Goal: Task Accomplishment & Management: Use online tool/utility

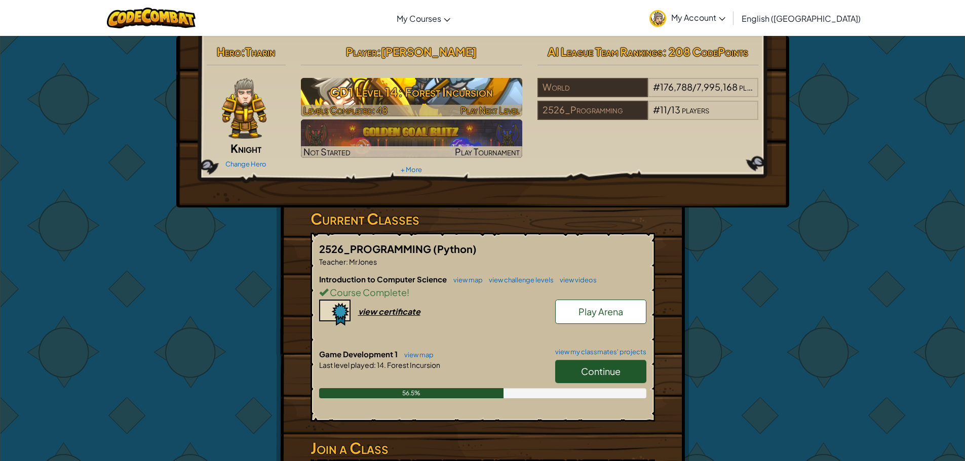
click at [423, 93] on h3 "GD1 Level 14: Forest Incursion" at bounding box center [411, 92] width 221 height 23
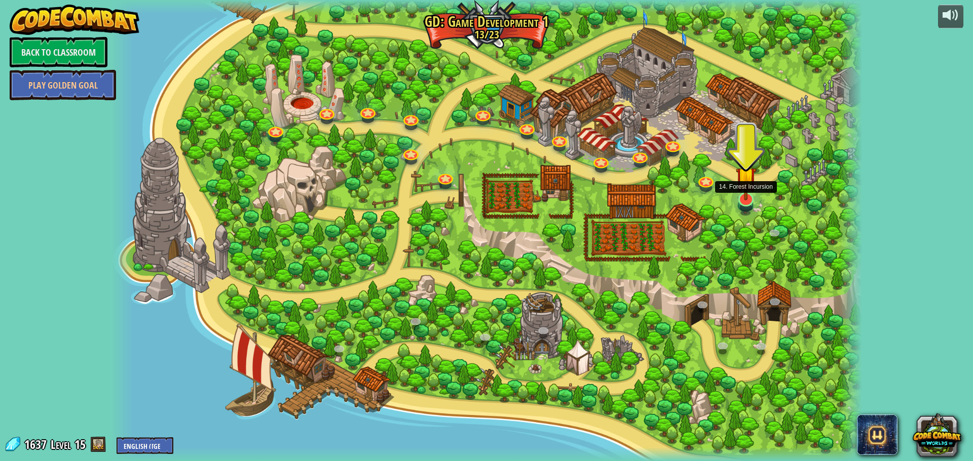
click at [749, 200] on img at bounding box center [746, 177] width 20 height 47
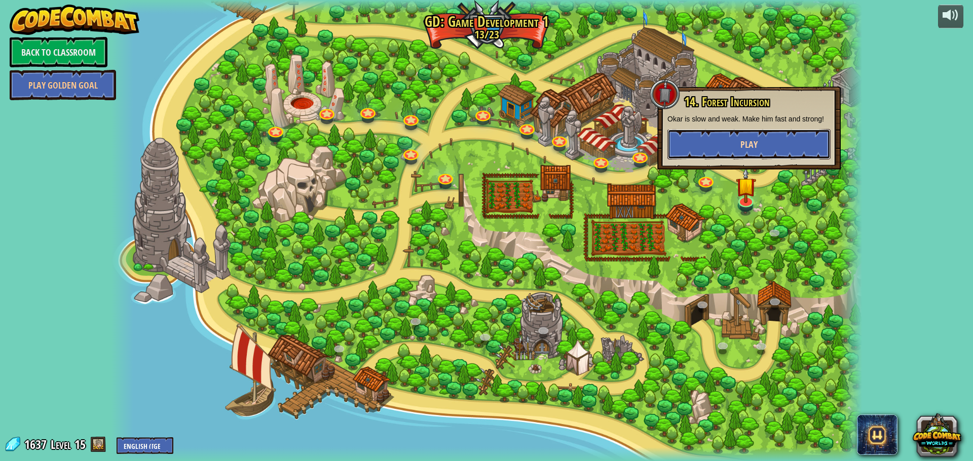
click at [719, 130] on button "Play" at bounding box center [748, 144] width 163 height 30
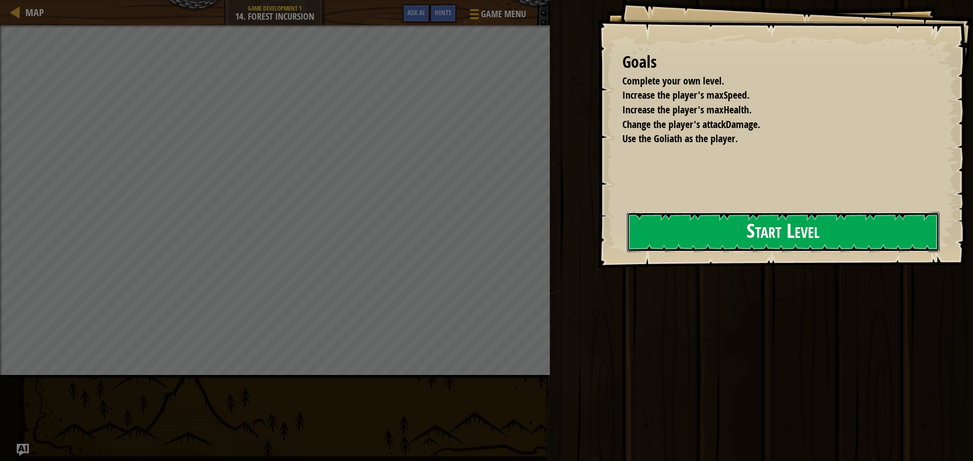
click at [737, 225] on button "Start Level" at bounding box center [783, 232] width 313 height 40
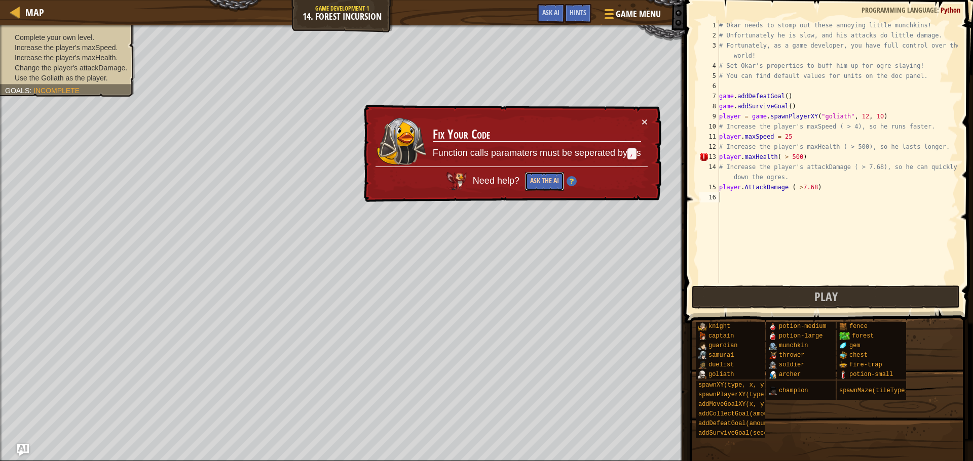
click at [552, 182] on button "Ask the AI" at bounding box center [544, 181] width 39 height 19
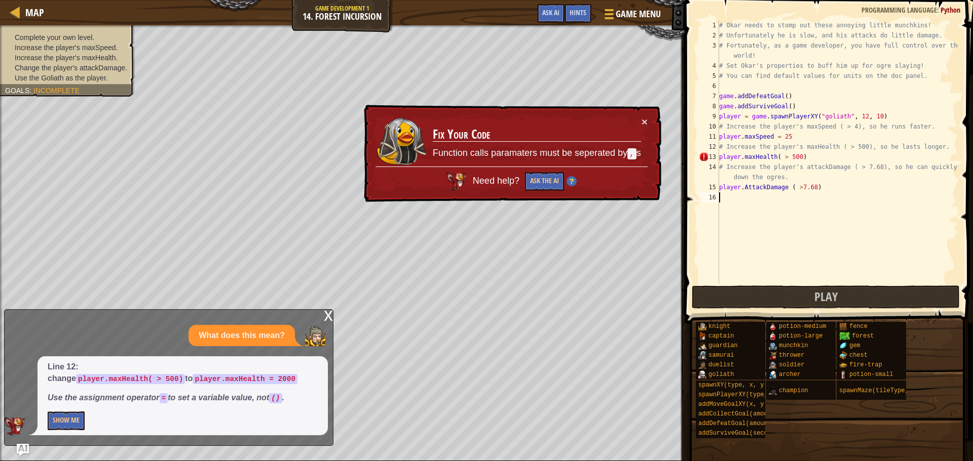
click at [773, 156] on div "# Okar needs to stomp out these annoying little munchkins! # Unfortunately he i…" at bounding box center [837, 162] width 241 height 284
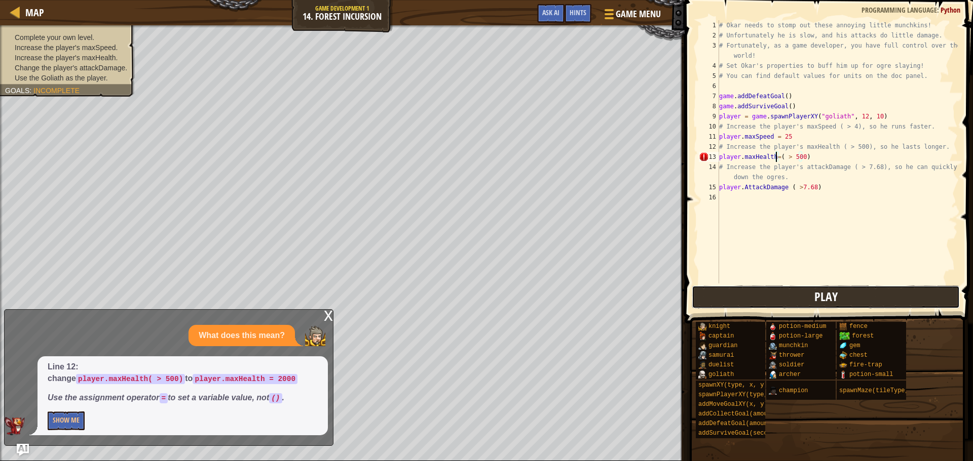
click at [806, 293] on button "Play" at bounding box center [825, 297] width 268 height 23
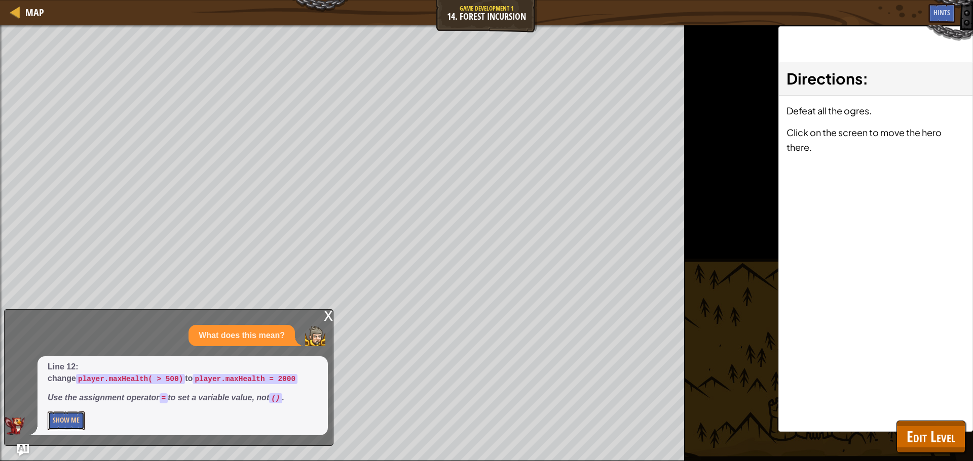
click at [76, 417] on button "Show Me" at bounding box center [66, 421] width 37 height 19
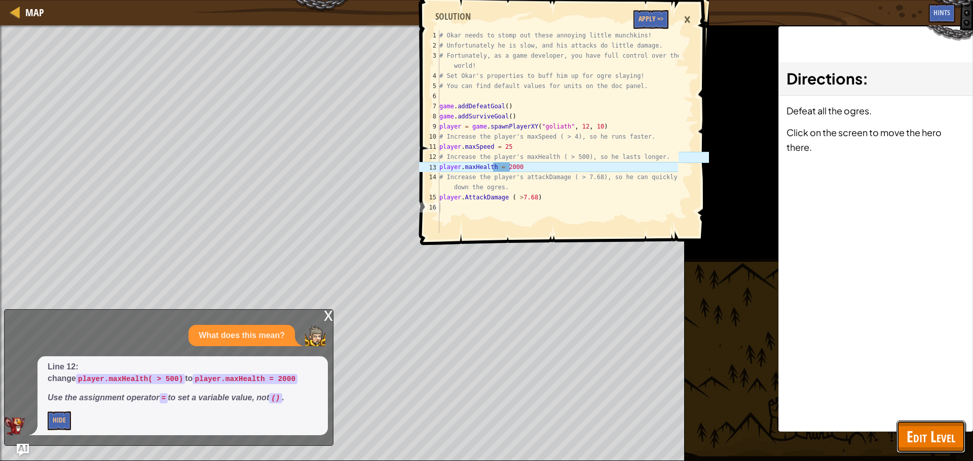
click at [929, 449] on button "Edit Level" at bounding box center [930, 437] width 69 height 32
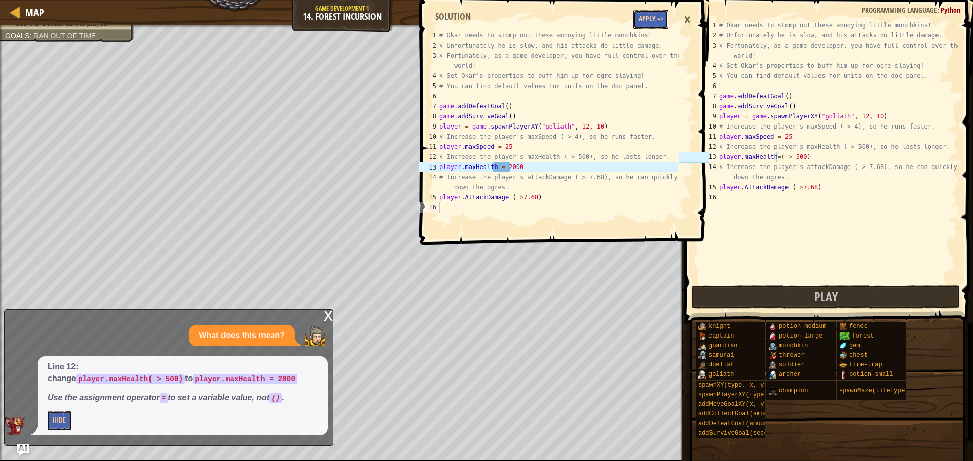
click at [654, 20] on button "Apply =>" at bounding box center [650, 19] width 35 height 19
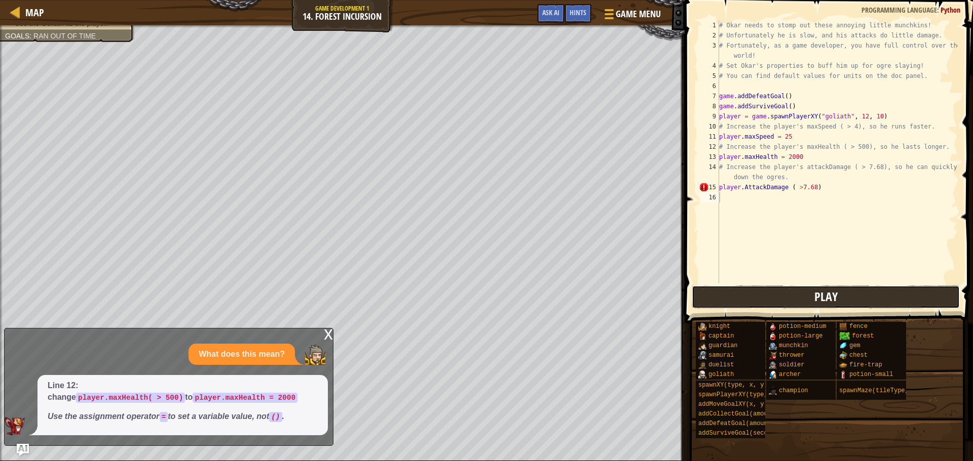
click at [741, 286] on button "Play" at bounding box center [825, 297] width 268 height 23
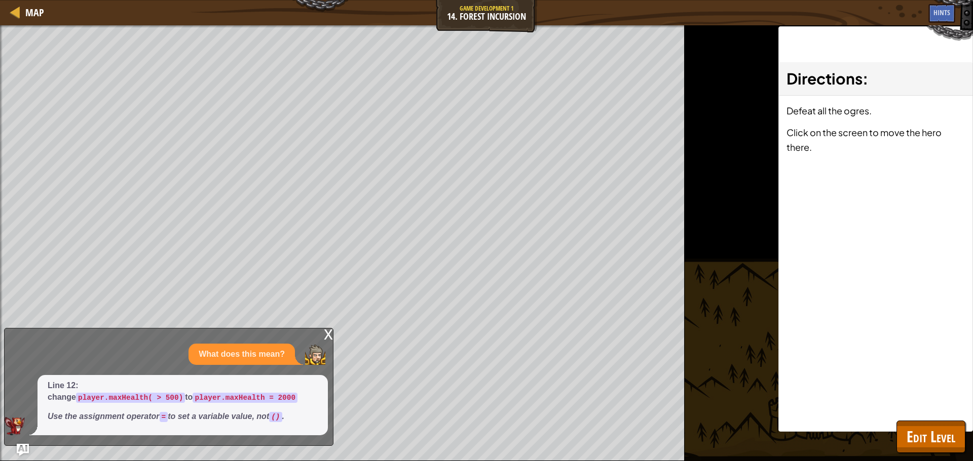
click at [329, 334] on div "x" at bounding box center [328, 334] width 9 height 10
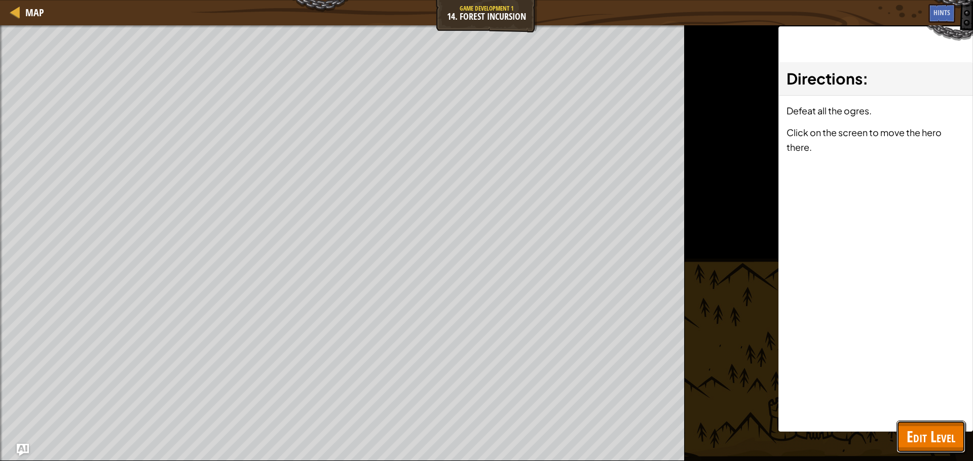
click at [911, 440] on span "Edit Level" at bounding box center [930, 437] width 49 height 21
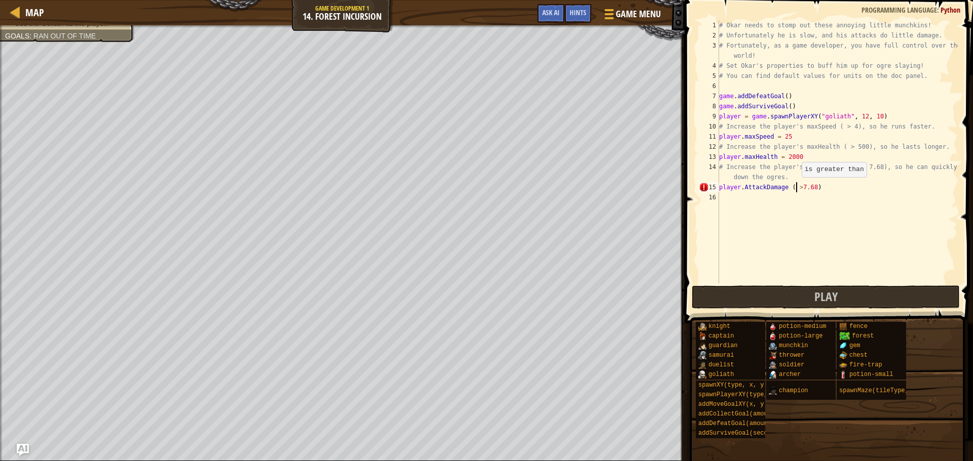
click at [796, 187] on div "# Okar needs to stomp out these annoying little munchkins! # Unfortunately he i…" at bounding box center [837, 162] width 241 height 284
click at [816, 182] on div "# Okar needs to stomp out these annoying little munchkins! # Unfortunately he i…" at bounding box center [837, 162] width 241 height 284
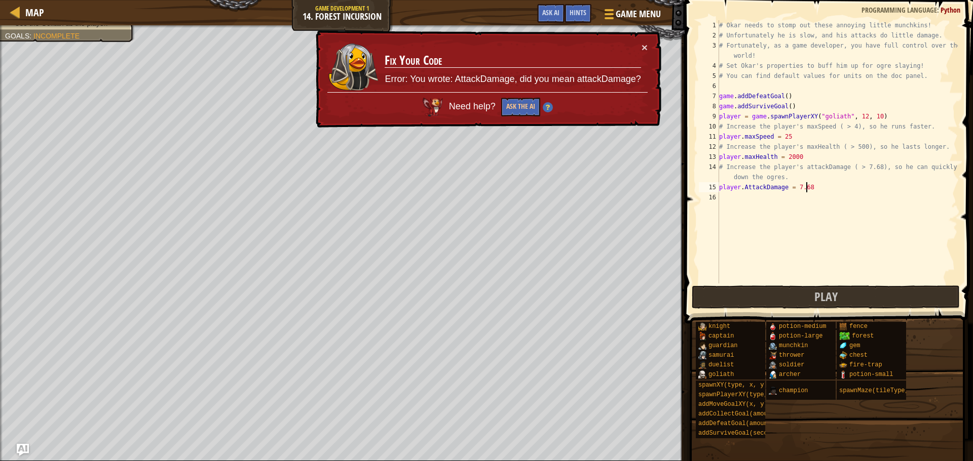
click at [745, 188] on div "# Okar needs to stomp out these annoying little munchkins! # Unfortunately he i…" at bounding box center [837, 162] width 241 height 284
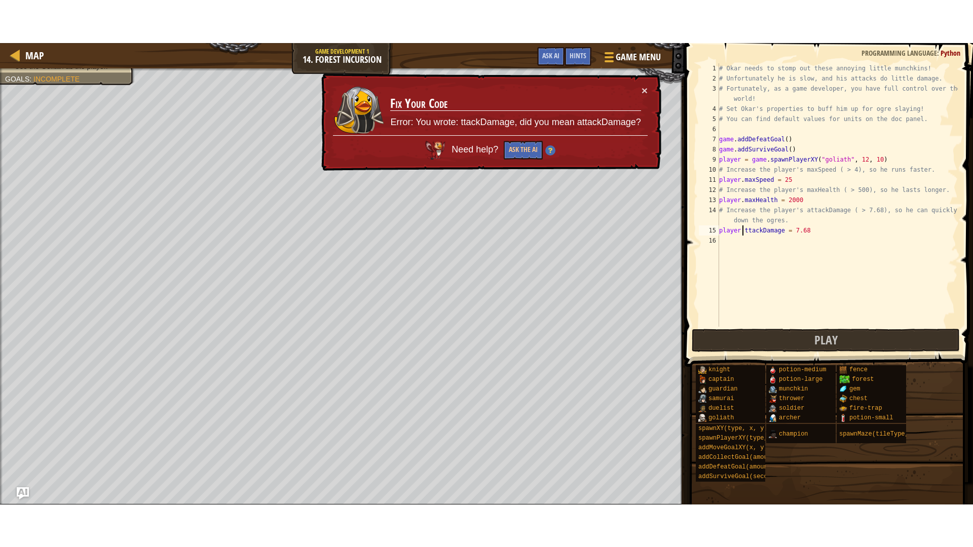
scroll to position [5, 2]
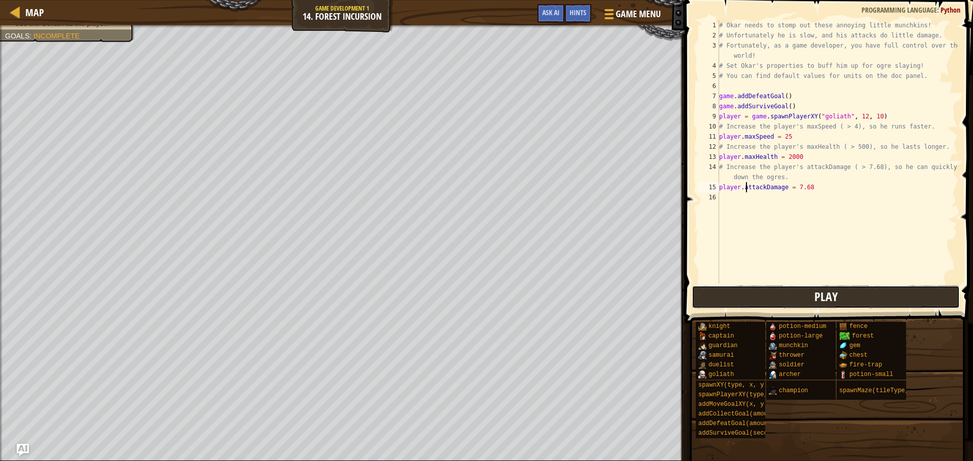
click at [759, 289] on button "Play" at bounding box center [825, 297] width 268 height 23
click at [817, 292] on span "Play" at bounding box center [825, 297] width 23 height 16
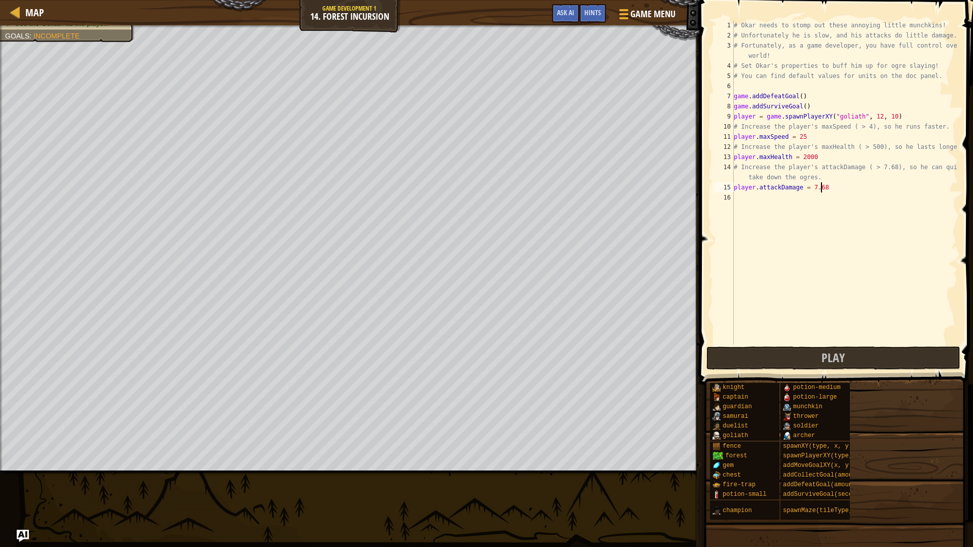
click at [831, 191] on div "# Okar needs to stomp out these annoying little munchkins! # Unfortunately he i…" at bounding box center [844, 192] width 226 height 344
type textarea "player.attackDamage = 2000"
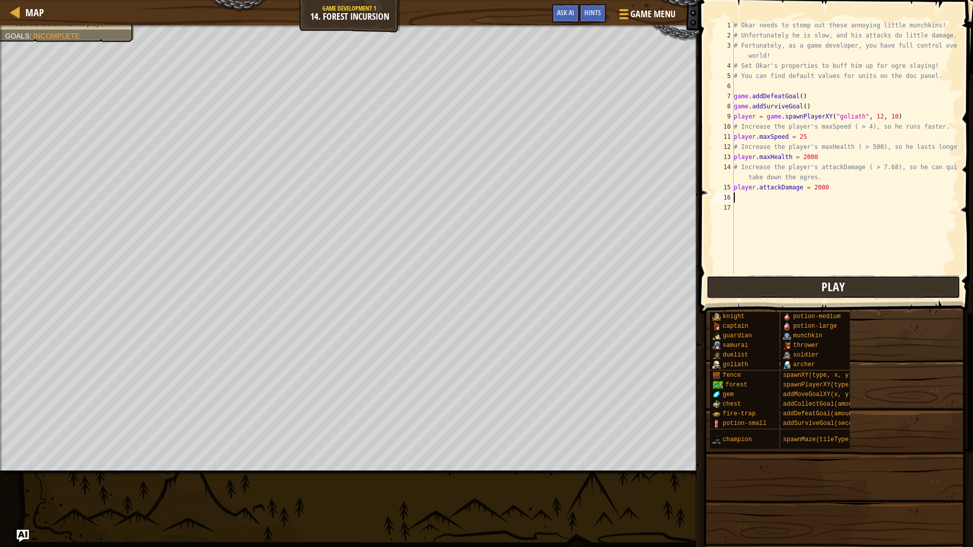
click at [843, 287] on span "Play" at bounding box center [832, 287] width 23 height 16
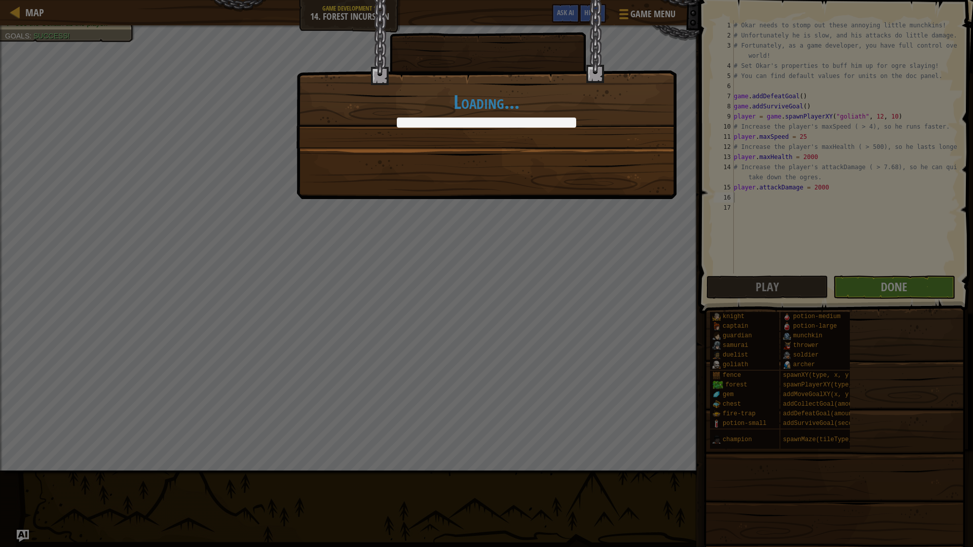
click at [864, 1] on body "Map Game Development 1 14. Forest Incursion Game Menu Done Hints Ask AI 1 2 3 4…" at bounding box center [486, 0] width 973 height 1
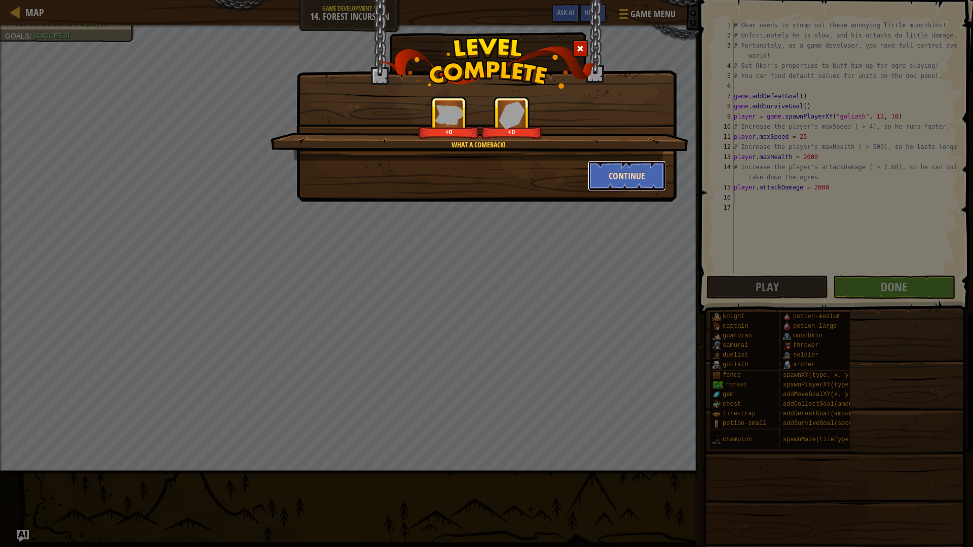
click at [631, 181] on button "Continue" at bounding box center [627, 176] width 79 height 30
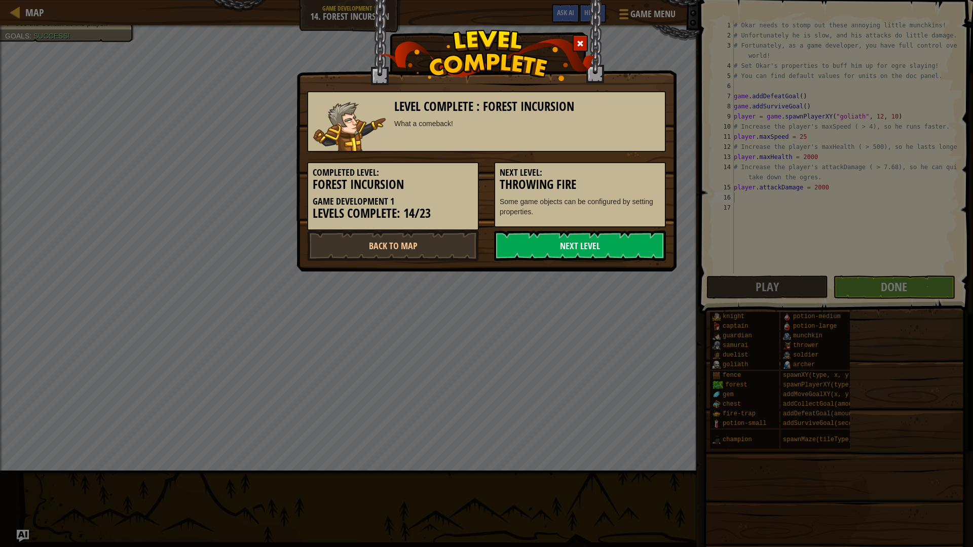
click at [620, 175] on h5 "Next Level:" at bounding box center [579, 173] width 161 height 10
drag, startPoint x: 596, startPoint y: 227, endPoint x: 591, endPoint y: 243, distance: 16.0
click at [596, 230] on div "Level Complete : Forest Incursion What a comeback! Completed Level: Forest Incu…" at bounding box center [486, 171] width 359 height 180
click at [586, 250] on link "Next Level" at bounding box center [580, 245] width 172 height 30
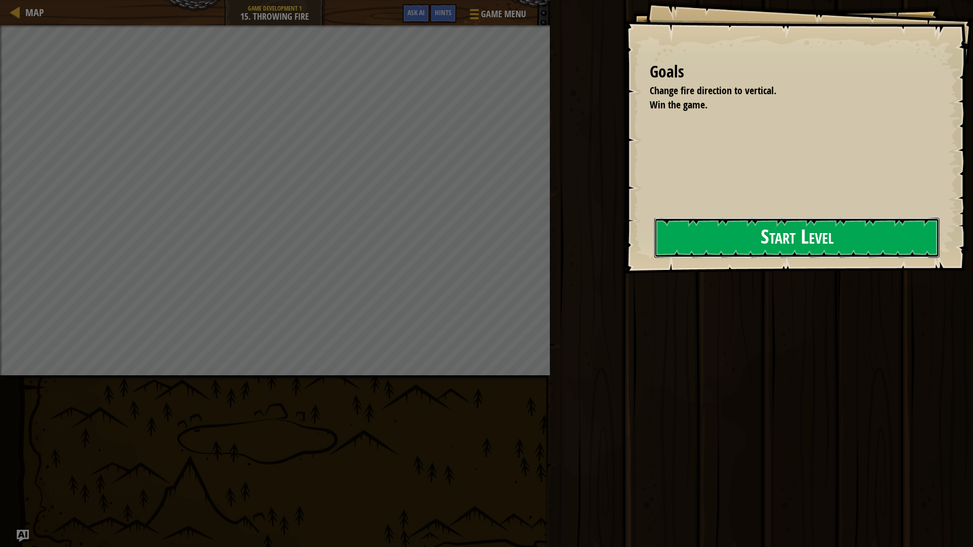
click at [711, 238] on button "Start Level" at bounding box center [796, 238] width 285 height 40
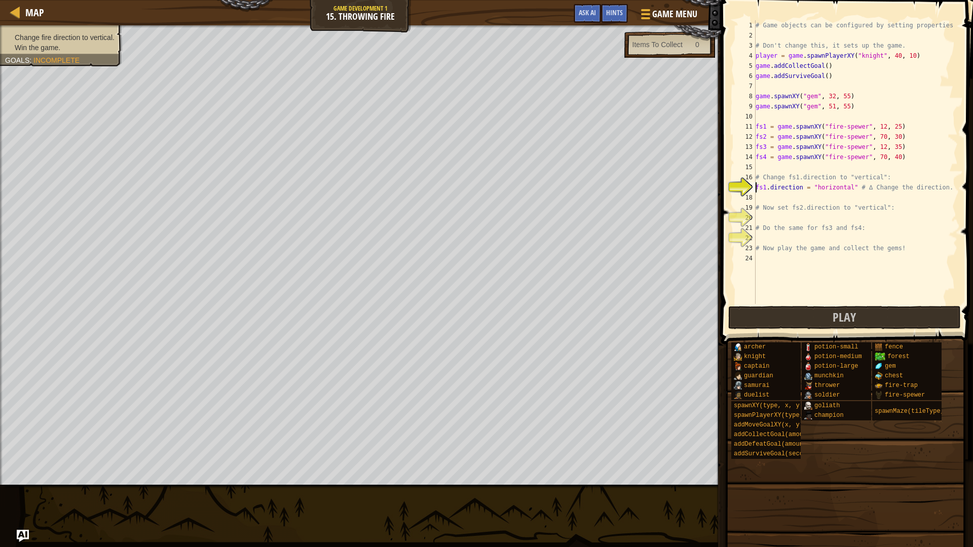
click at [777, 198] on div "# Game objects can be configured by setting properties # Don't change this, it …" at bounding box center [855, 172] width 204 height 304
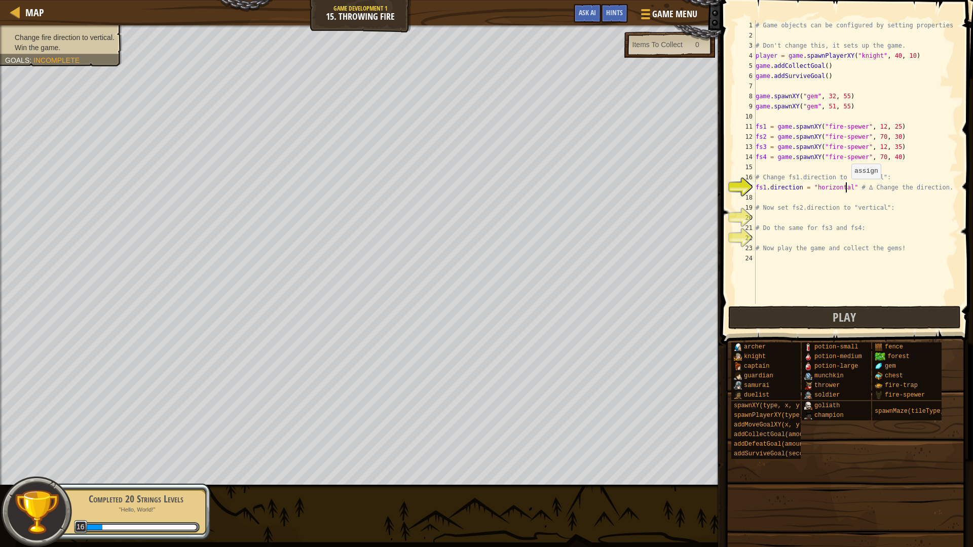
click at [846, 189] on div "# Game objects can be configured by setting properties # Don't change this, it …" at bounding box center [855, 172] width 204 height 304
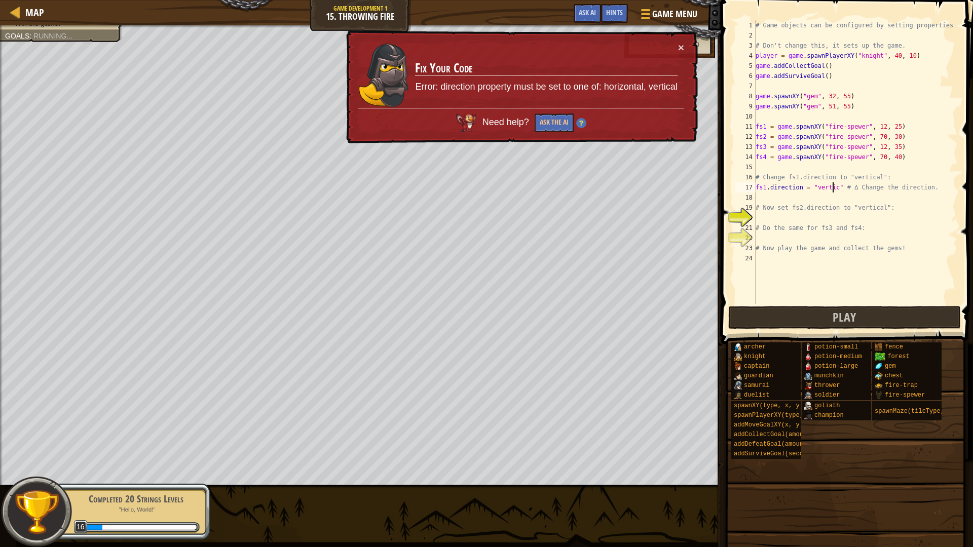
scroll to position [5, 7]
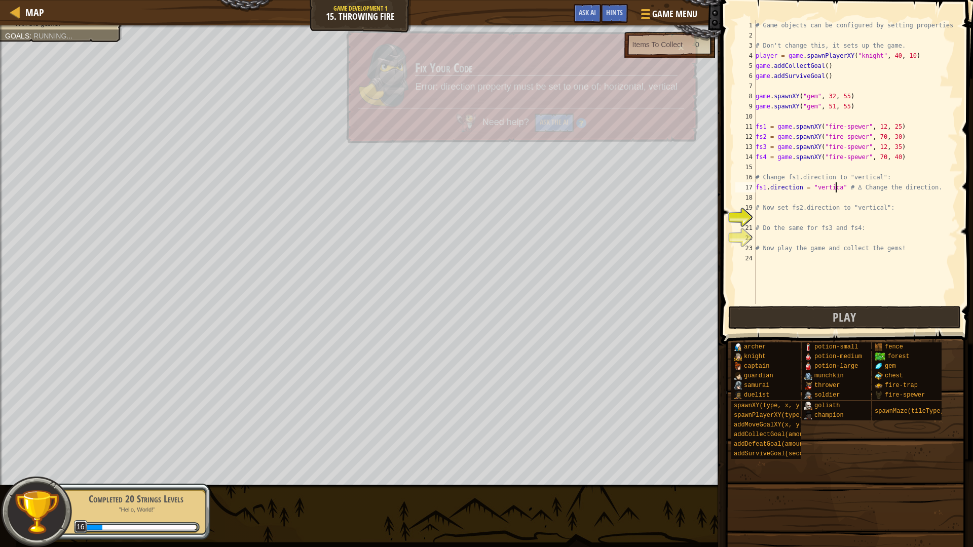
type textarea "fs1.direction = "vertical" # ∆ Change the direction."
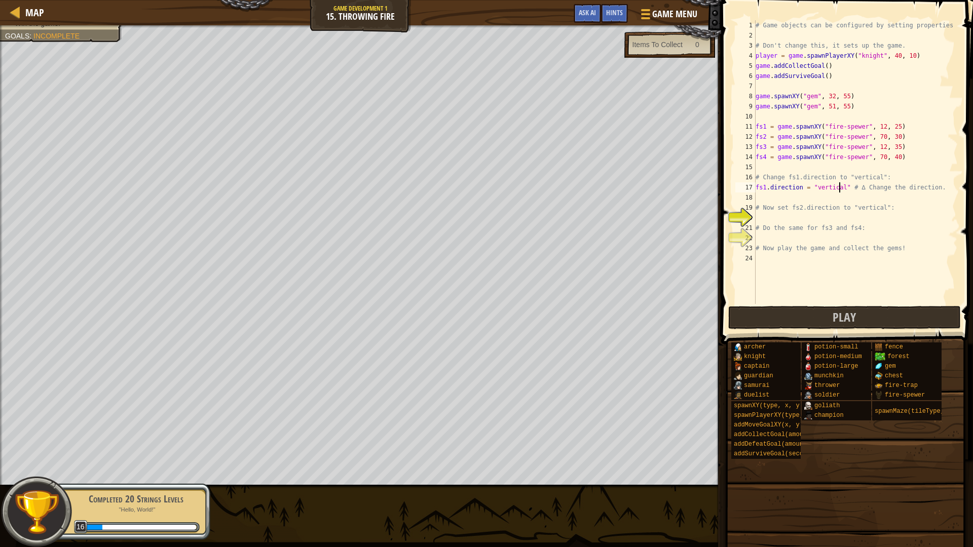
click at [770, 213] on div "# Game objects can be configured by setting properties # Don't change this, it …" at bounding box center [855, 172] width 204 height 304
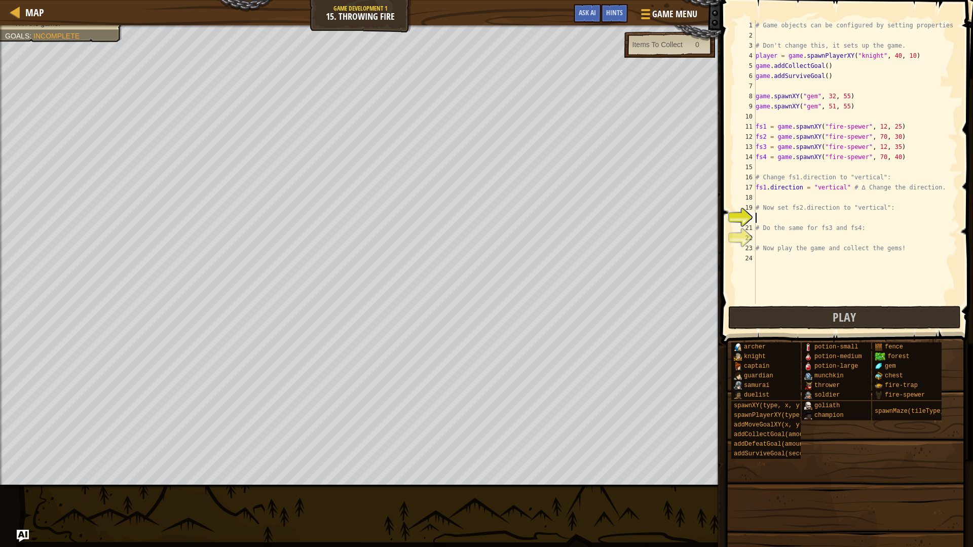
type textarea "f"
type textarea "# Now set fs2.direction to "vertical"
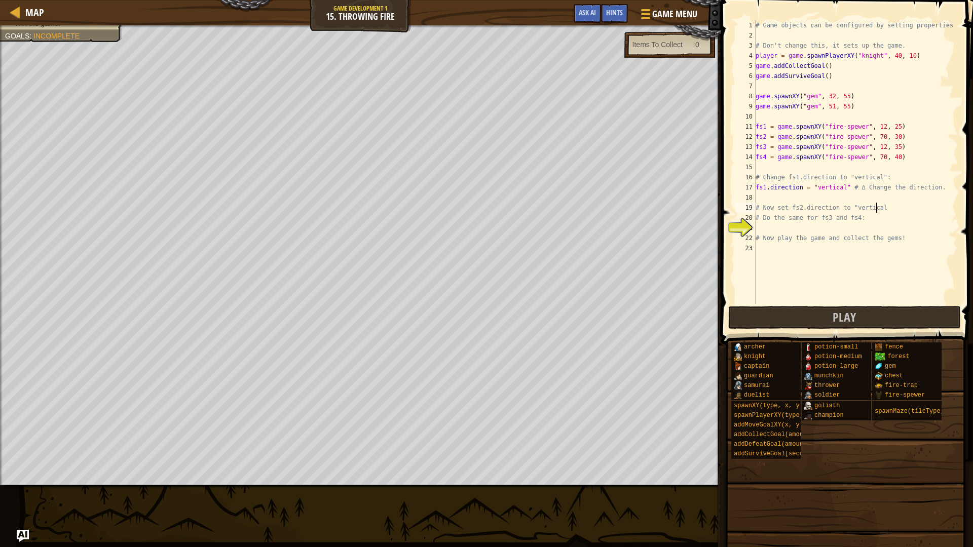
scroll to position [5, 0]
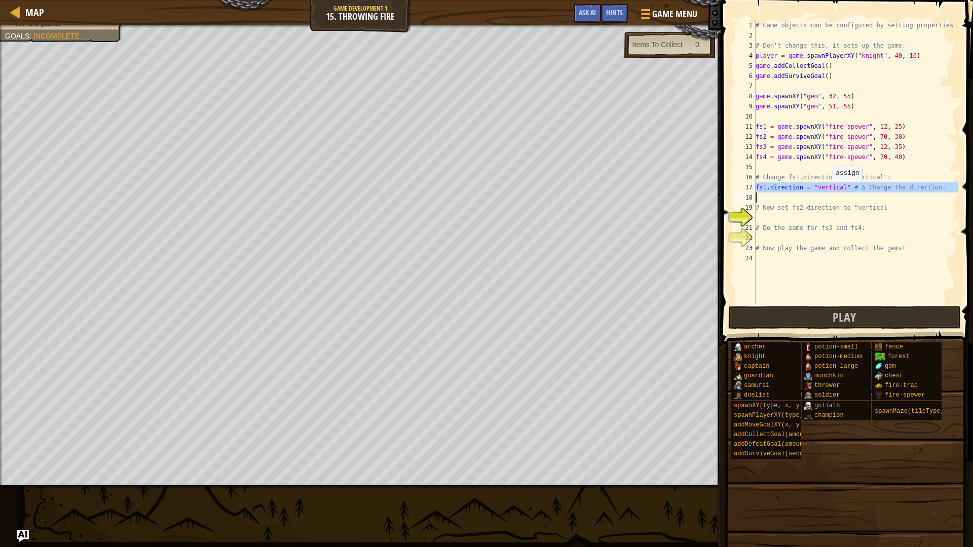
drag, startPoint x: 755, startPoint y: 186, endPoint x: 827, endPoint y: 191, distance: 72.6
click at [827, 191] on div "1 2 3 4 5 6 7 8 9 10 11 12 13 14 15 16 17 18 19 20 21 22 23 24 # Game objects c…" at bounding box center [845, 162] width 224 height 284
click at [830, 191] on div "# Game objects can be configured by setting properties # Don't change this, it …" at bounding box center [855, 162] width 204 height 284
type textarea "fs1.direction = "vertical" # ∆ Change the direction."
drag, startPoint x: 841, startPoint y: 188, endPoint x: 755, endPoint y: 191, distance: 86.2
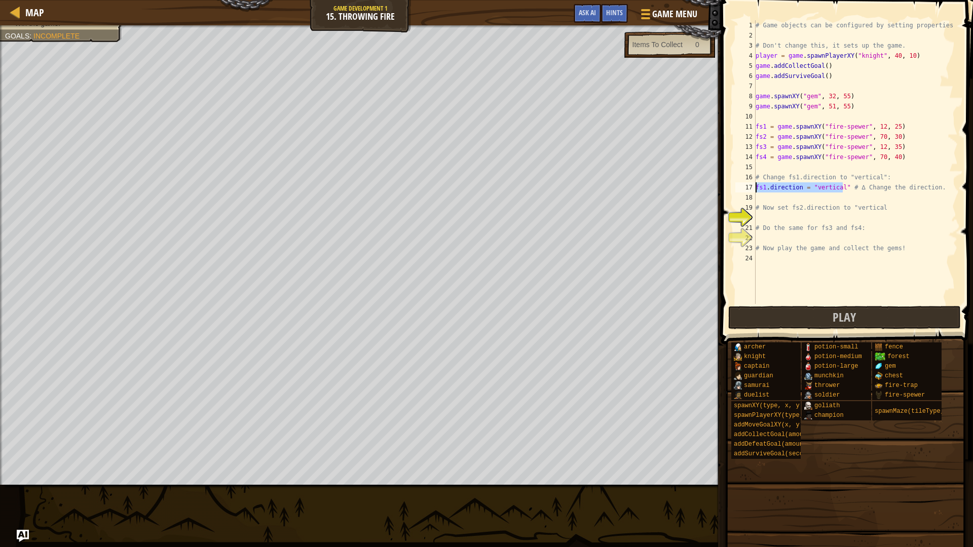
click at [755, 191] on div "fs1.direction = "vertical" # ∆ Change the direction. 1 2 3 4 5 6 7 8 9 10 11 12…" at bounding box center [845, 162] width 224 height 284
click at [763, 201] on div "# Game objects can be configured by setting properties # Don't change this, it …" at bounding box center [855, 172] width 204 height 304
click at [766, 219] on div "# Game objects can be configured by setting properties # Don't change this, it …" at bounding box center [855, 172] width 204 height 304
paste textarea "fs1.direction = "vertical""
click at [766, 219] on div "# Game objects can be configured by setting properties # Don't change this, it …" at bounding box center [855, 172] width 204 height 304
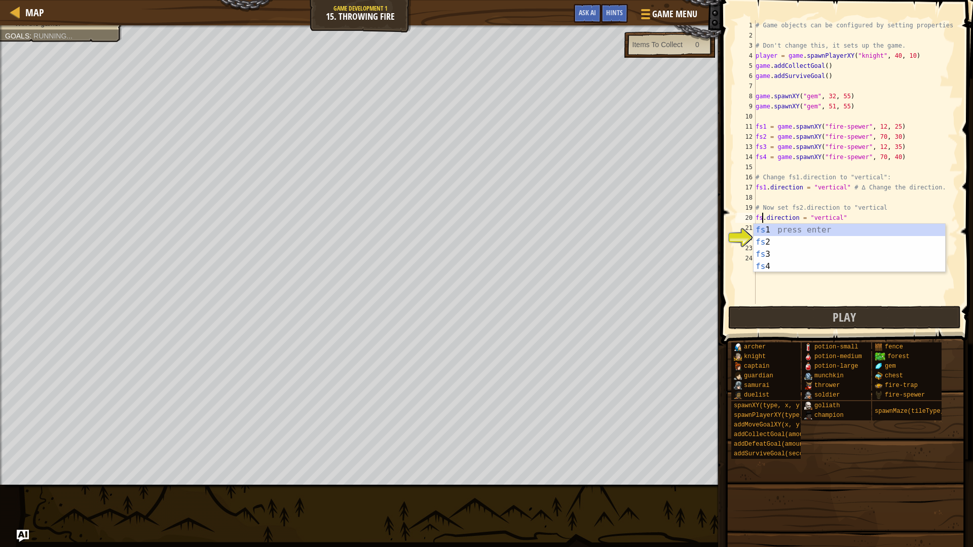
type textarea "fs2.direction = "vertical""
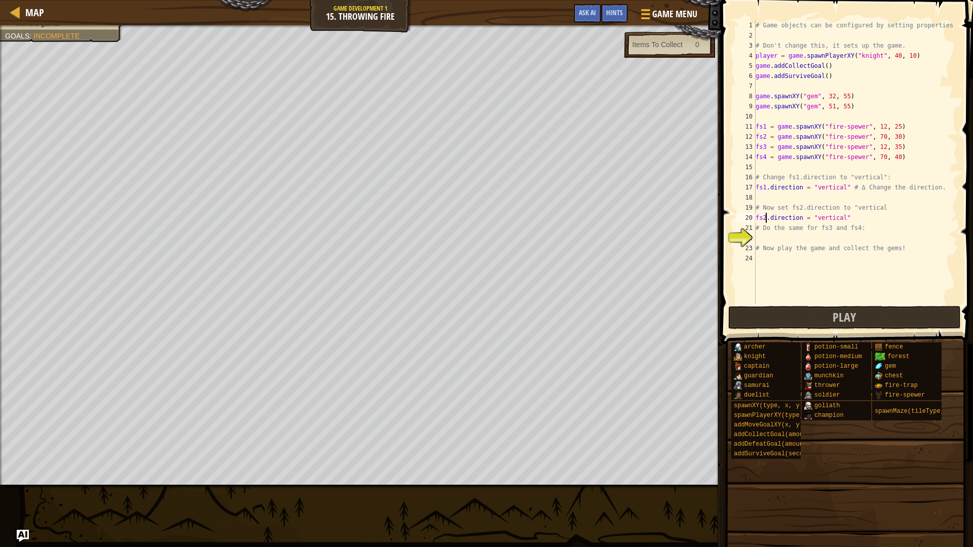
click at [779, 241] on div "# Game objects can be configured by setting properties # Don't change this, it …" at bounding box center [855, 172] width 204 height 304
paste textarea "fs1.direction = "vertical""
click at [843, 238] on div "# Game objects can be configured by setting properties # Don't change this, it …" at bounding box center [855, 172] width 204 height 304
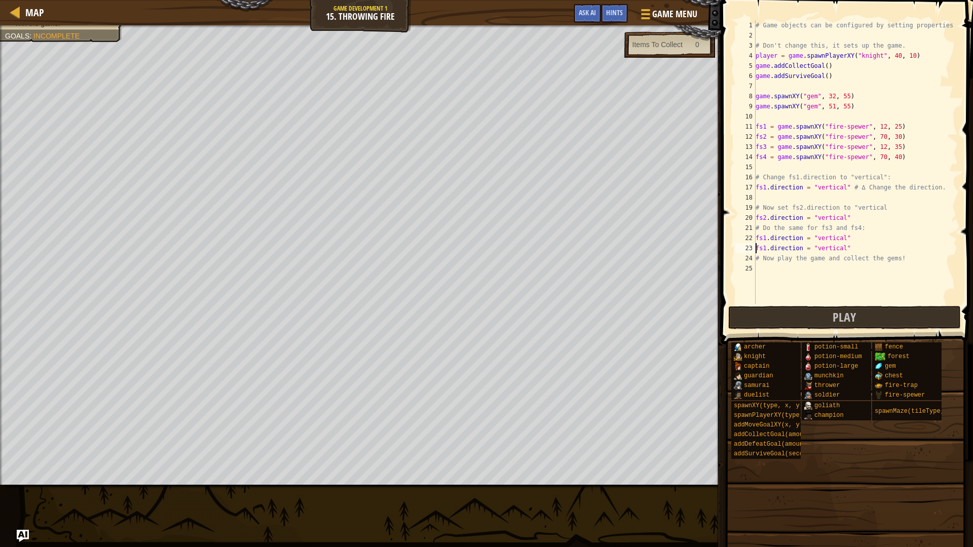
click at [762, 236] on div "# Game objects can be configured by setting properties # Don't change this, it …" at bounding box center [855, 172] width 204 height 304
click at [765, 238] on div "# Game objects can be configured by setting properties # Don't change this, it …" at bounding box center [855, 172] width 204 height 304
click at [764, 248] on div "# Game objects can be configured by setting properties # Don't change this, it …" at bounding box center [855, 172] width 204 height 304
type textarea "fs4.direction = "vertical""
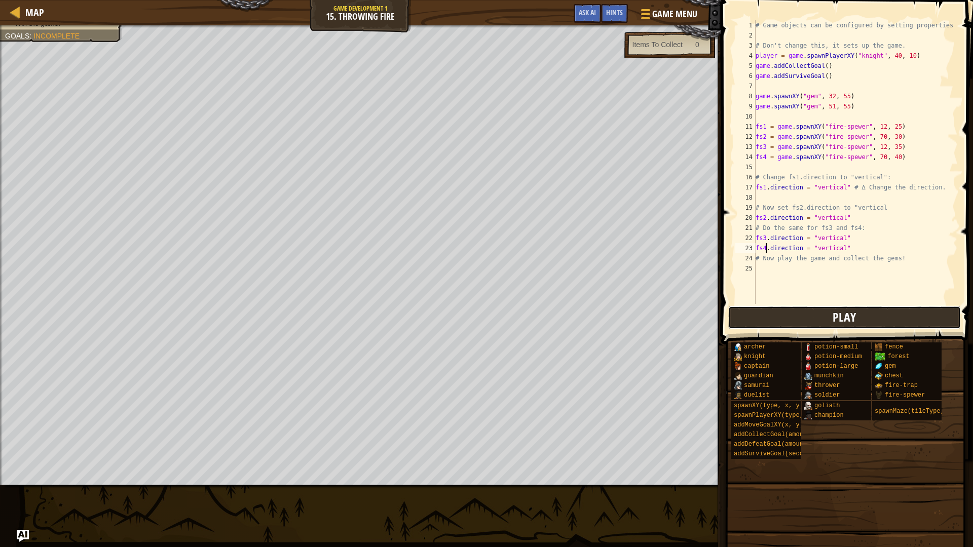
click at [815, 316] on button "Play" at bounding box center [844, 317] width 233 height 23
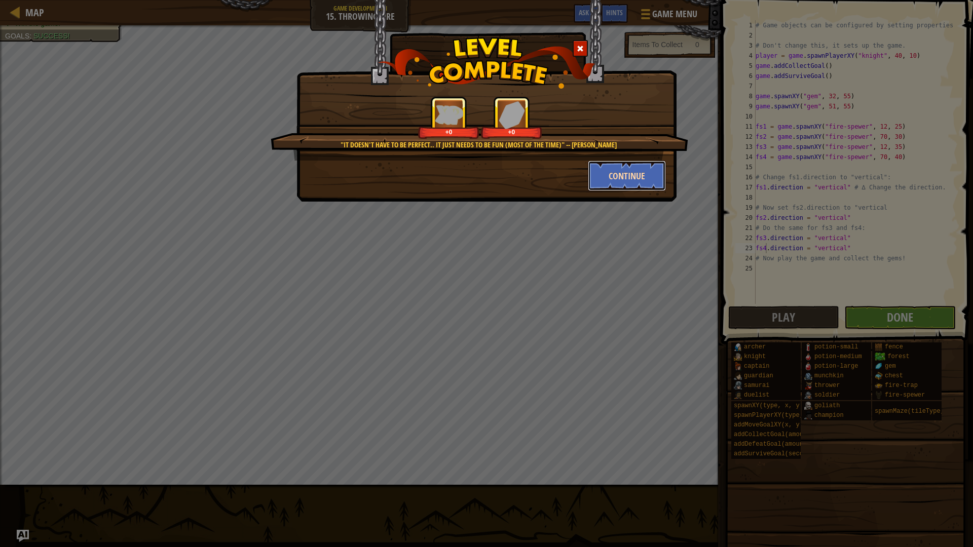
click at [620, 183] on button "Continue" at bounding box center [627, 176] width 79 height 30
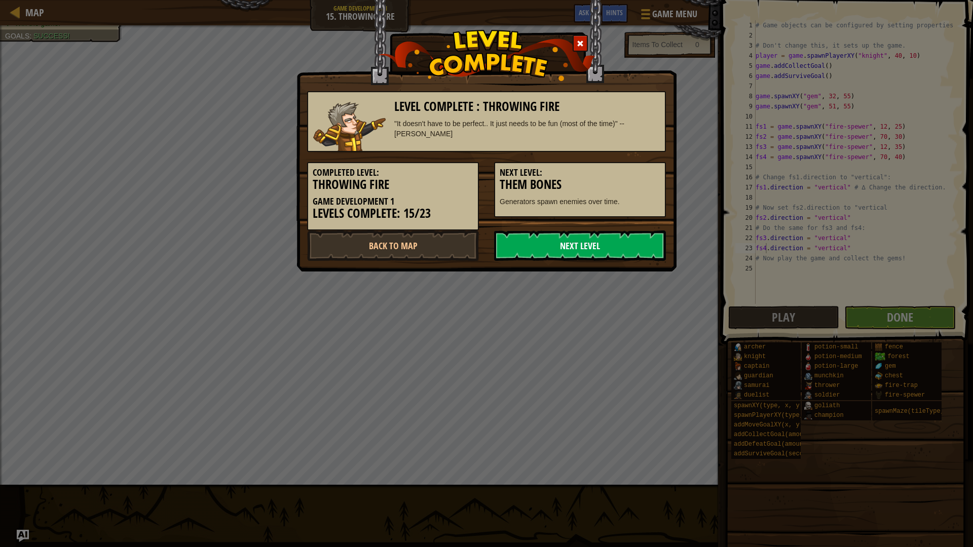
click at [577, 238] on link "Next Level" at bounding box center [580, 245] width 172 height 30
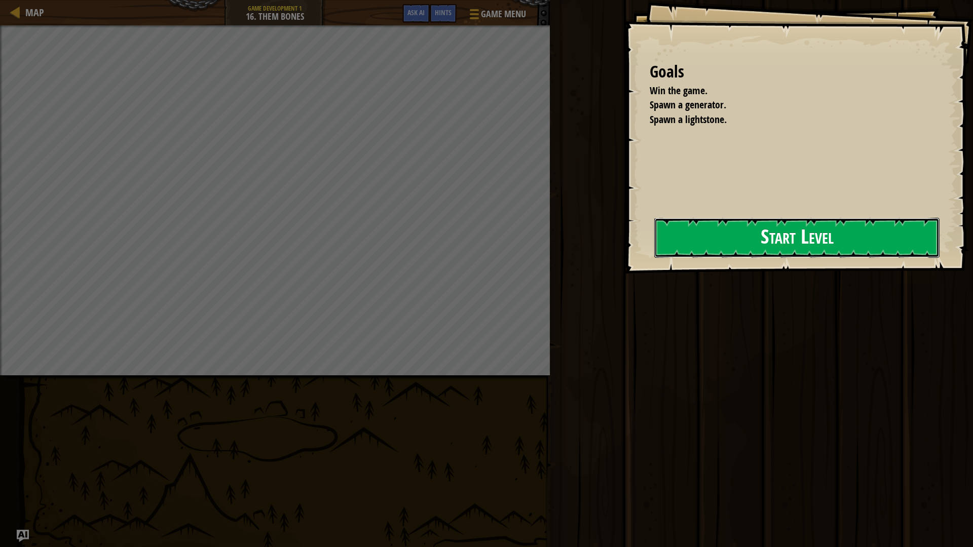
click at [767, 238] on button "Start Level" at bounding box center [796, 238] width 285 height 40
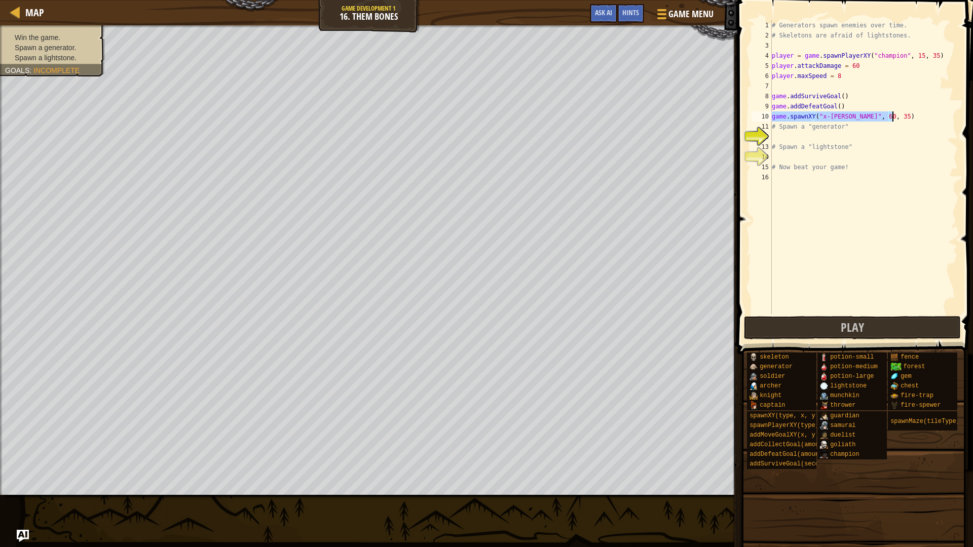
drag, startPoint x: 773, startPoint y: 114, endPoint x: 913, endPoint y: 114, distance: 139.8
click at [913, 114] on div "# Generators spawn enemies over time. # Skeletons are afraid of lightstones. pl…" at bounding box center [863, 177] width 188 height 314
type textarea "game.spawnXY("x-[PERSON_NAME]", 60, 35)"
click at [814, 134] on div "# Generators spawn enemies over time. # Skeletons are afraid of lightstones. pl…" at bounding box center [863, 177] width 188 height 314
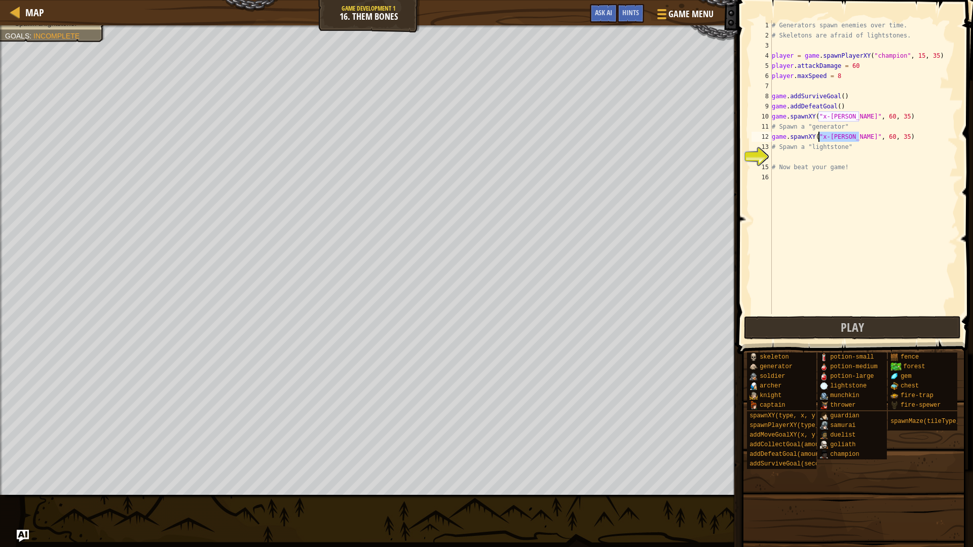
drag, startPoint x: 858, startPoint y: 137, endPoint x: 819, endPoint y: 137, distance: 39.5
click at [819, 137] on div "# Generators spawn enemies over time. # Skeletons are afraid of lightstones. pl…" at bounding box center [863, 177] width 188 height 314
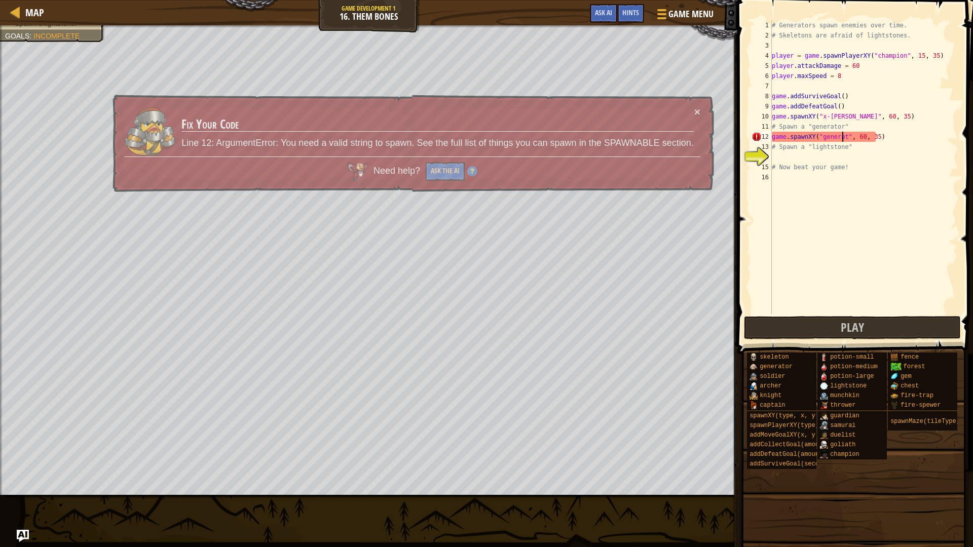
scroll to position [5, 6]
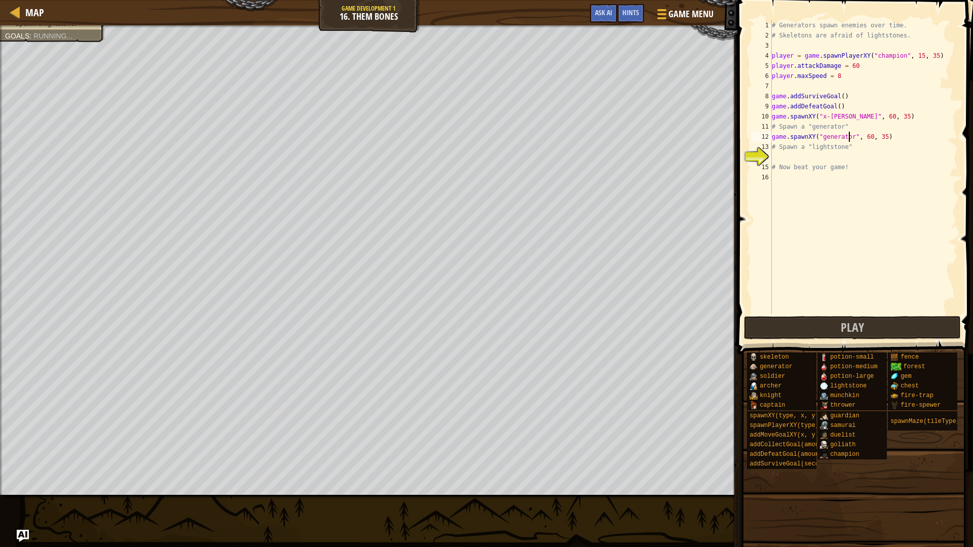
type textarea "game.spawnXY("generator", 60, 35)"
click at [799, 162] on div "# Generators spawn enemies over time. # Skeletons are afraid of lightstones. pl…" at bounding box center [863, 177] width 188 height 314
click at [845, 161] on div "# Generators spawn enemies over time. # Skeletons are afraid of lightstones. pl…" at bounding box center [863, 177] width 188 height 314
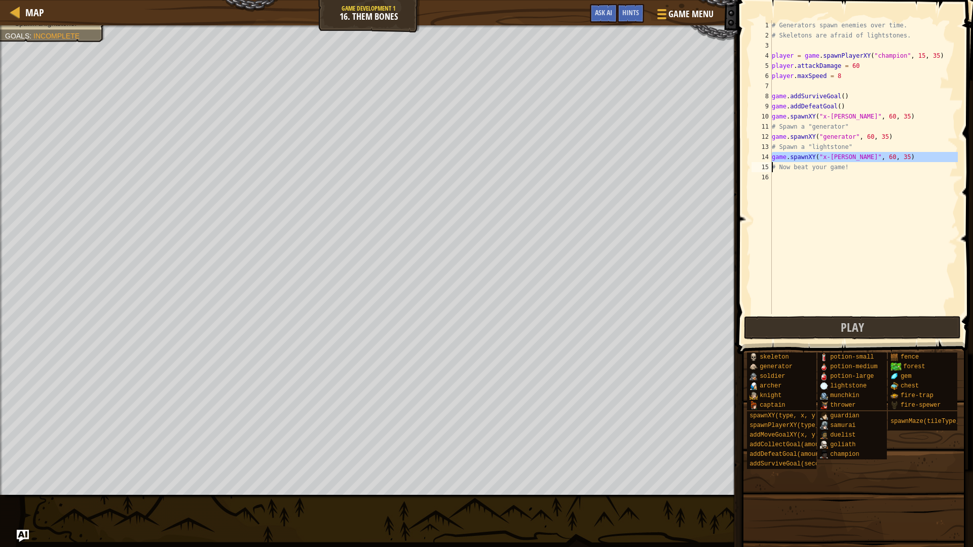
click at [845, 161] on div "# Generators spawn enemies over time. # Skeletons are afraid of lightstones. pl…" at bounding box center [863, 177] width 188 height 314
click at [845, 161] on div "# Generators spawn enemies over time. # Skeletons are afraid of lightstones. pl…" at bounding box center [863, 167] width 188 height 294
drag, startPoint x: 858, startPoint y: 157, endPoint x: 818, endPoint y: 159, distance: 40.6
click at [818, 159] on div "# Generators spawn enemies over time. # Skeletons are afraid of lightstones. pl…" at bounding box center [863, 177] width 188 height 314
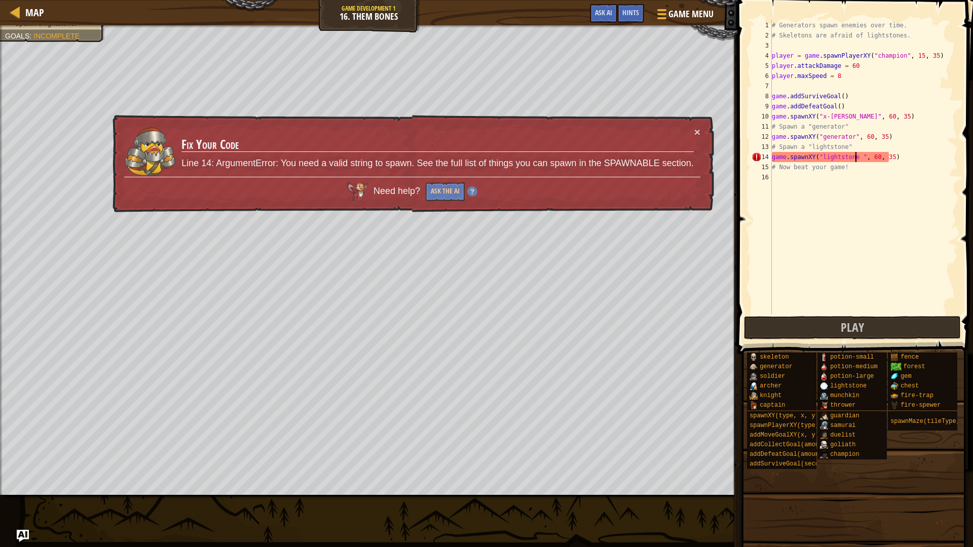
type textarea "game.spawnXY("lightstone", 60, 35)"
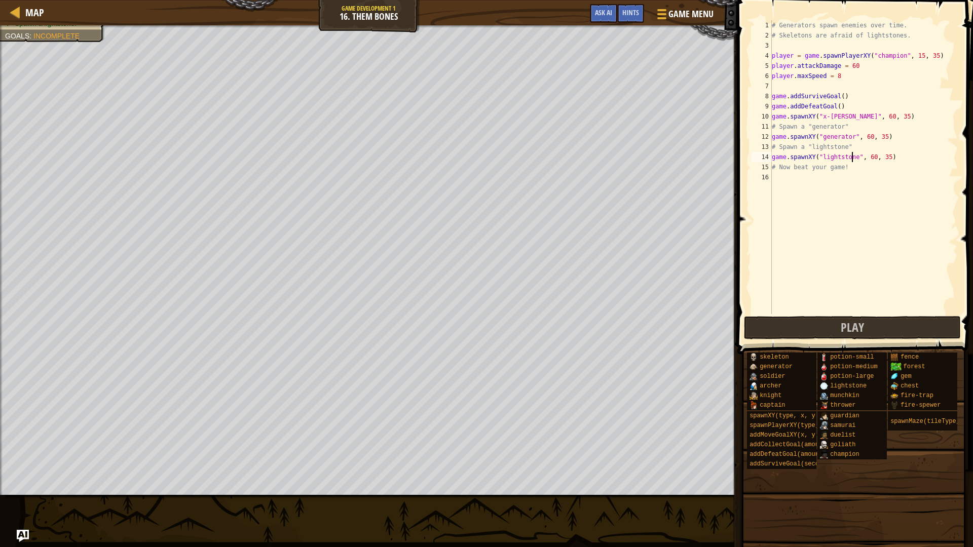
click at [811, 183] on div "# Generators spawn enemies over time. # Skeletons are afraid of lightstones. pl…" at bounding box center [863, 177] width 188 height 314
click at [857, 322] on span "Play" at bounding box center [851, 327] width 23 height 16
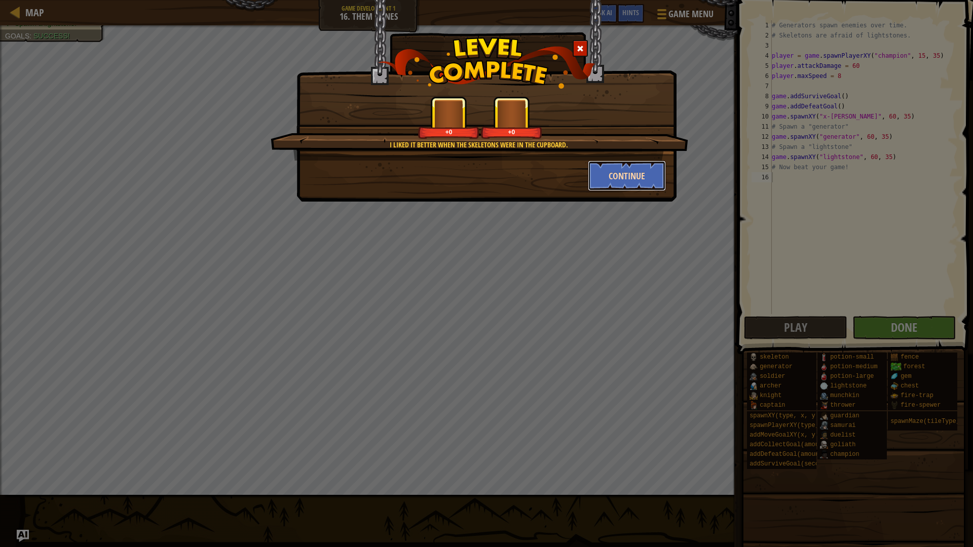
click at [628, 179] on button "Continue" at bounding box center [627, 176] width 79 height 30
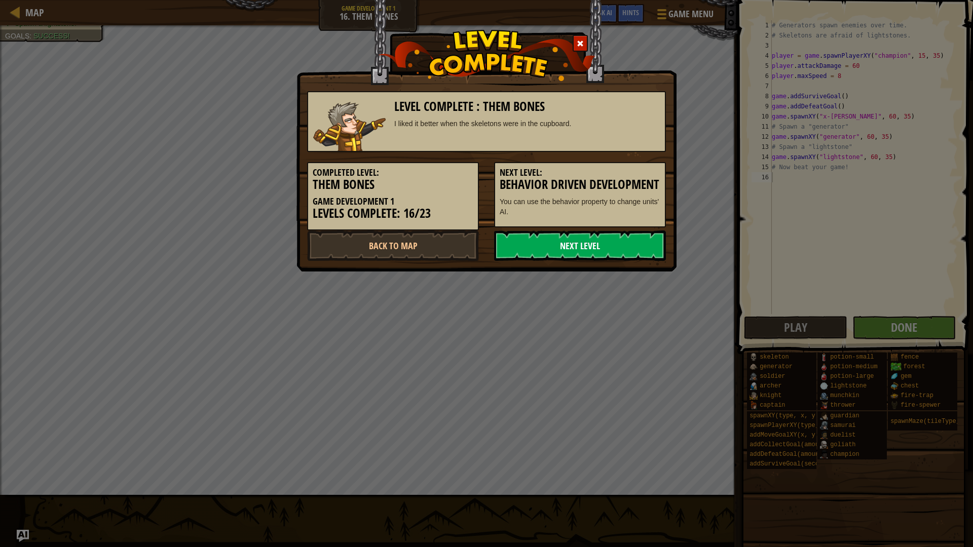
click at [560, 256] on link "Next Level" at bounding box center [580, 245] width 172 height 30
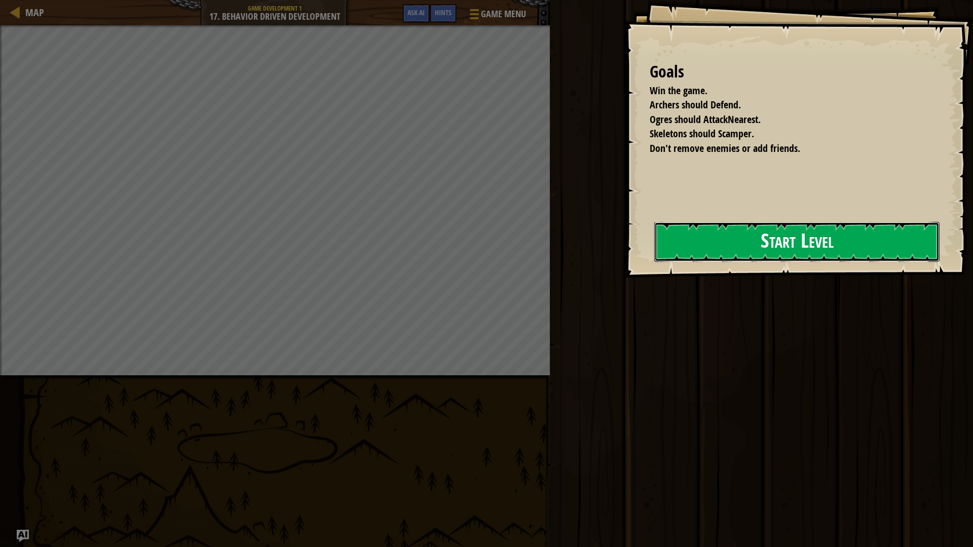
click at [659, 243] on button "Start Level" at bounding box center [796, 242] width 285 height 40
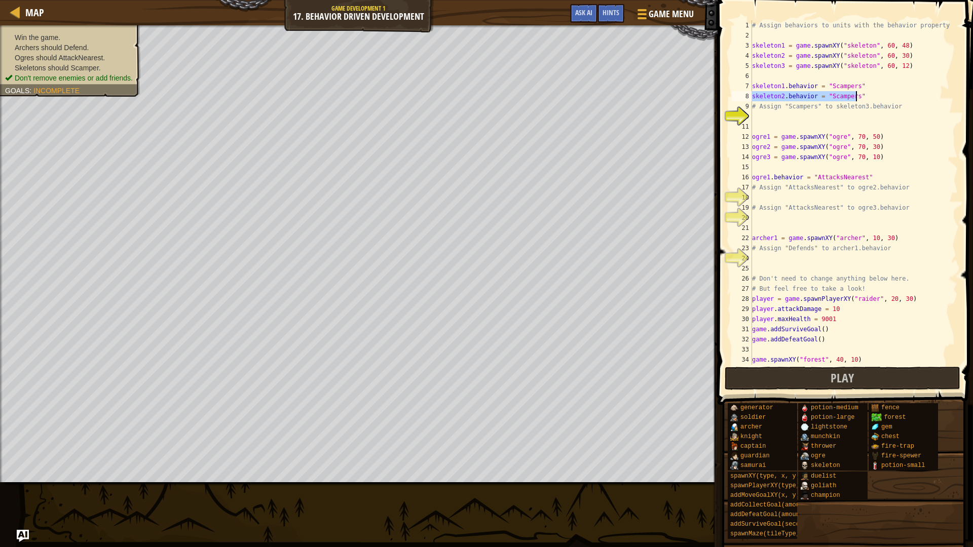
drag, startPoint x: 752, startPoint y: 95, endPoint x: 858, endPoint y: 92, distance: 105.4
click at [858, 92] on div "# Assign behaviors to units with the behavior property. skeleton1 = game . spaw…" at bounding box center [850, 202] width 200 height 365
type textarea "skeleton2.behavior = "Scampers""
click at [779, 116] on div "# Assign behaviors to units with the behavior property. skeleton1 = game . spaw…" at bounding box center [850, 202] width 200 height 365
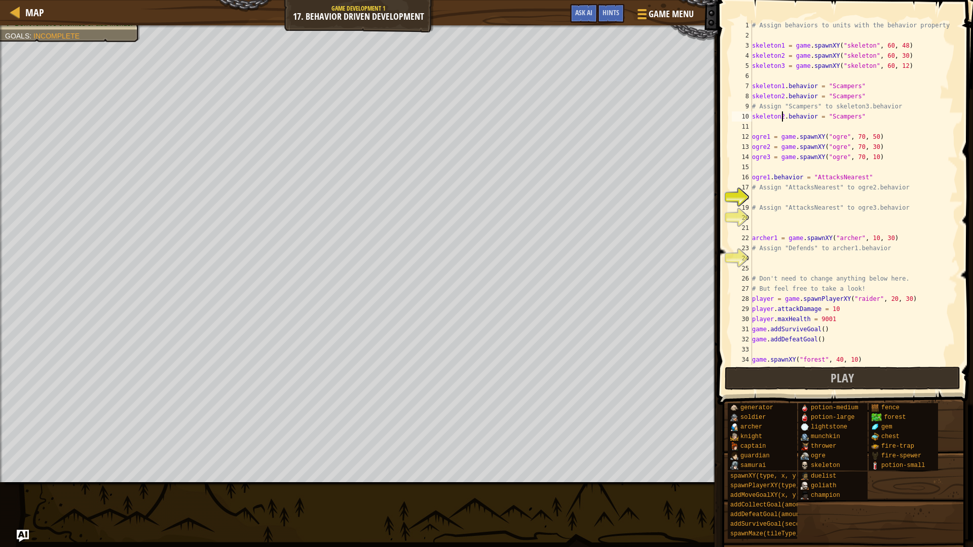
click at [782, 115] on div "# Assign behaviors to units with the behavior property. skeleton1 = game . spaw…" at bounding box center [850, 202] width 200 height 365
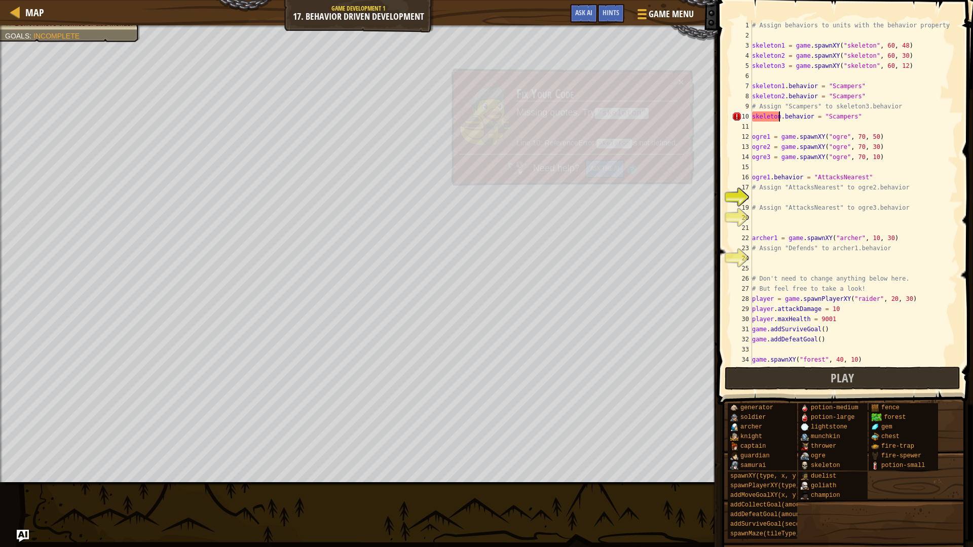
type textarea "skeleton3.behavior = "Scampers""
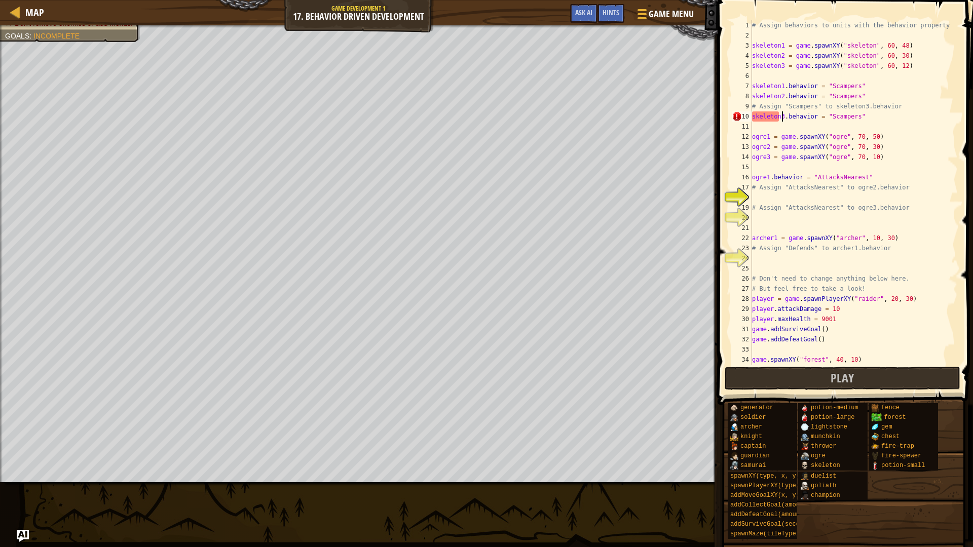
scroll to position [5, 2]
click at [779, 199] on div "# Assign behaviors to units with the behavior property. skeleton1 = game . spaw…" at bounding box center [850, 202] width 200 height 365
drag, startPoint x: 752, startPoint y: 178, endPoint x: 865, endPoint y: 179, distance: 112.5
click at [865, 179] on div "# Assign behaviors to units with the behavior property. skeleton1 = game . spaw…" at bounding box center [850, 202] width 200 height 365
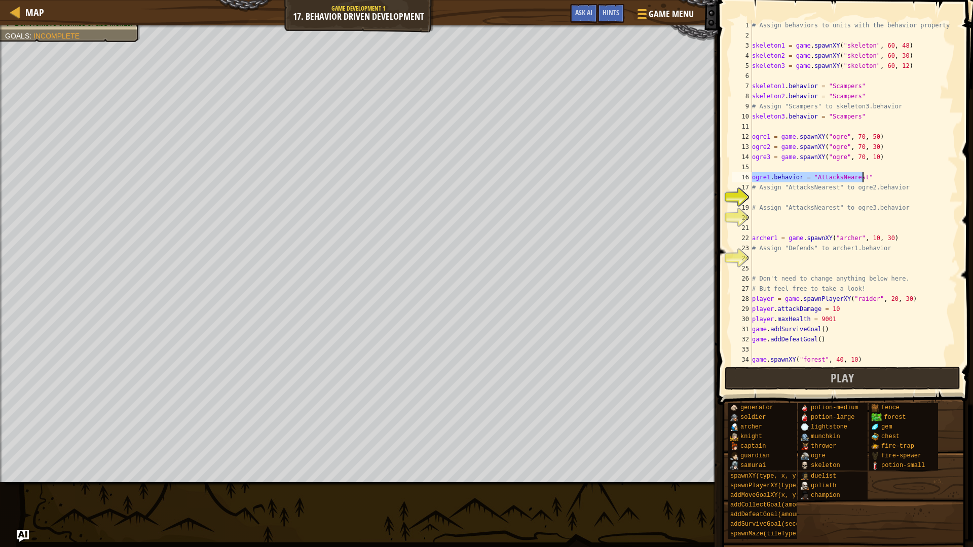
type textarea "ogre1.behavior = "AttacksNearest""
click at [825, 196] on div "# Assign behaviors to units with the behavior property. skeleton1 = game . spaw…" at bounding box center [850, 202] width 200 height 365
click at [769, 198] on div "# Assign behaviors to units with the behavior property. skeleton1 = game . spaw…" at bounding box center [850, 202] width 200 height 365
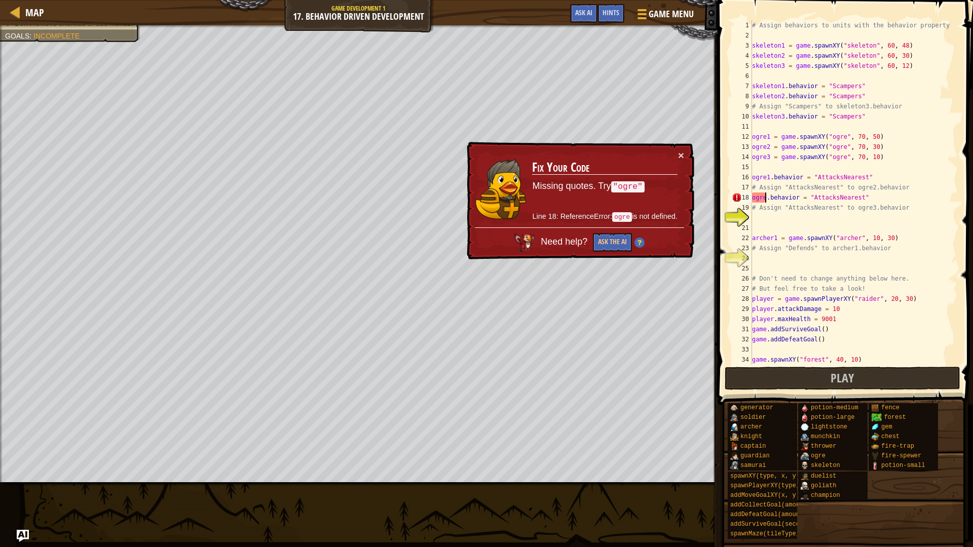
type textarea "ogre2.behavior = "AttacksNearest""
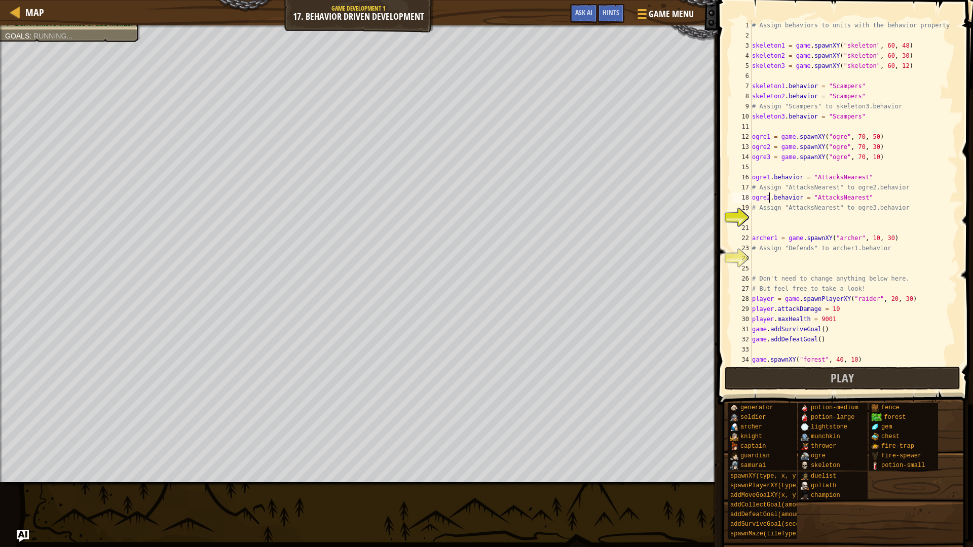
scroll to position [5, 1]
click at [771, 217] on div "# Assign behaviors to units with the behavior property. skeleton1 = game . spaw…" at bounding box center [850, 202] width 200 height 365
click at [770, 219] on div "# Assign behaviors to units with the behavior property. skeleton1 = game . spaw…" at bounding box center [850, 202] width 200 height 365
click at [768, 218] on div "# Assign behaviors to units with the behavior property. skeleton1 = game . spaw…" at bounding box center [850, 202] width 200 height 365
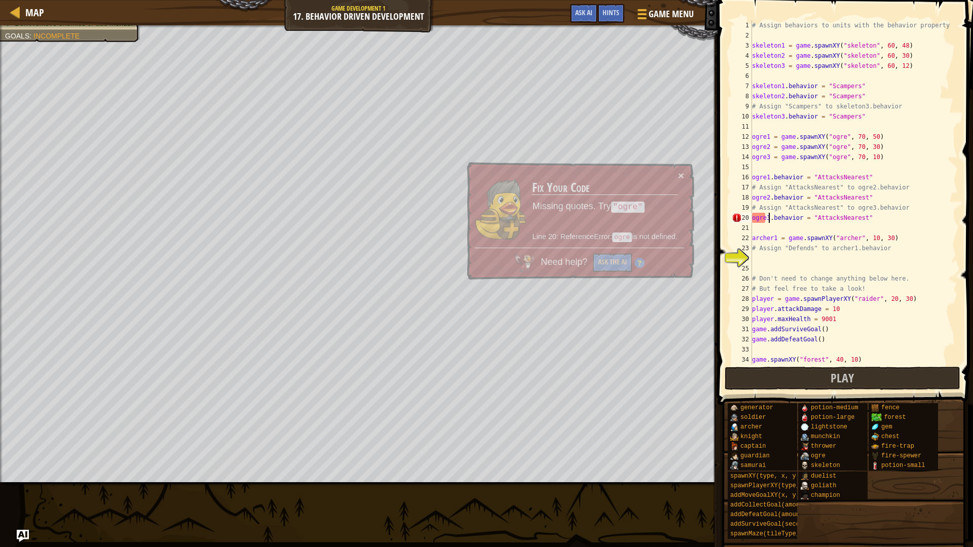
type textarea "ogre3.behavior = "AttacksNearest""
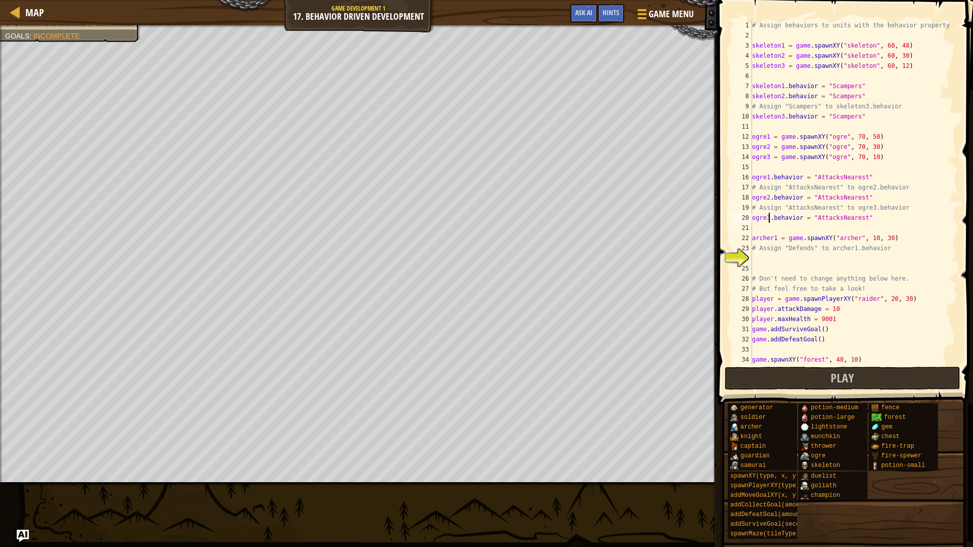
click at [759, 262] on div "# Assign behaviors to units with the behavior property. skeleton1 = game . spaw…" at bounding box center [850, 202] width 200 height 365
drag, startPoint x: 751, startPoint y: 236, endPoint x: 854, endPoint y: 246, distance: 103.3
click at [854, 246] on div "1 2 3 4 5 6 7 8 9 10 11 12 13 14 15 16 17 18 19 20 21 22 23 24 25 26 27 28 29 3…" at bounding box center [843, 192] width 228 height 344
click at [856, 239] on div "# Assign behaviors to units with the behavior property. skeleton1 = game . spaw…" at bounding box center [850, 192] width 200 height 344
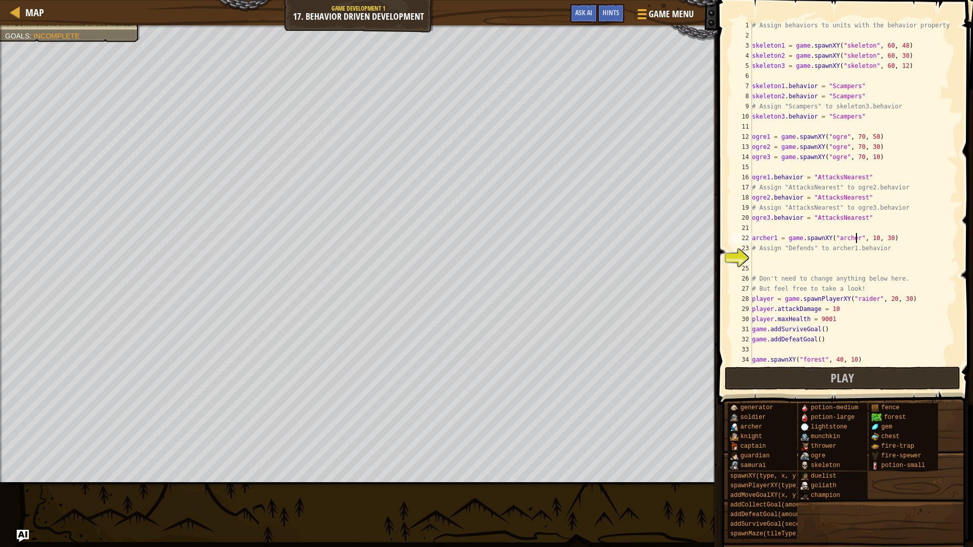
click at [808, 235] on div "# Assign behaviors to units with the behavior property. skeleton1 = game . spaw…" at bounding box center [850, 202] width 200 height 365
type textarea "archer1 = game.spawnXY("[PERSON_NAME]", 10, 30) # Assign "Defends" to archer1.b…"
click at [778, 257] on div "# Assign behaviors to units with the behavior property. skeleton1 = game . spaw…" at bounding box center [850, 202] width 200 height 365
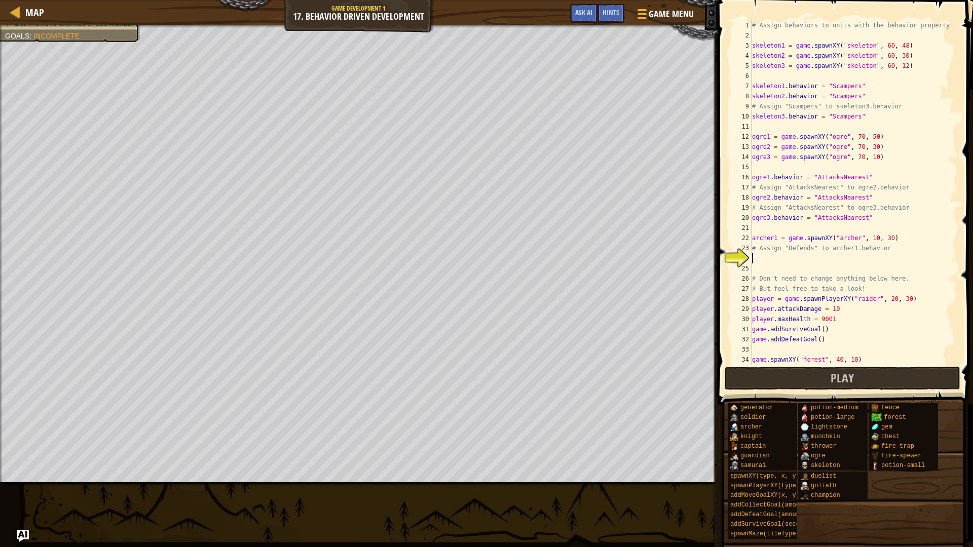
paste textarea "archer1 = game.spawnXY("[PERSON_NAME]", 10, 30)"
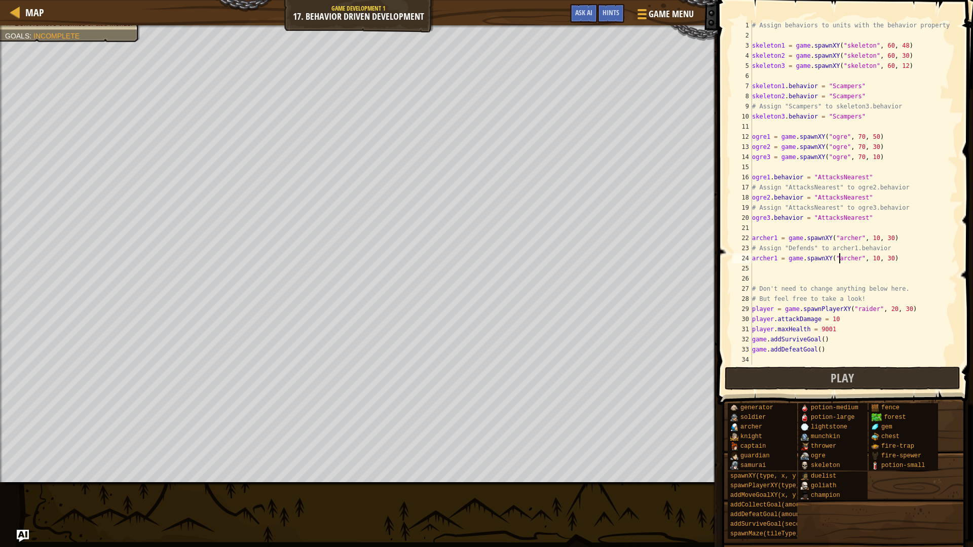
click at [838, 260] on div "# Assign behaviors to units with the behavior property. skeleton1 = game . spaw…" at bounding box center [850, 202] width 200 height 365
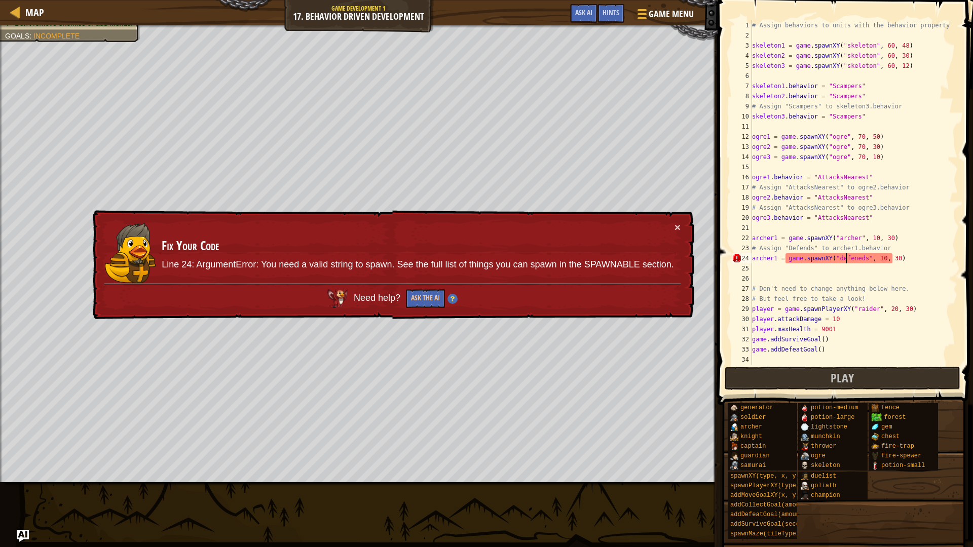
click at [844, 261] on div "# Assign behaviors to units with the behavior property. skeleton1 = game . spaw…" at bounding box center [850, 202] width 200 height 365
click at [840, 259] on div "# Assign behaviors to units with the behavior property. skeleton1 = game . spaw…" at bounding box center [850, 202] width 200 height 365
click at [844, 259] on div "# Assign behaviors to units with the behavior property. skeleton1 = game . spaw…" at bounding box center [850, 202] width 200 height 365
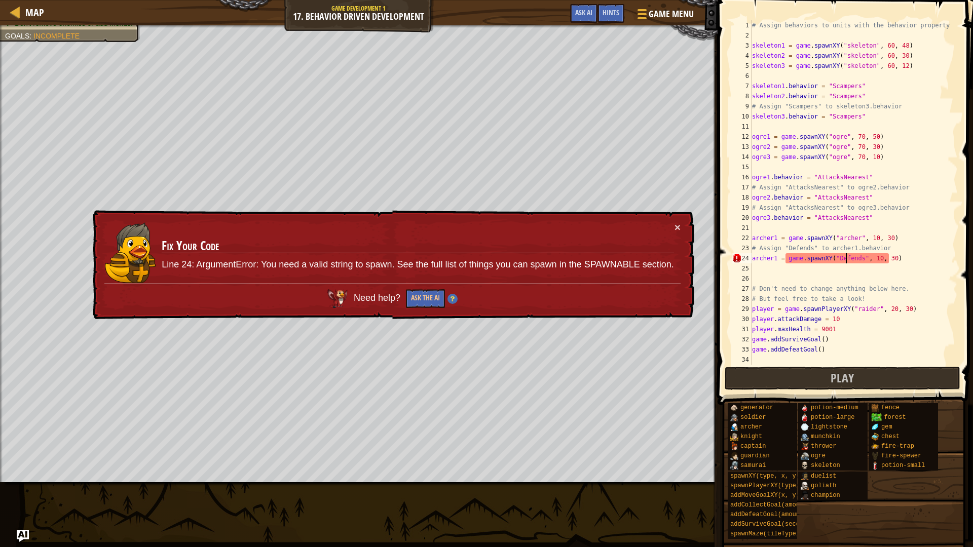
click at [844, 259] on div "# Assign behaviors to units with the behavior property. skeleton1 = game . spaw…" at bounding box center [850, 202] width 200 height 365
type textarea "archer1 = game.spawnXY("Defends", 10, 30)"
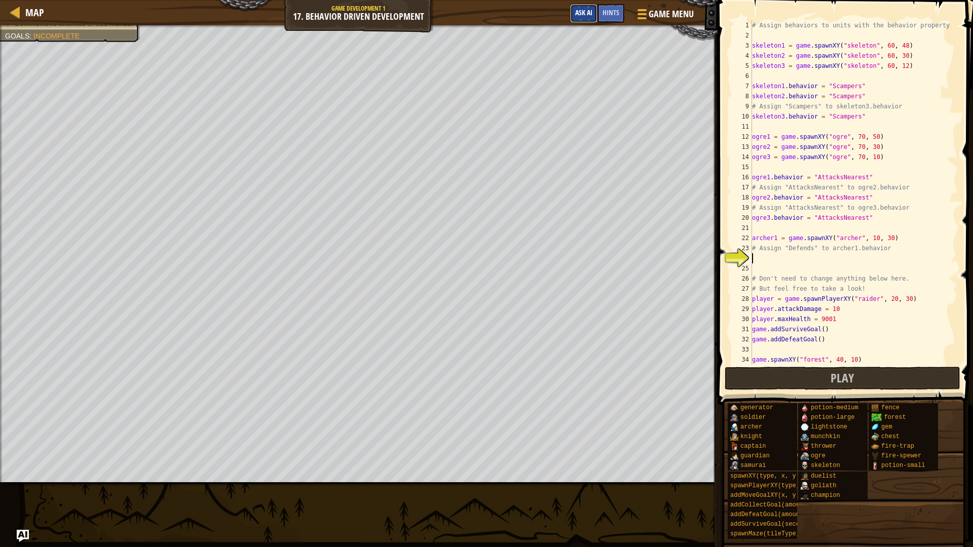
click at [577, 10] on span "Ask AI" at bounding box center [583, 13] width 17 height 10
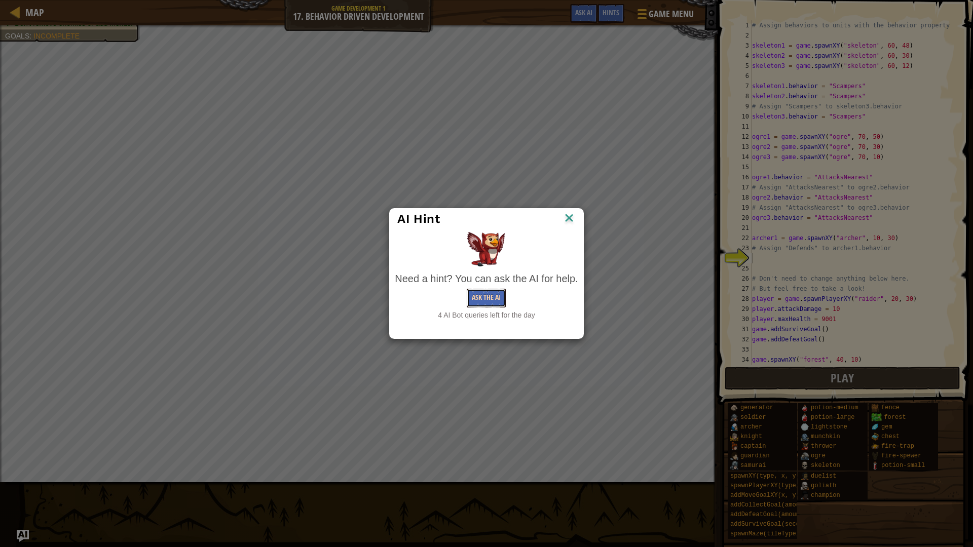
click at [473, 294] on button "Ask the AI" at bounding box center [486, 298] width 39 height 19
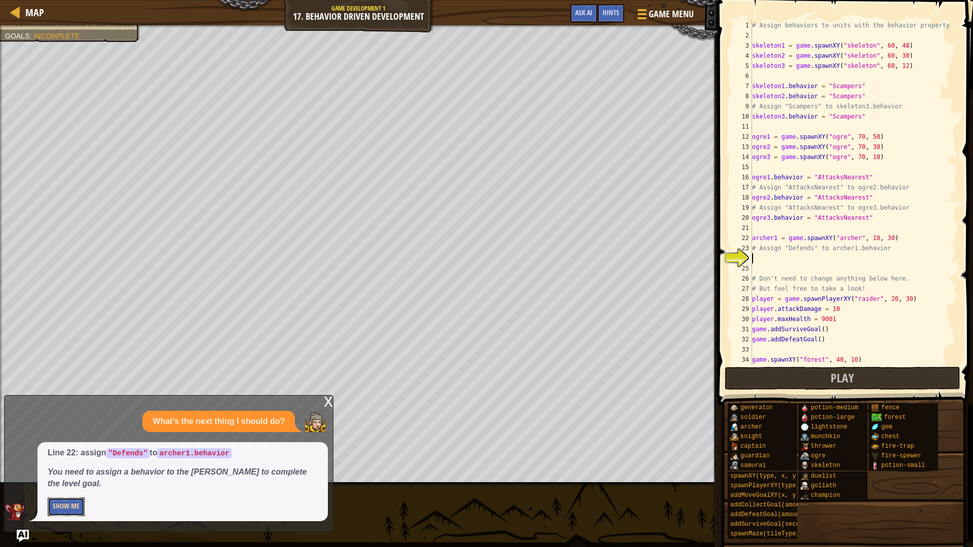
click at [74, 461] on button "Show Me" at bounding box center [66, 506] width 37 height 19
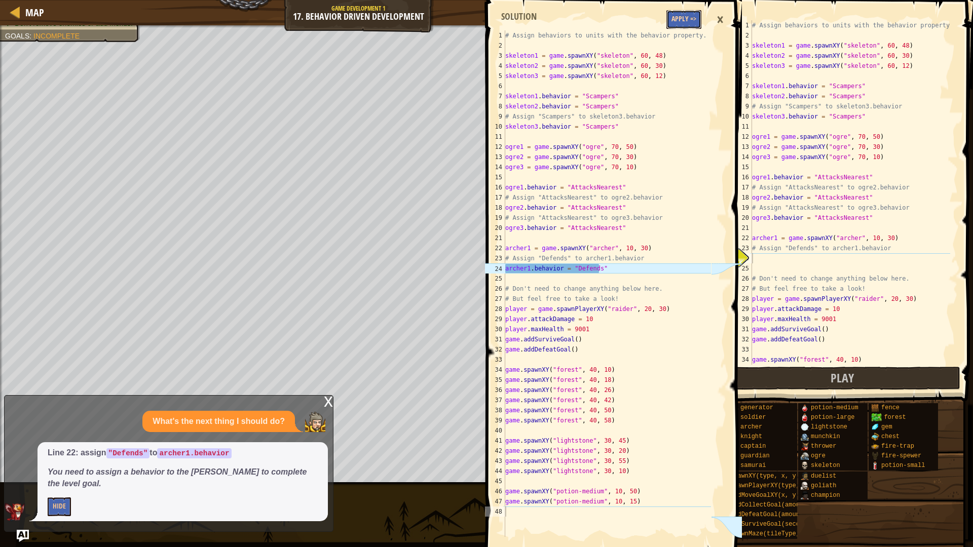
click at [684, 24] on button "Apply =>" at bounding box center [683, 19] width 35 height 19
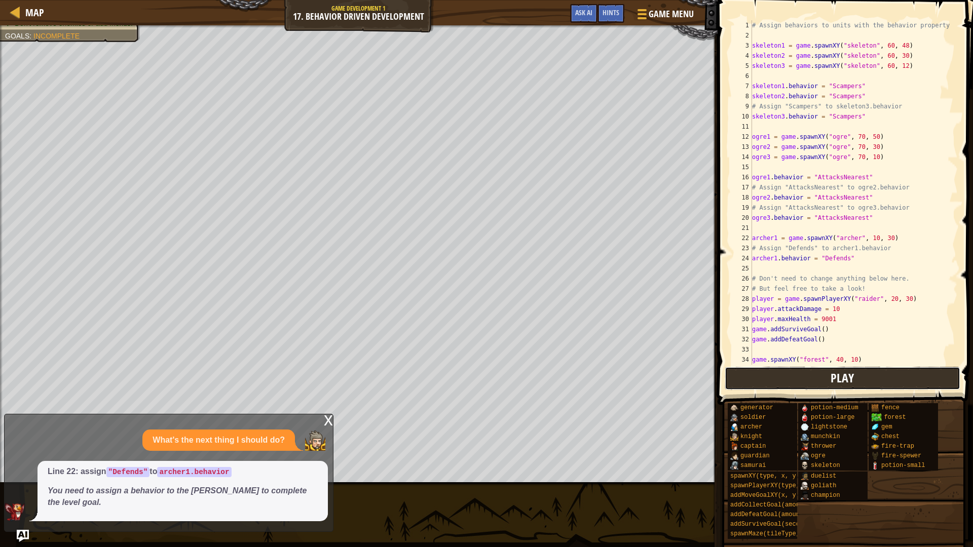
click at [783, 368] on button "Play" at bounding box center [842, 378] width 236 height 23
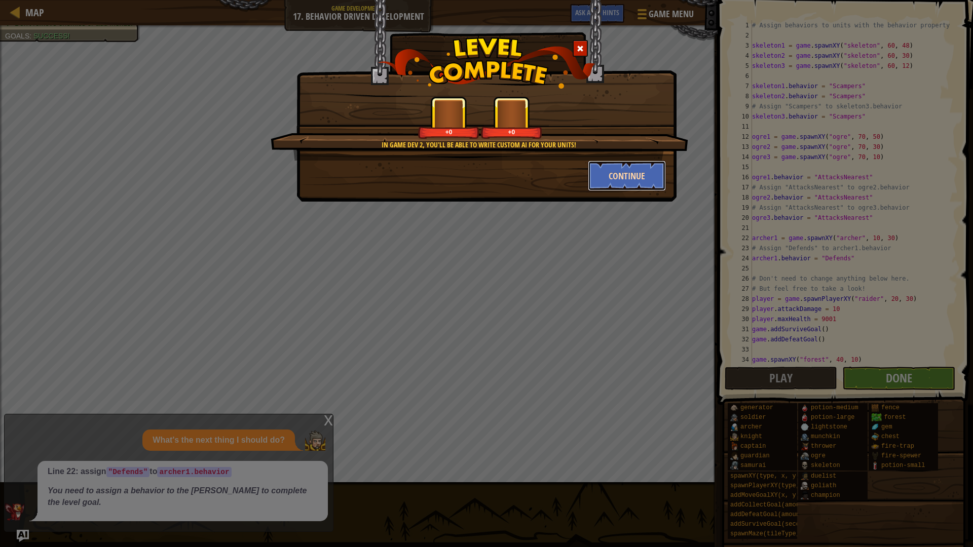
click at [625, 180] on button "Continue" at bounding box center [627, 176] width 79 height 30
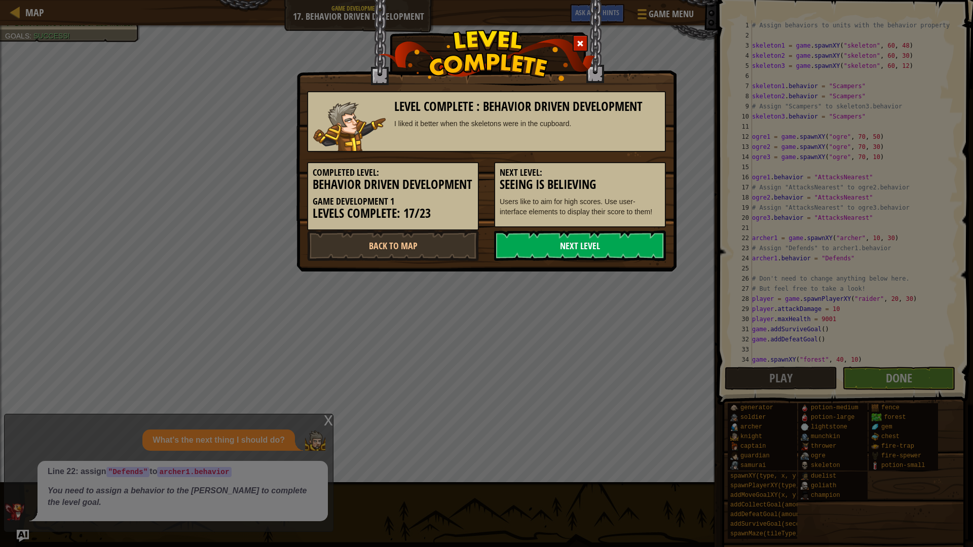
click at [609, 259] on link "Next Level" at bounding box center [580, 245] width 172 height 30
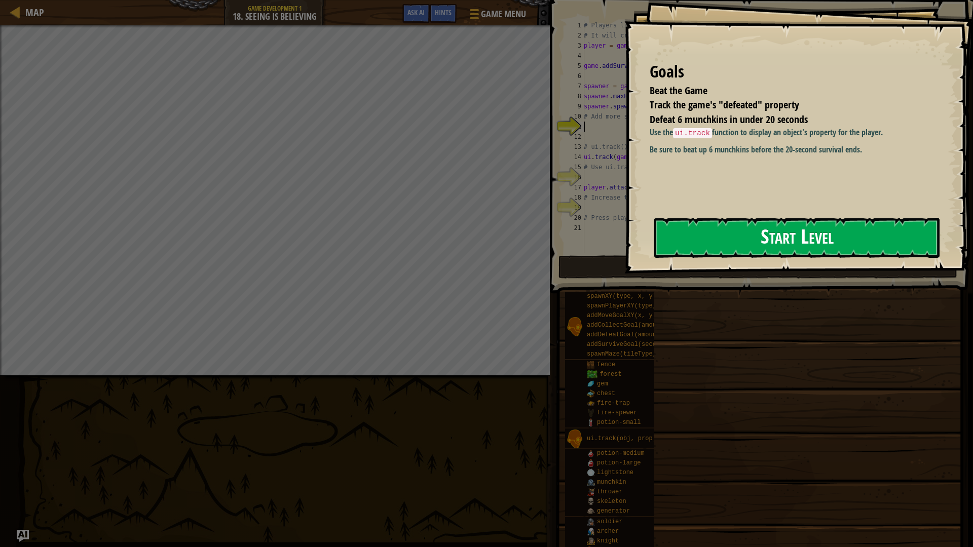
click at [736, 235] on button "Start Level" at bounding box center [796, 238] width 285 height 40
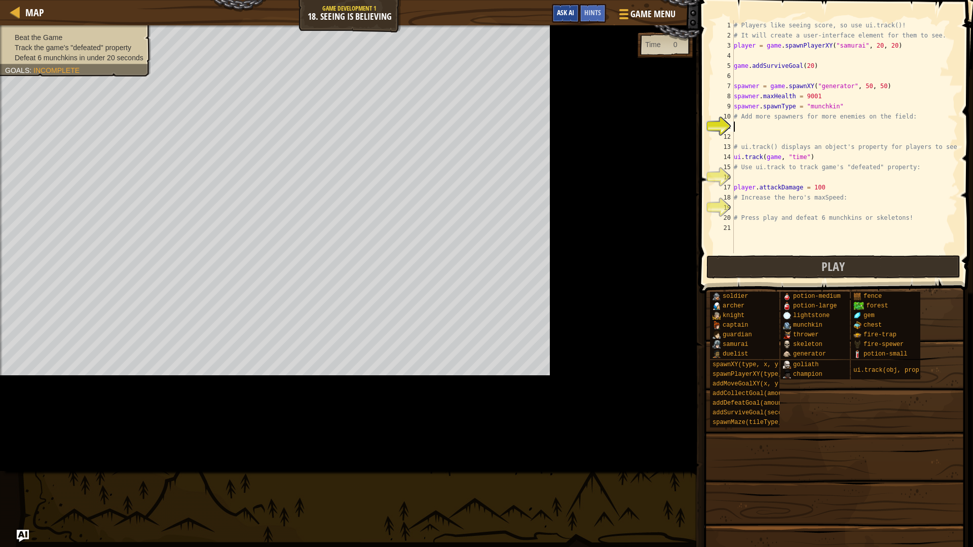
click at [415, 8] on div "Map Game Development 1 18. Seeing is Believing Game Menu Done Hints Ask AI" at bounding box center [349, 12] width 699 height 25
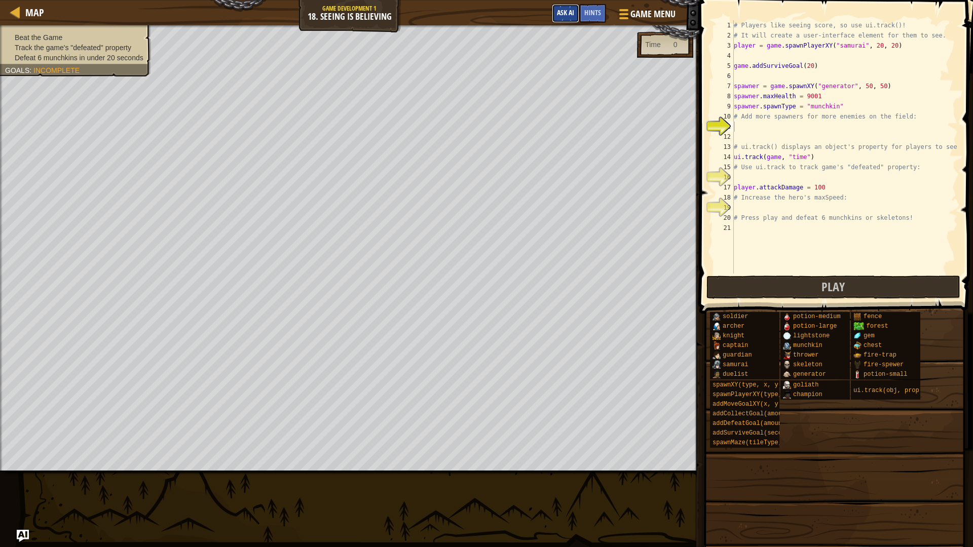
click at [565, 14] on span "Ask AI" at bounding box center [565, 13] width 17 height 10
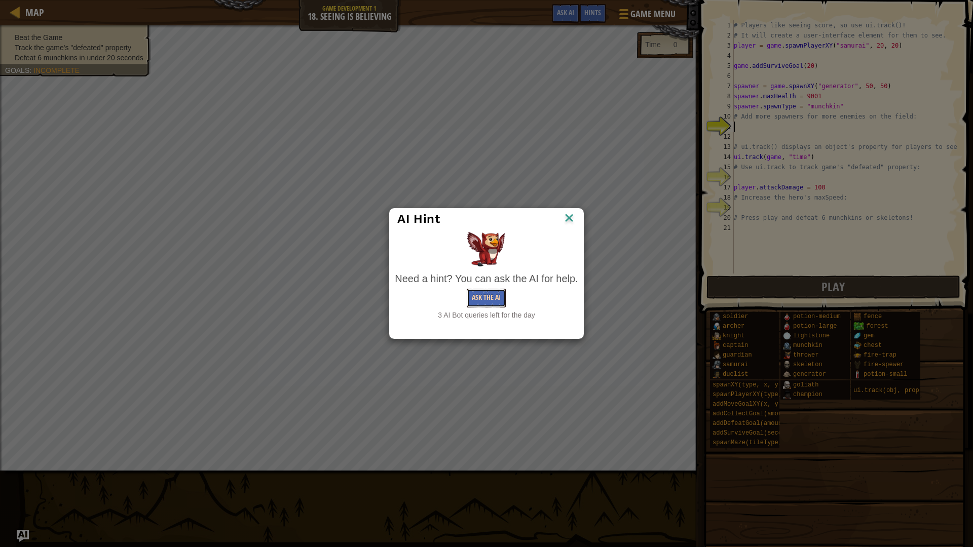
click at [489, 296] on button "Ask the AI" at bounding box center [486, 298] width 39 height 19
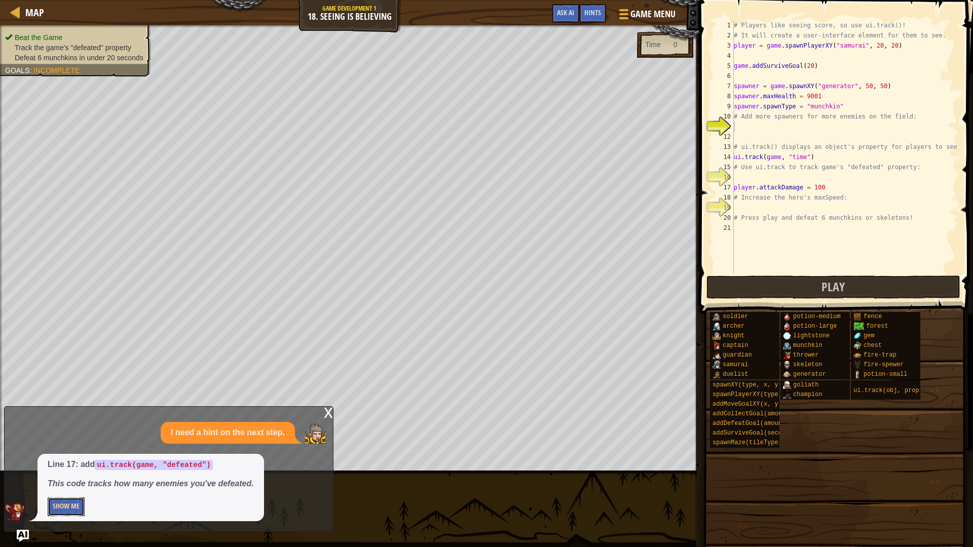
click at [56, 461] on button "Show Me" at bounding box center [66, 506] width 37 height 19
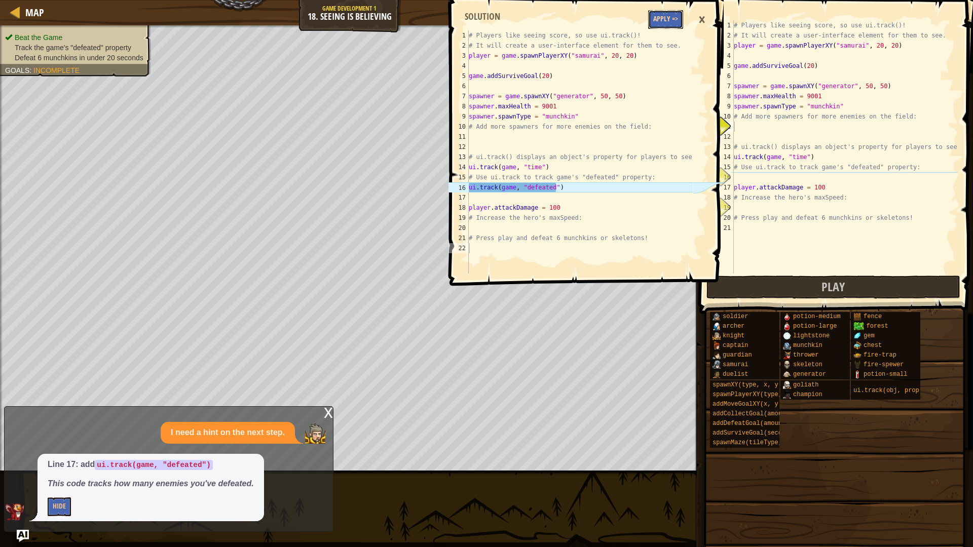
click at [663, 19] on button "Apply =>" at bounding box center [665, 19] width 35 height 19
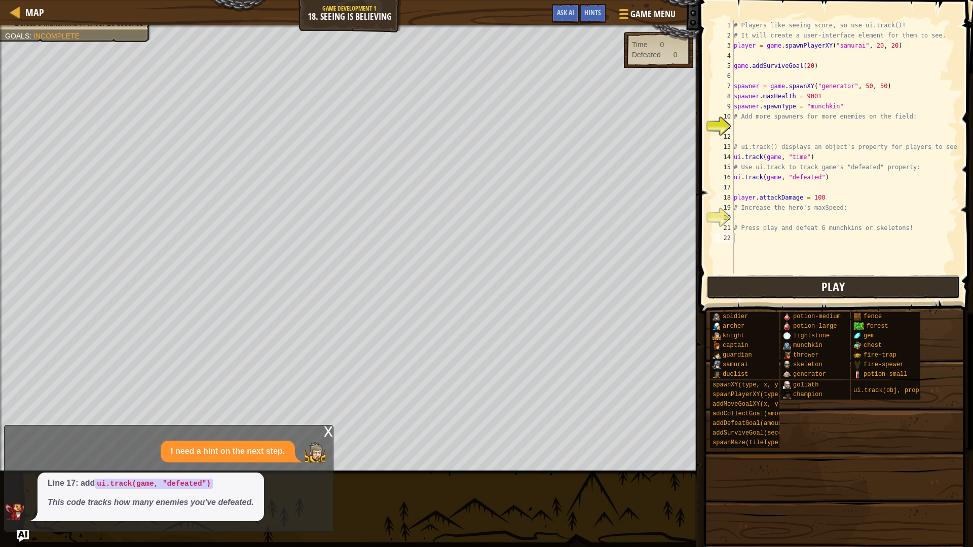
click at [814, 289] on button "Play" at bounding box center [833, 287] width 254 height 23
click at [758, 217] on div "# Players like seeing score, so use ui.track()! # It will create a user-interfa…" at bounding box center [844, 157] width 226 height 274
type textarea "h"
click at [792, 135] on div "# Players like seeing score, so use ui.track()! # It will create a user-interfa…" at bounding box center [844, 157] width 226 height 274
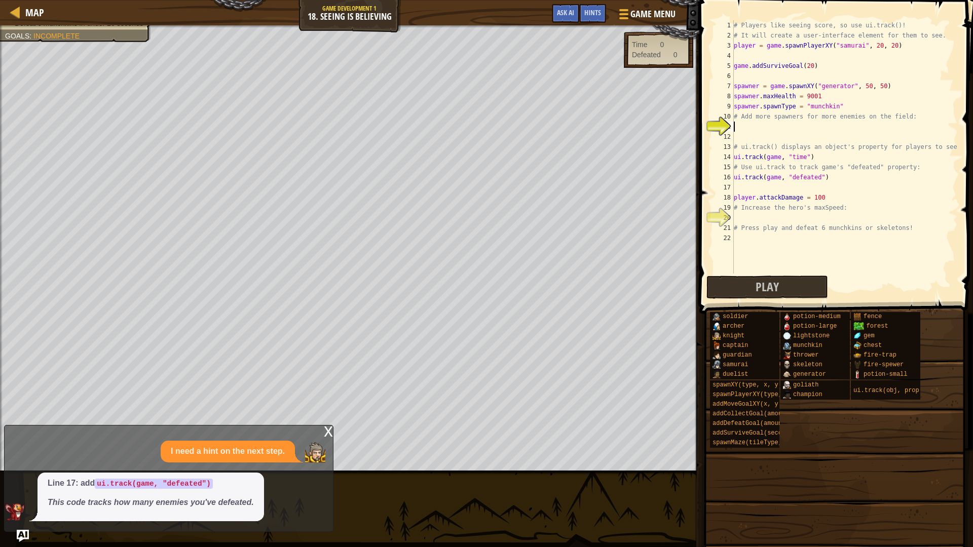
click at [751, 124] on div "# Players like seeing score, so use ui.track()! # It will create a user-interfa…" at bounding box center [844, 157] width 226 height 274
click at [744, 216] on div "# Players like seeing score, so use ui.track()! # It will create a user-interfa…" at bounding box center [844, 157] width 226 height 274
click at [767, 217] on div "# Players like seeing score, so use ui.track()! # It will create a user-interfa…" at bounding box center [844, 157] width 226 height 274
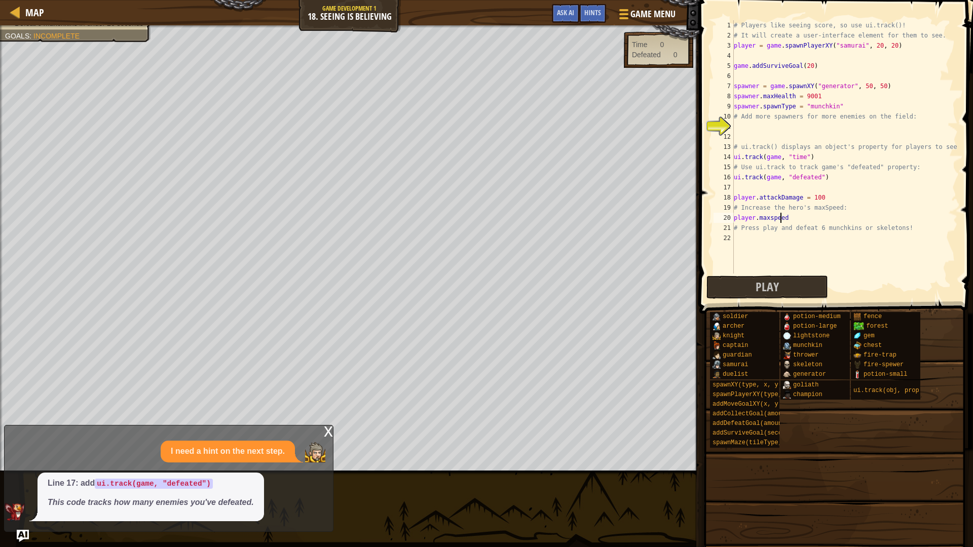
click at [782, 214] on div "# Players like seeing score, so use ui.track()! # It will create a user-interfa…" at bounding box center [844, 157] width 226 height 274
click at [789, 222] on div "# Players like seeing score, so use ui.track()! # It will create a user-interfa…" at bounding box center [844, 157] width 226 height 274
click at [772, 293] on span "Play" at bounding box center [766, 287] width 23 height 16
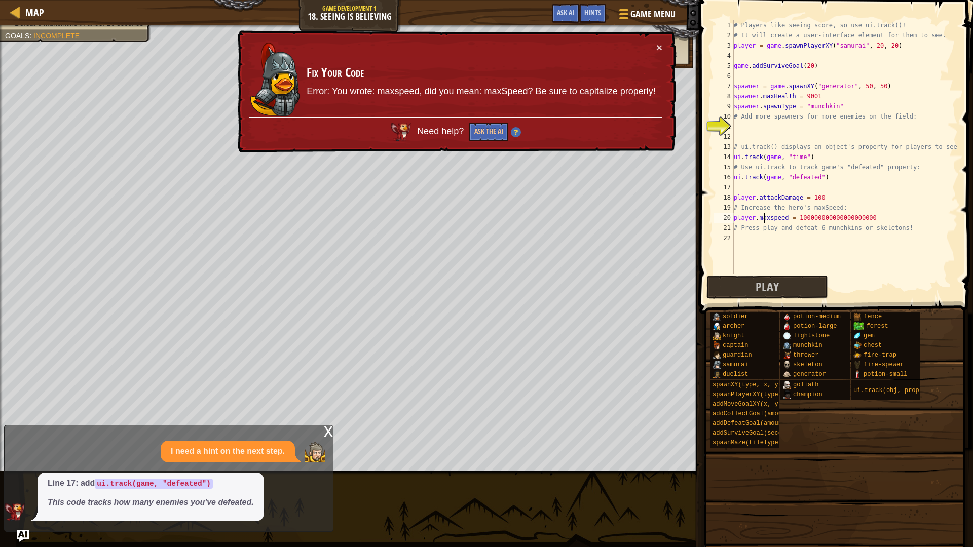
click at [762, 218] on div "# Players like seeing score, so use ui.track()! # It will create a user-interfa…" at bounding box center [844, 157] width 226 height 274
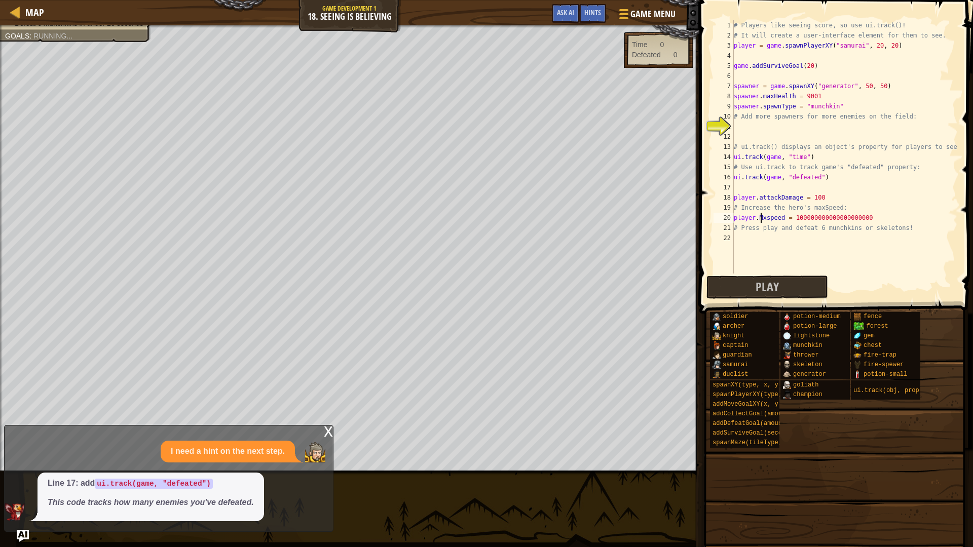
scroll to position [5, 2]
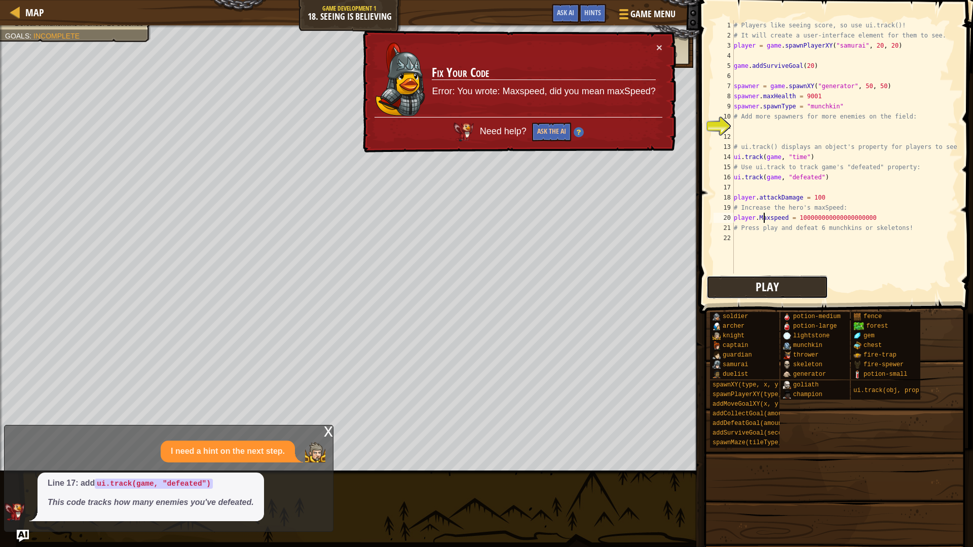
click at [779, 283] on button "Play" at bounding box center [767, 287] width 122 height 23
click at [768, 218] on div "# Players like seeing score, so use ui.track()! # It will create a user-interfa…" at bounding box center [844, 157] width 226 height 274
click at [760, 219] on div "# Players like seeing score, so use ui.track()! # It will create a user-interfa…" at bounding box center [844, 157] width 226 height 274
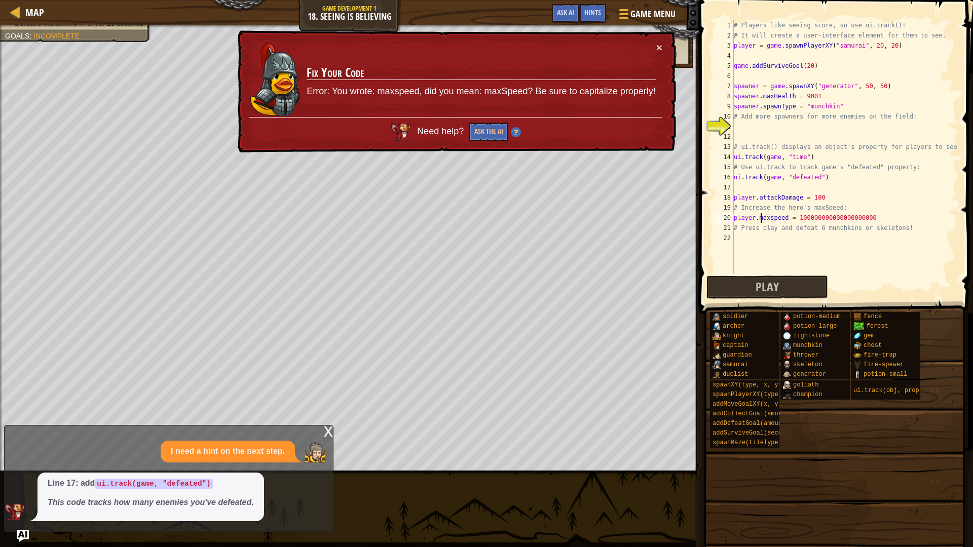
click at [769, 218] on div "# Players like seeing score, so use ui.track()! # It will create a user-interfa…" at bounding box center [844, 157] width 226 height 274
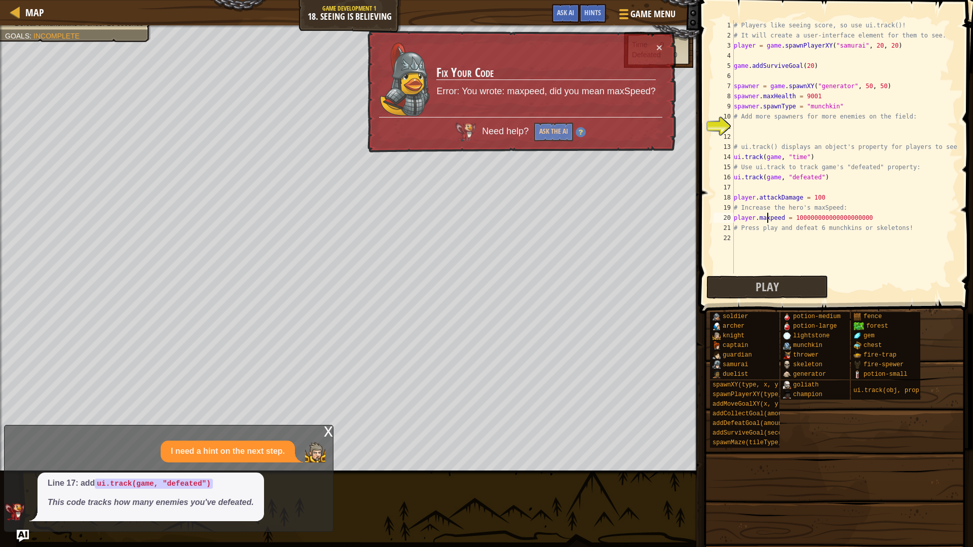
type textarea "player.maxSpeed = 100000000000000000000"
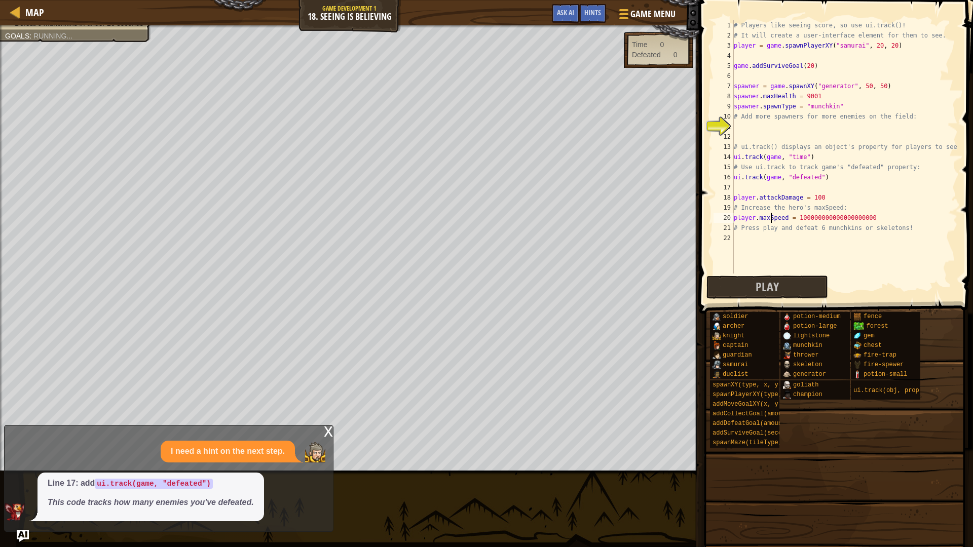
scroll to position [5, 3]
click at [775, 273] on div "# Players like seeing score, so use ui.track()! # It will create a user-interfa…" at bounding box center [844, 157] width 226 height 274
click at [771, 279] on span "Play" at bounding box center [766, 287] width 23 height 16
click at [766, 123] on div "# Players like seeing score, so use ui.track()! # It will create a user-interfa…" at bounding box center [844, 157] width 226 height 274
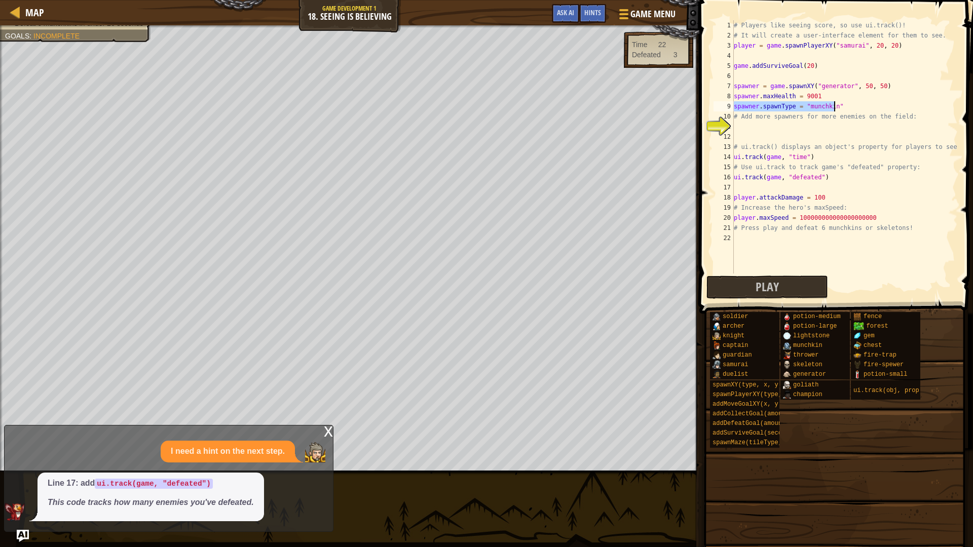
drag, startPoint x: 733, startPoint y: 107, endPoint x: 840, endPoint y: 106, distance: 106.4
click at [840, 106] on div "# Players like seeing score, so use ui.track()! # It will create a user-interfa…" at bounding box center [844, 157] width 226 height 274
type textarea "spawner.spawnType = "munchkin""
click at [760, 125] on div "# Players like seeing score, so use ui.track()! # It will create a user-interfa…" at bounding box center [844, 157] width 226 height 274
paste textarea "spawner.spawnType = "munchkin""
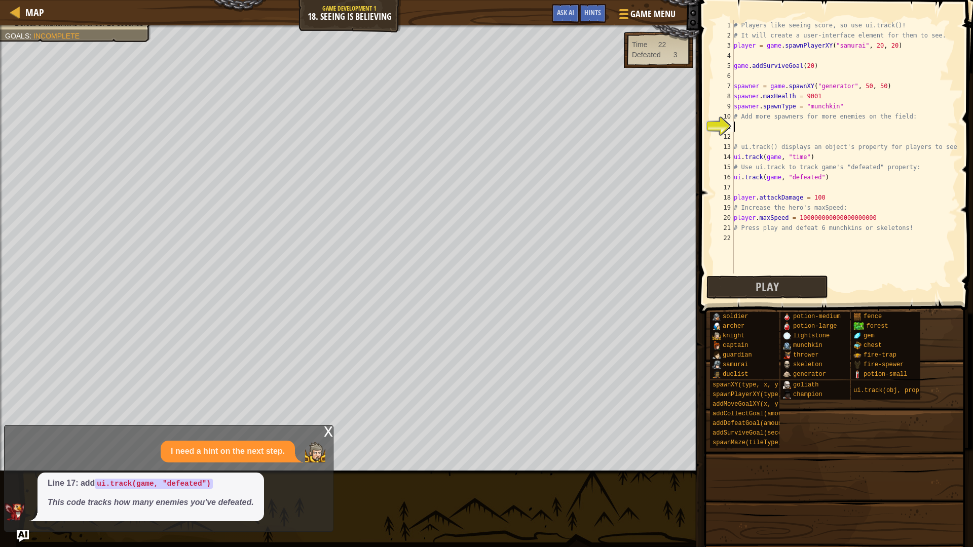
type textarea "spawner.spawnType = "munchkin""
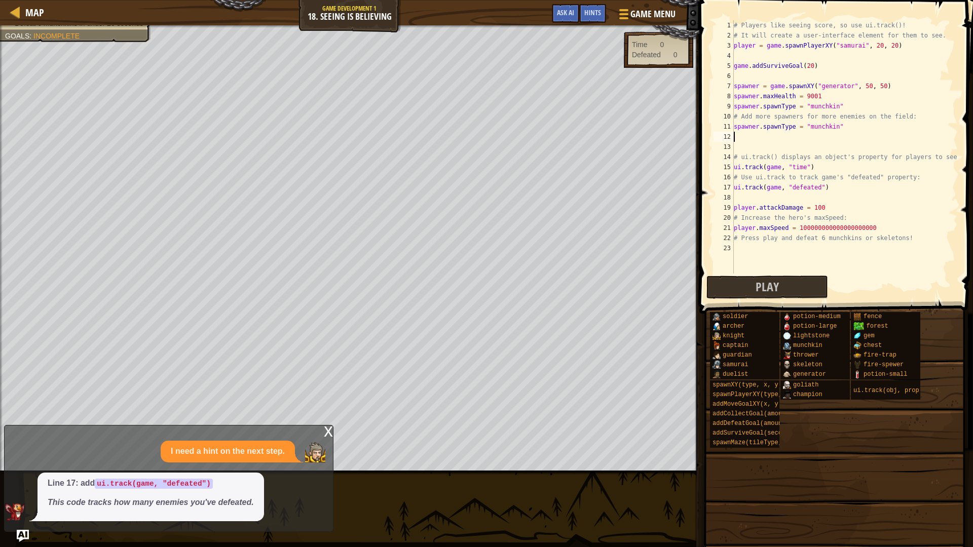
paste textarea "spawner.spawnType = "munchkin""
type textarea "spawner.spawnType = "munchkin"\"
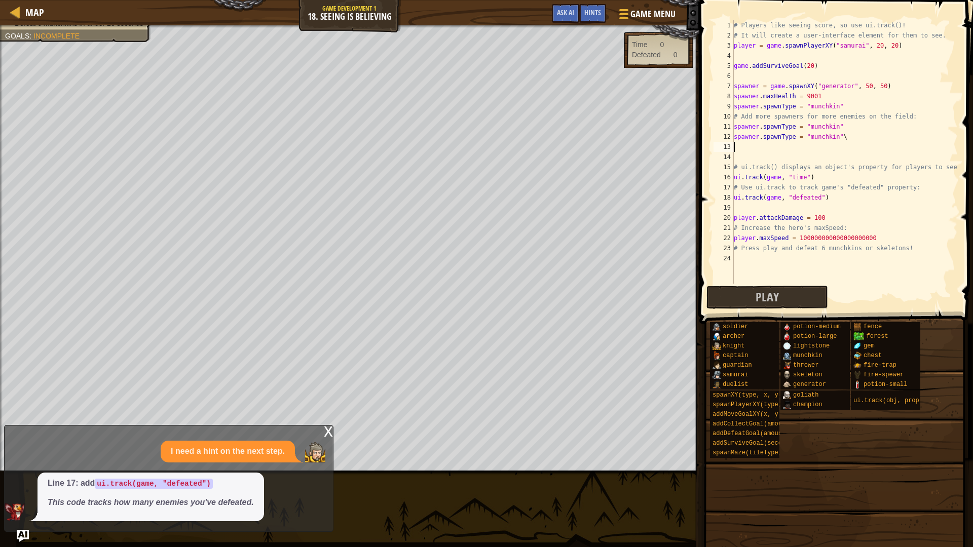
paste textarea "spawner.spawnType = "munchkin""
type textarea "spawner.spawnType = "munchkin"\"
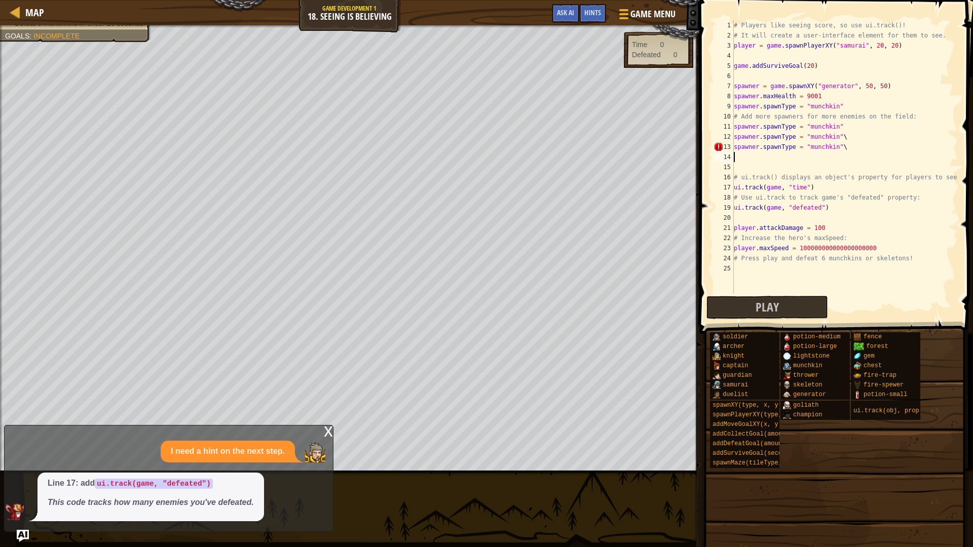
click at [846, 149] on div "# Players like seeing score, so use ui.track()! # It will create a user-interfa…" at bounding box center [844, 167] width 226 height 294
click at [843, 140] on div "# Players like seeing score, so use ui.track()! # It will create a user-interfa…" at bounding box center [844, 167] width 226 height 294
type textarea "spawner.spawnType = "munchkin""
click at [839, 166] on div "# Players like seeing score, so use ui.track()! # It will create a user-interfa…" at bounding box center [844, 167] width 226 height 294
click at [761, 313] on span "Play" at bounding box center [766, 307] width 23 height 16
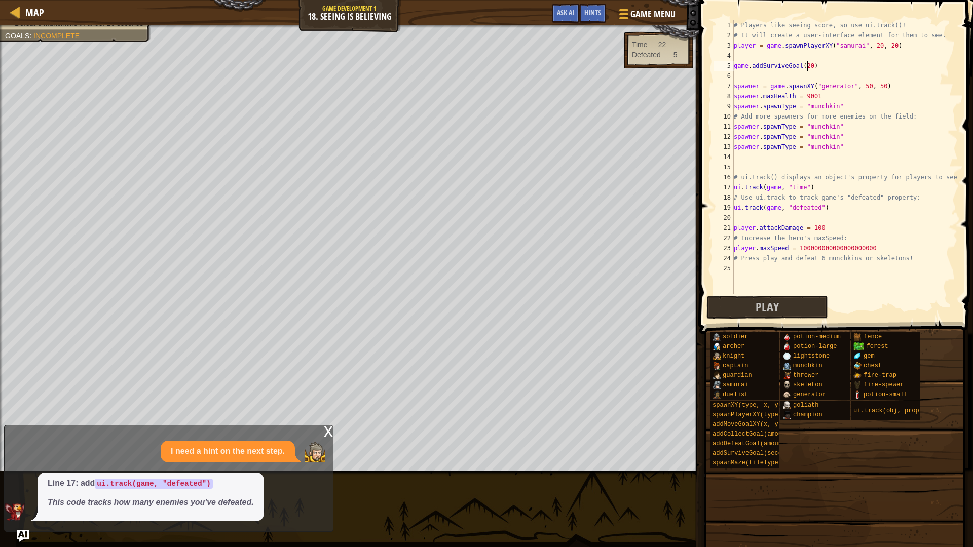
click at [807, 68] on div "# Players like seeing score, so use ui.track()! # It will create a user-interfa…" at bounding box center [844, 167] width 226 height 294
click at [763, 311] on span "Play" at bounding box center [766, 307] width 23 height 16
type textarea "game.addSurviveGoal(25)"
click at [753, 297] on button "Play" at bounding box center [767, 307] width 122 height 23
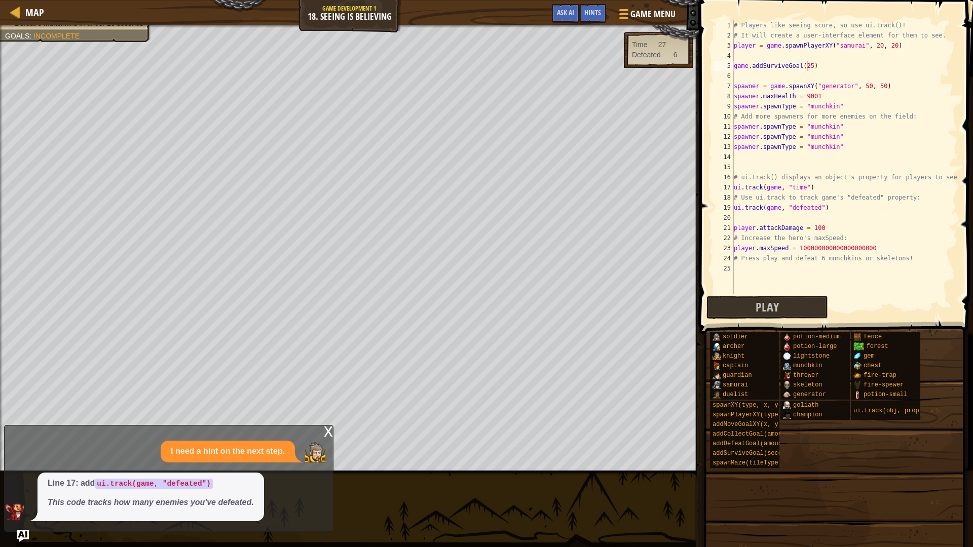
click at [325, 426] on div "x" at bounding box center [328, 431] width 9 height 10
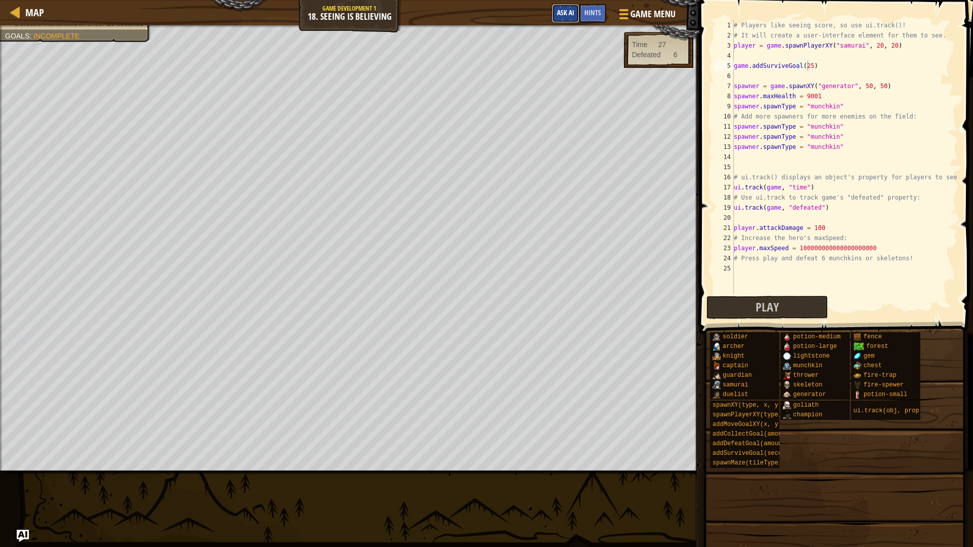
click at [566, 14] on span "Ask AI" at bounding box center [565, 13] width 17 height 10
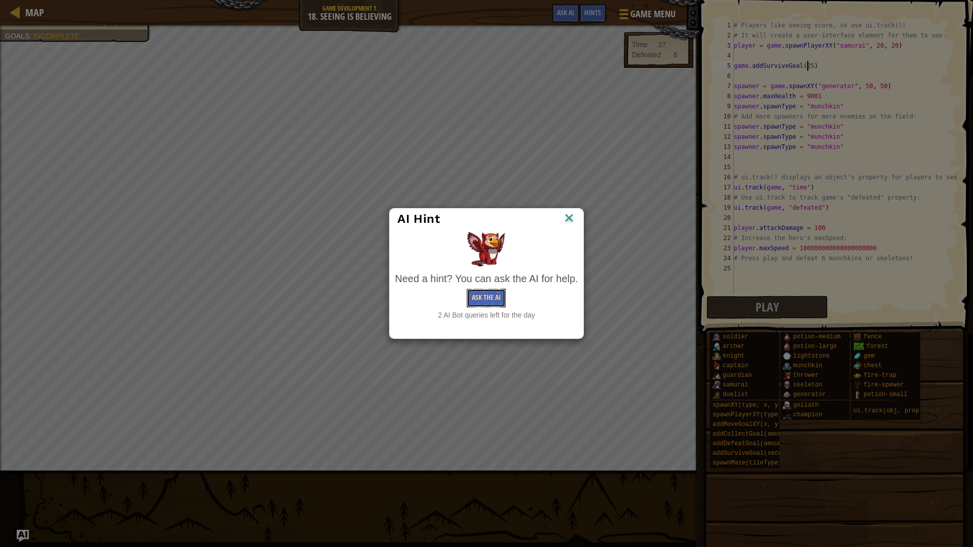
click at [492, 300] on button "Ask the AI" at bounding box center [486, 298] width 39 height 19
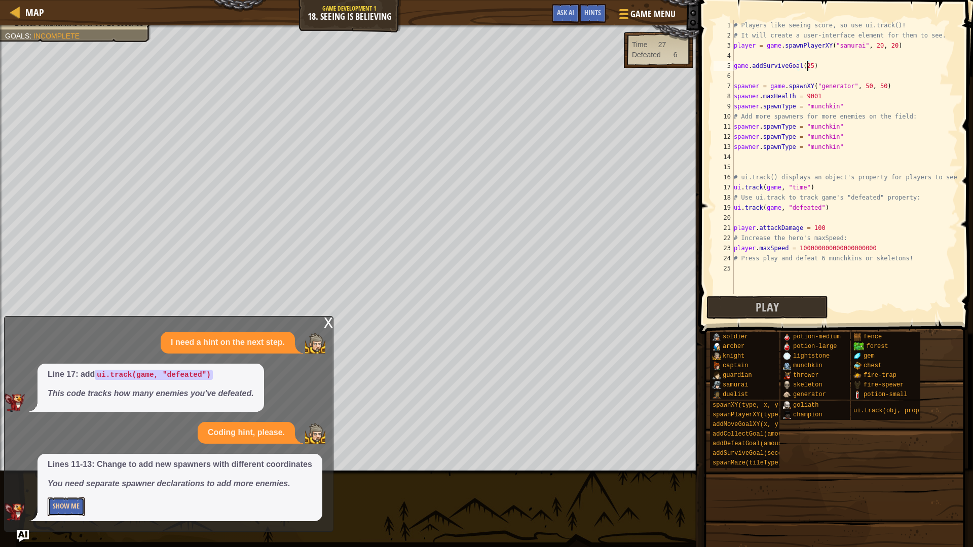
click at [72, 461] on button "Show Me" at bounding box center [66, 506] width 37 height 19
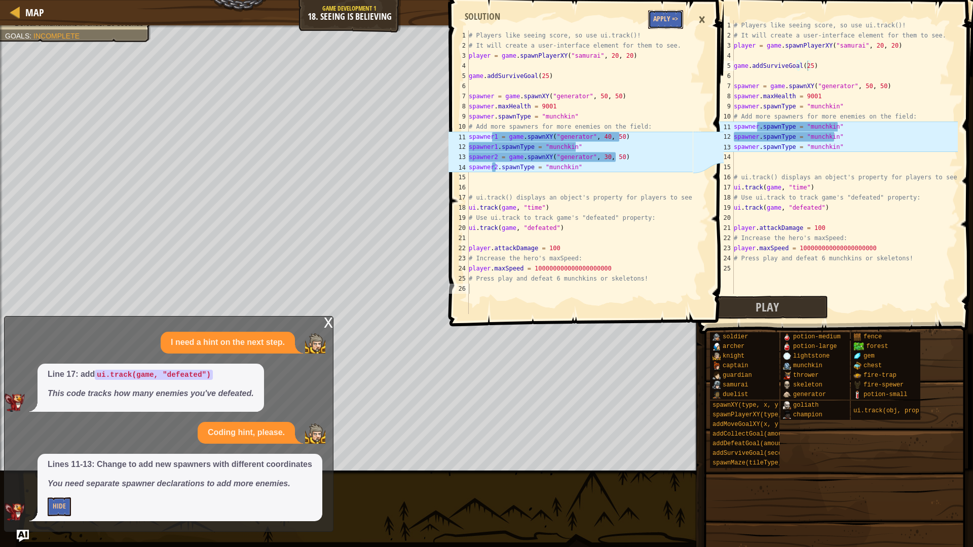
click at [663, 22] on button "Apply =>" at bounding box center [665, 19] width 35 height 19
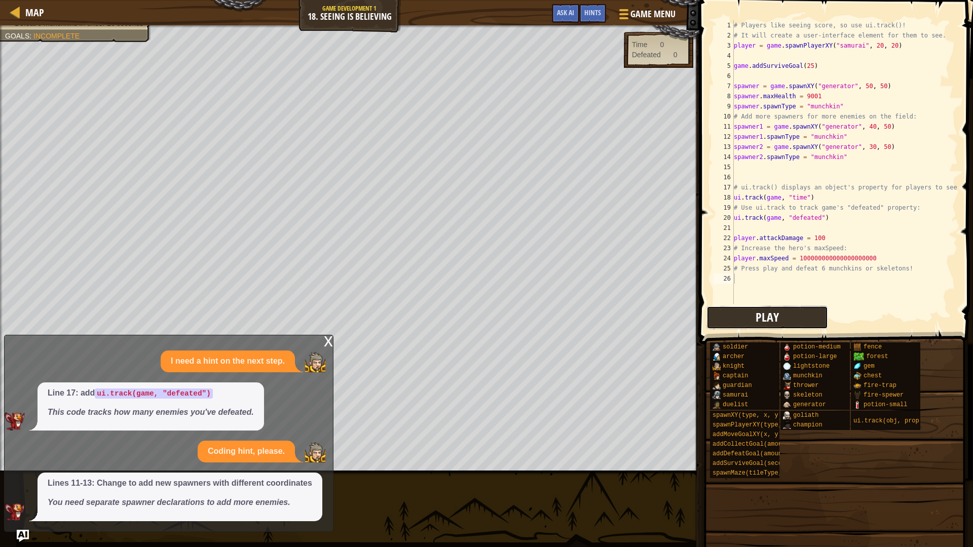
click at [766, 314] on span "Play" at bounding box center [766, 317] width 23 height 16
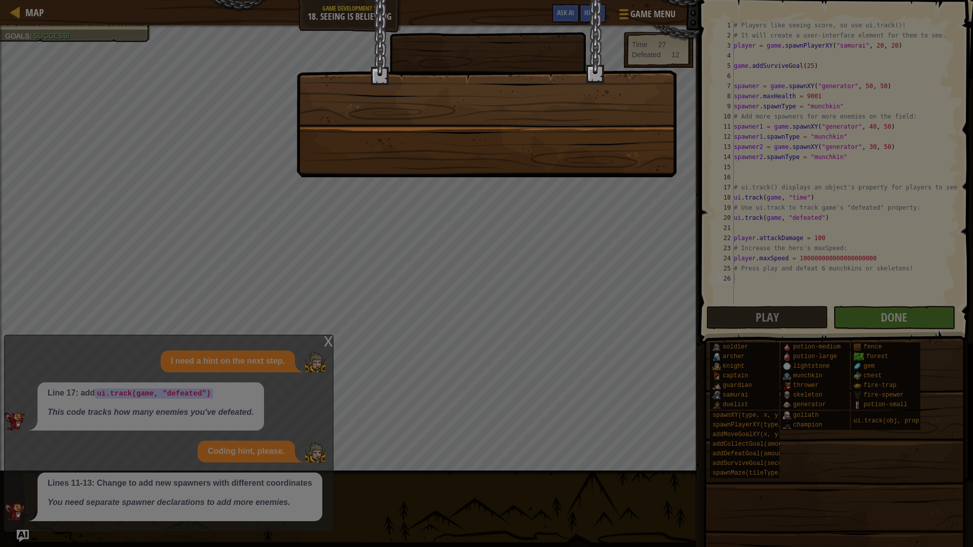
click at [615, 185] on div at bounding box center [486, 273] width 973 height 547
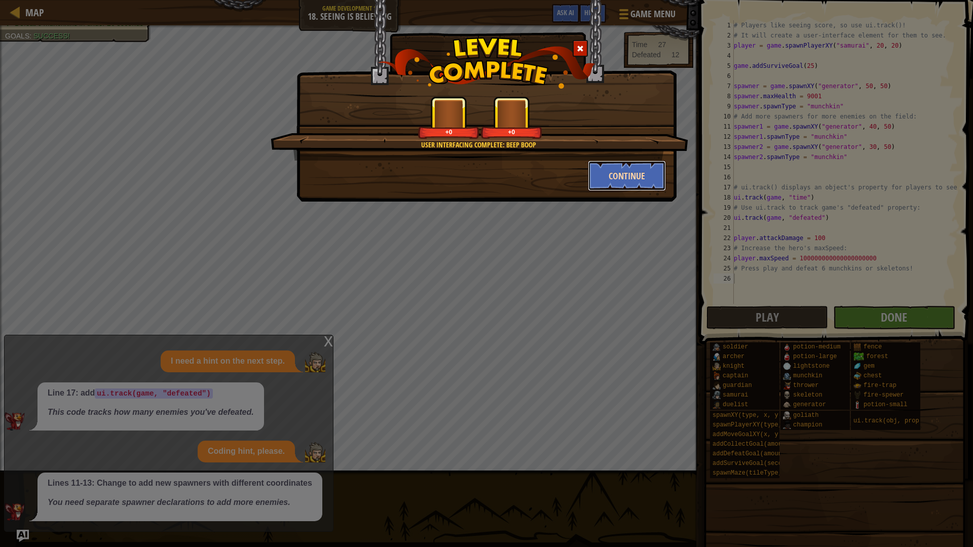
click at [619, 175] on button "Continue" at bounding box center [627, 176] width 79 height 30
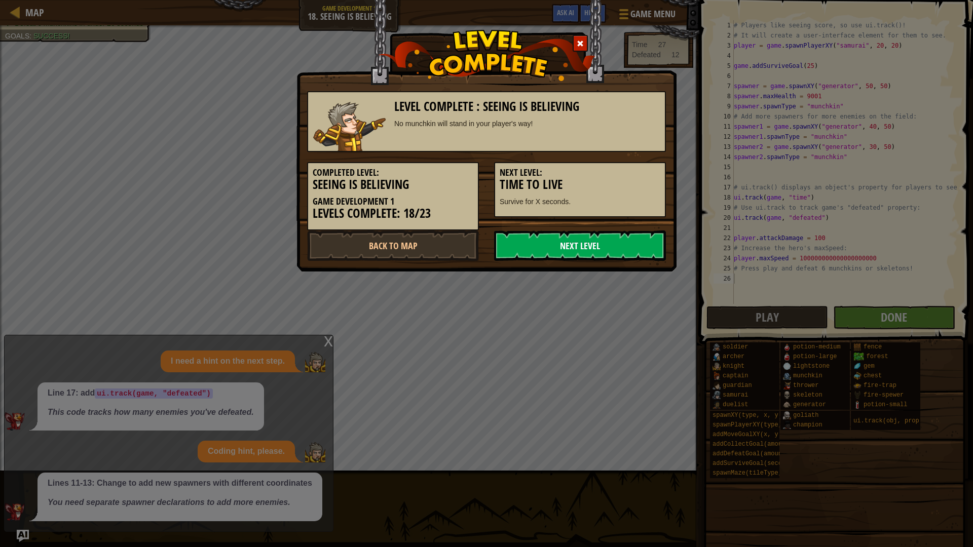
click at [587, 242] on link "Next Level" at bounding box center [580, 245] width 172 height 30
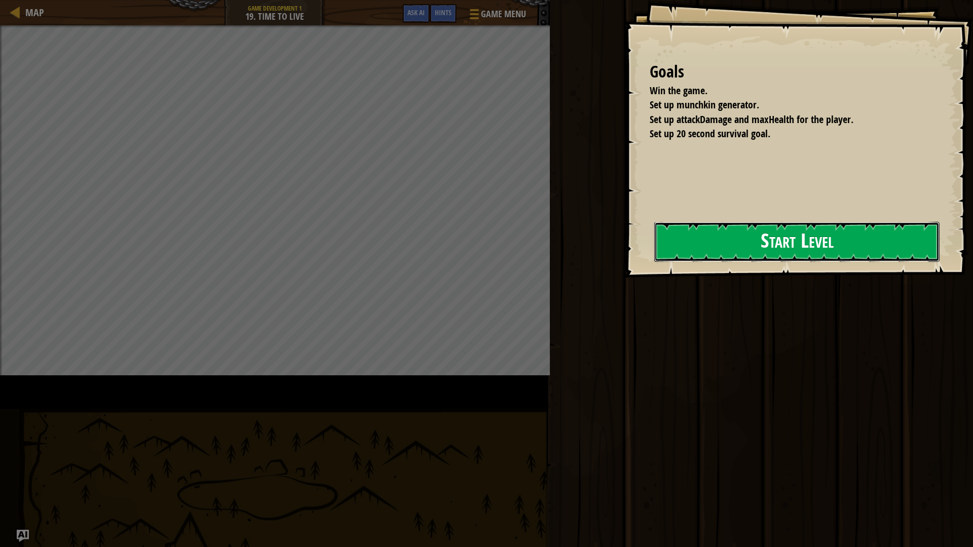
click at [681, 234] on button "Start Level" at bounding box center [796, 242] width 285 height 40
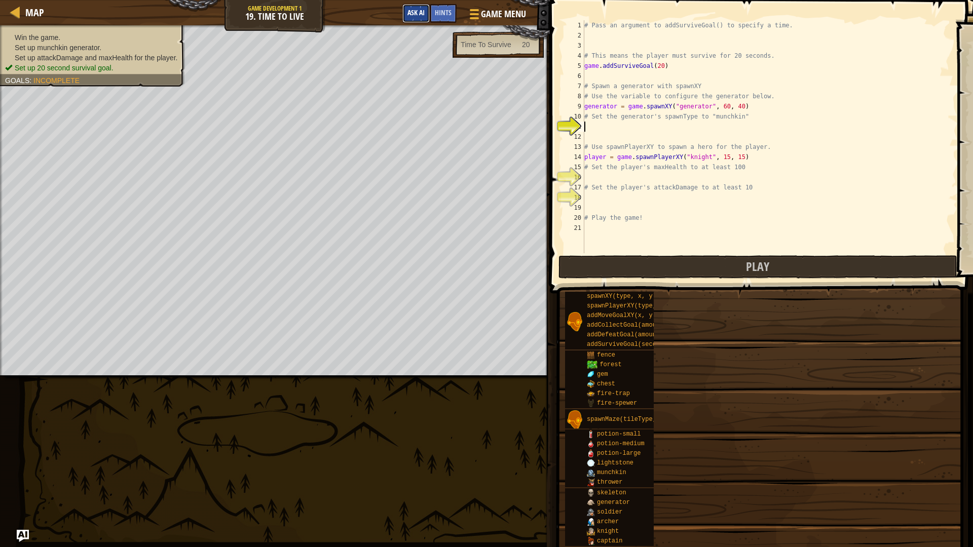
click at [411, 9] on span "Ask AI" at bounding box center [415, 13] width 17 height 10
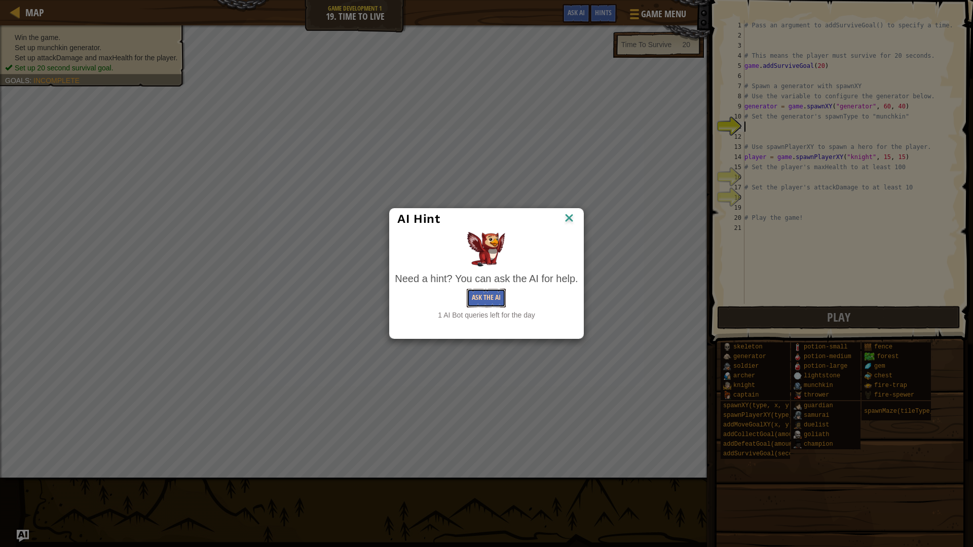
click at [478, 297] on button "Ask the AI" at bounding box center [486, 298] width 39 height 19
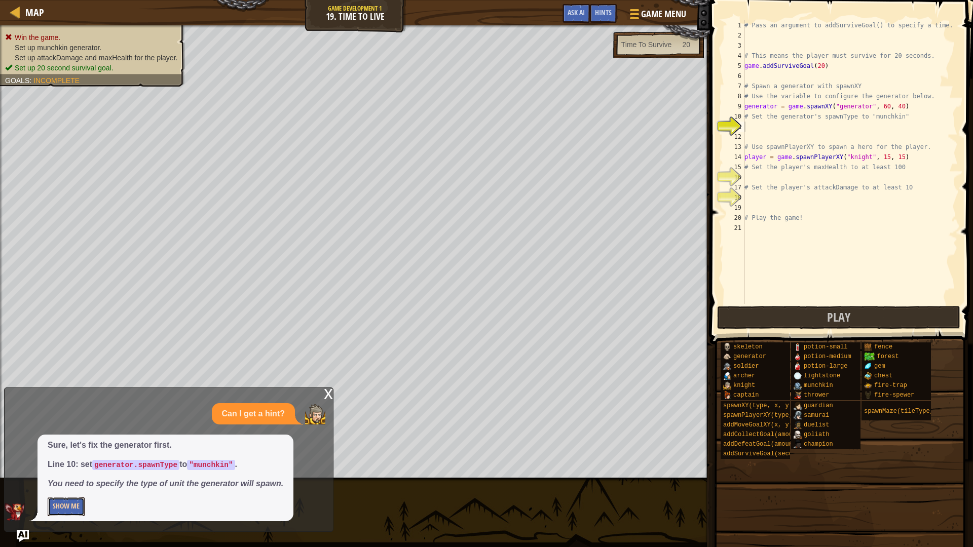
click at [80, 461] on button "Show Me" at bounding box center [66, 506] width 37 height 19
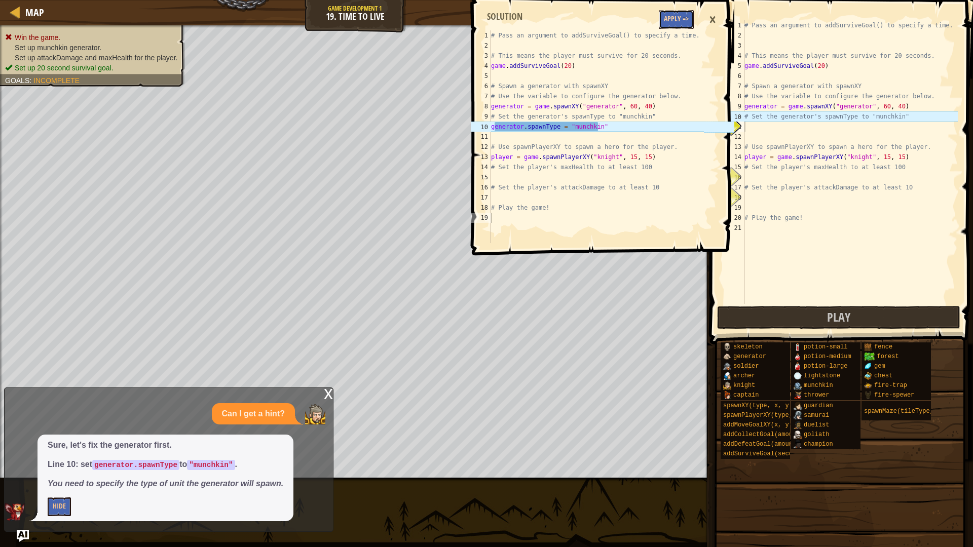
click at [671, 21] on button "Apply =>" at bounding box center [676, 19] width 35 height 19
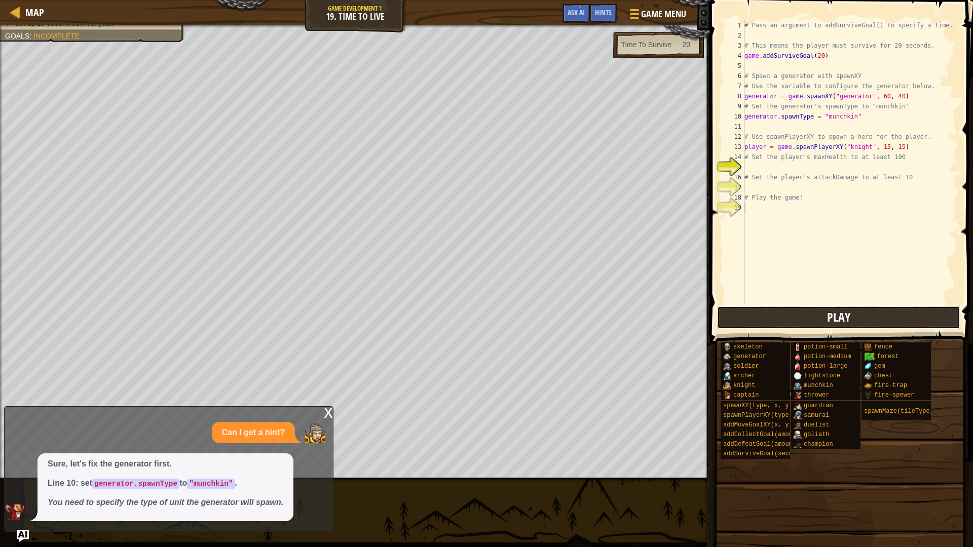
click at [817, 307] on button "Play" at bounding box center [838, 317] width 243 height 23
click at [755, 166] on div "# Pass an argument to addSurviveGoal() to specify a time. # This means the play…" at bounding box center [849, 172] width 215 height 304
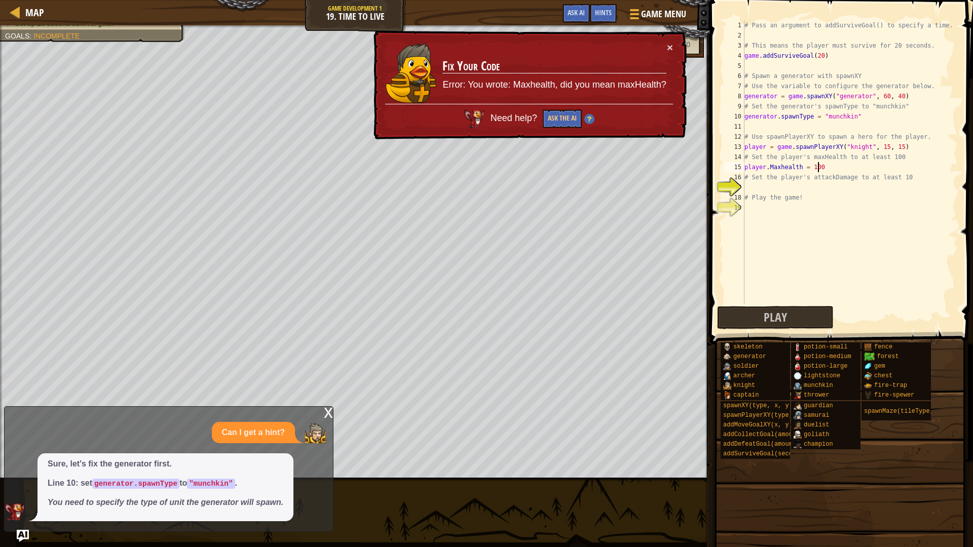
click at [782, 169] on div "# Pass an argument to addSurviveGoal() to specify a time. # This means the play…" at bounding box center [849, 172] width 215 height 304
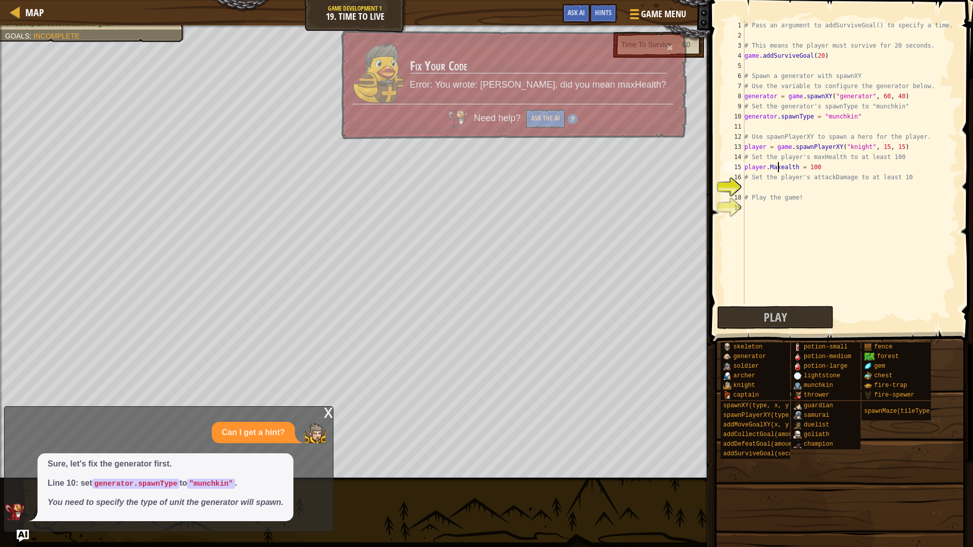
scroll to position [5, 4]
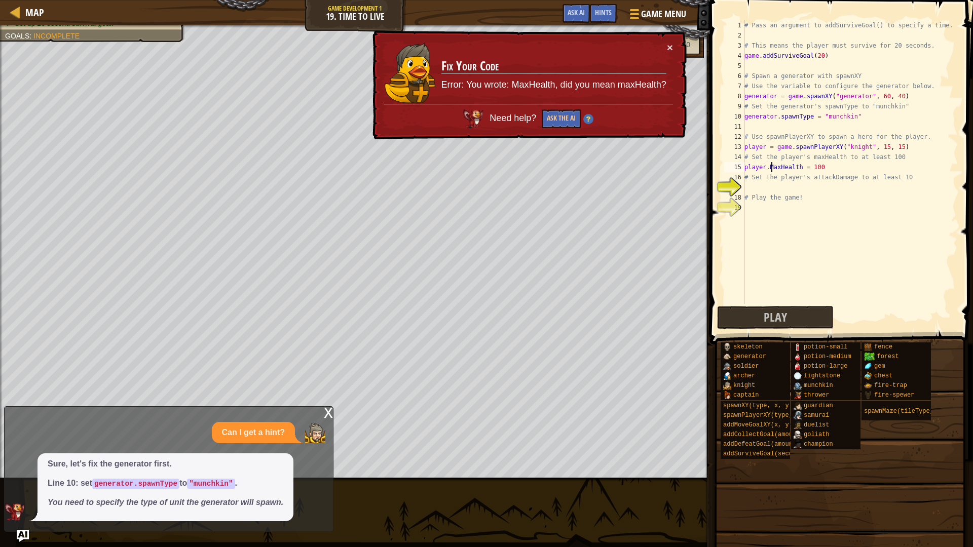
click at [771, 167] on div "# Pass an argument to addSurviveGoal() to specify a time. # This means the play…" at bounding box center [849, 172] width 215 height 304
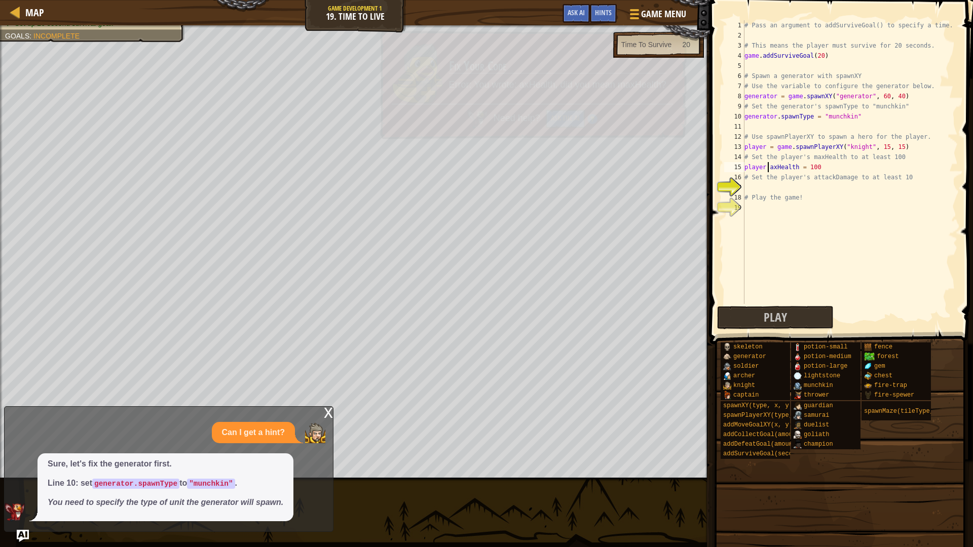
type textarea "player.maxHealth = 100"
click at [778, 187] on div "# Pass an argument to addSurviveGoal() to specify a time. # This means the play…" at bounding box center [849, 172] width 215 height 304
type textarea "player.attackDamage = 10000"
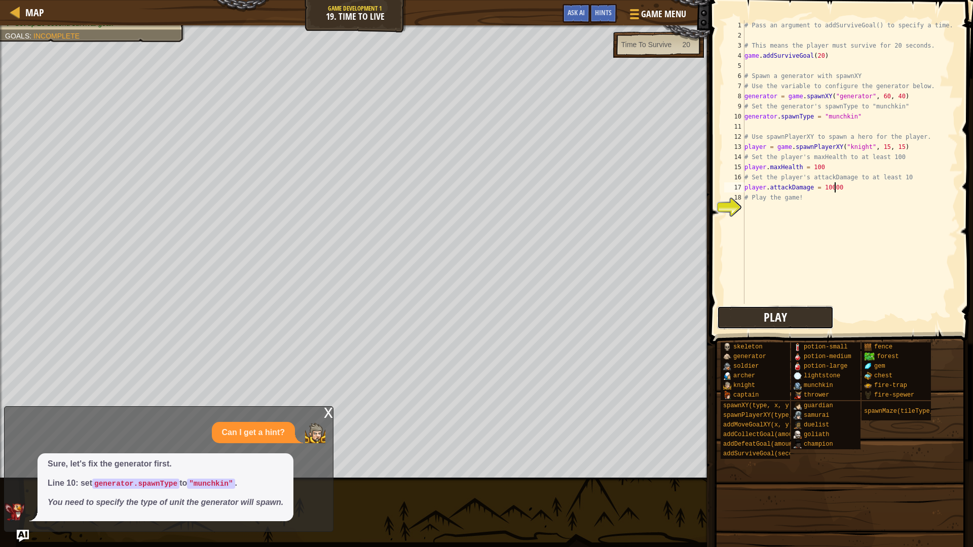
click at [778, 310] on span "Play" at bounding box center [774, 317] width 23 height 16
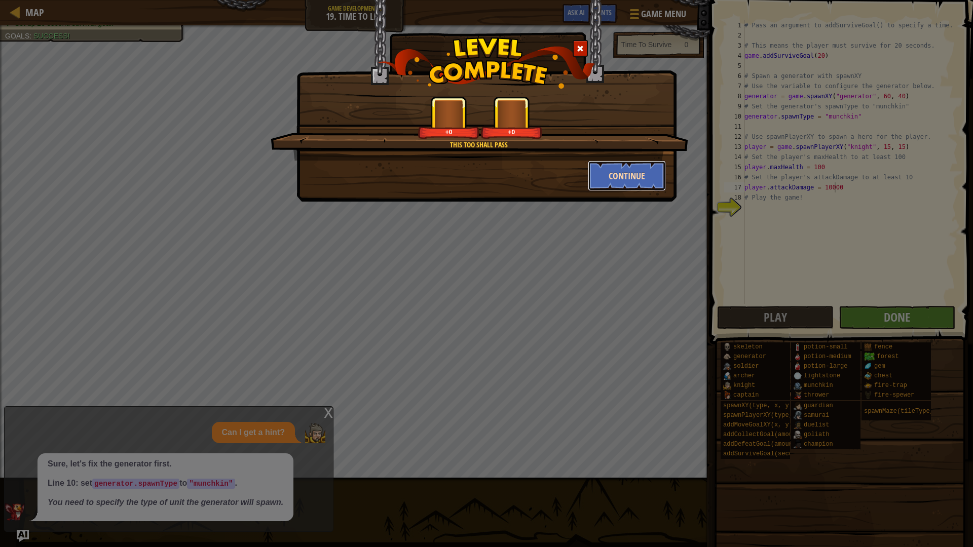
click at [618, 182] on button "Continue" at bounding box center [627, 176] width 79 height 30
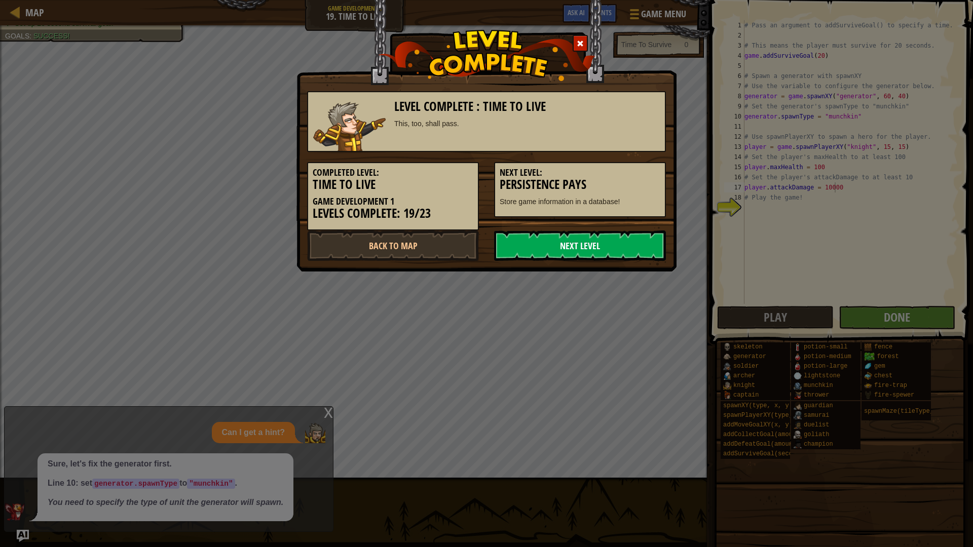
click at [580, 250] on link "Next Level" at bounding box center [580, 245] width 172 height 30
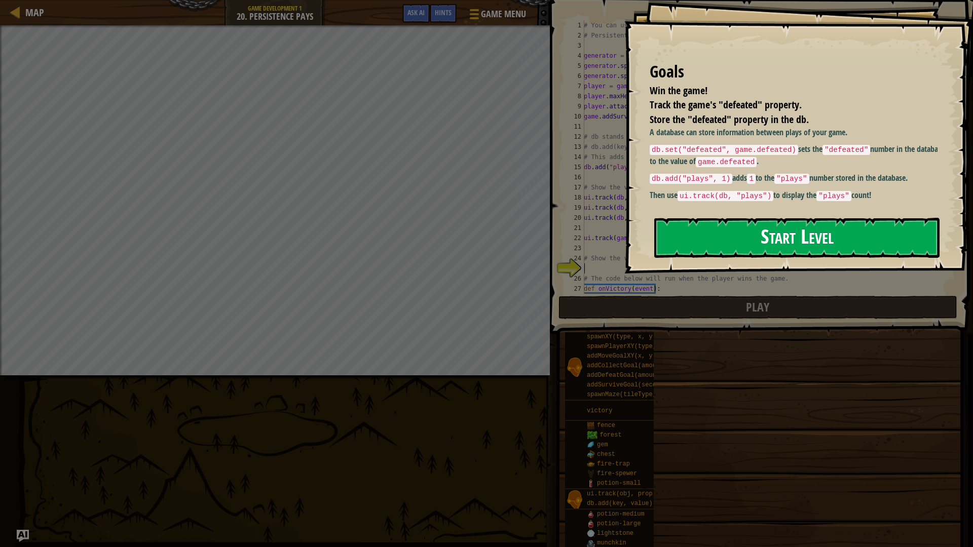
click at [743, 228] on button "Start Level" at bounding box center [796, 238] width 285 height 40
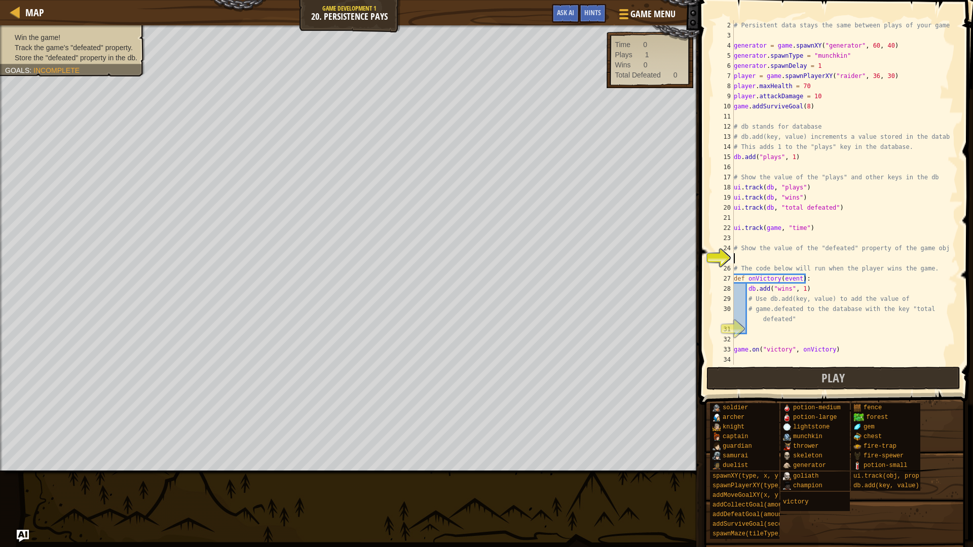
scroll to position [10, 0]
click at [756, 330] on div "# Persistent data stays the same between plays of your game! generator = game .…" at bounding box center [840, 202] width 218 height 365
click at [745, 264] on div "# Persistent data stays the same between plays of your game! generator = game .…" at bounding box center [840, 202] width 218 height 365
type textarea "# The code below will run when the player wins the game."
click at [748, 255] on div "# Persistent data stays the same between plays of your game! generator = game .…" at bounding box center [840, 202] width 218 height 365
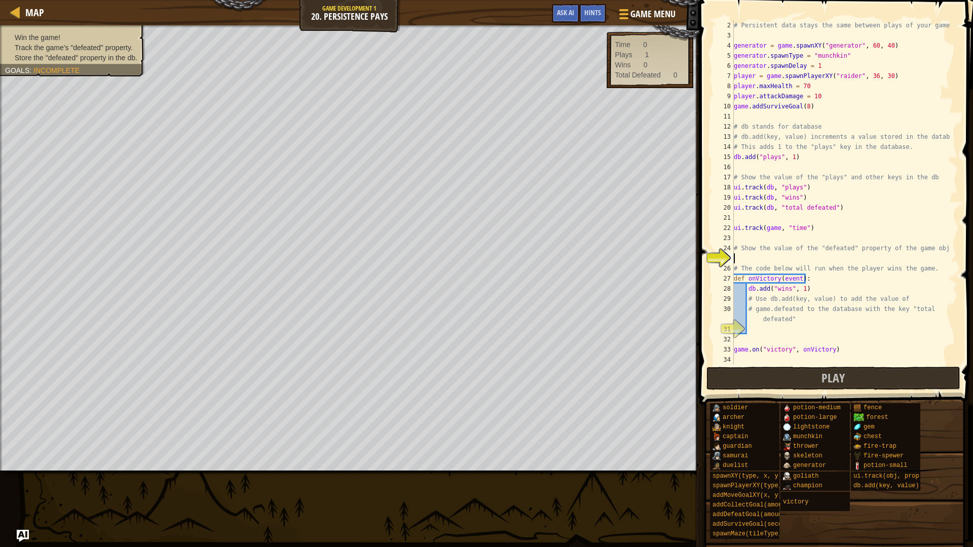
click at [747, 258] on div "# Persistent data stays the same between plays of your game! generator = game .…" at bounding box center [840, 202] width 218 height 365
click at [840, 244] on div "# Persistent data stays the same between plays of your game! generator = game .…" at bounding box center [840, 202] width 218 height 365
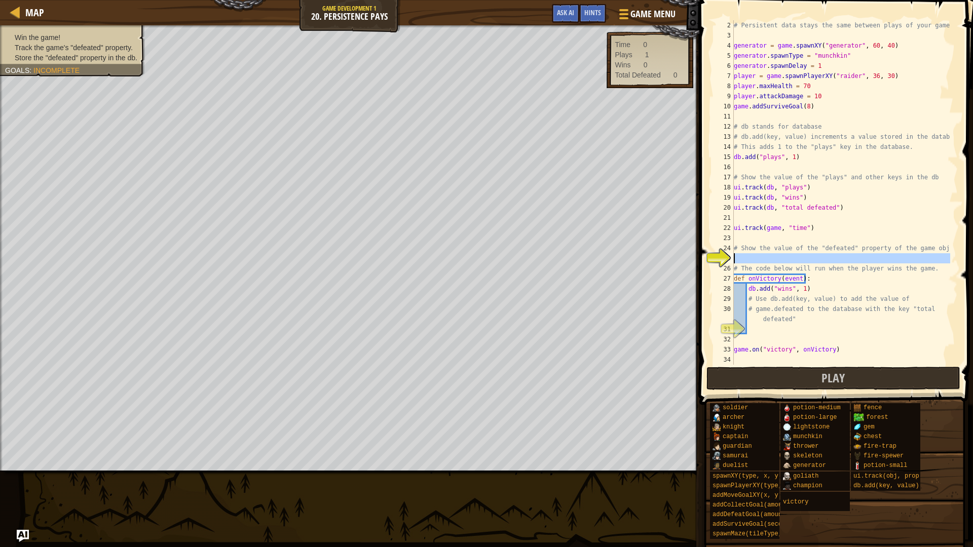
type textarea "# Show the value of the "defeated" property of the game object"
click at [750, 257] on div "# Persistent data stays the same between plays of your game! generator = game .…" at bounding box center [840, 202] width 218 height 365
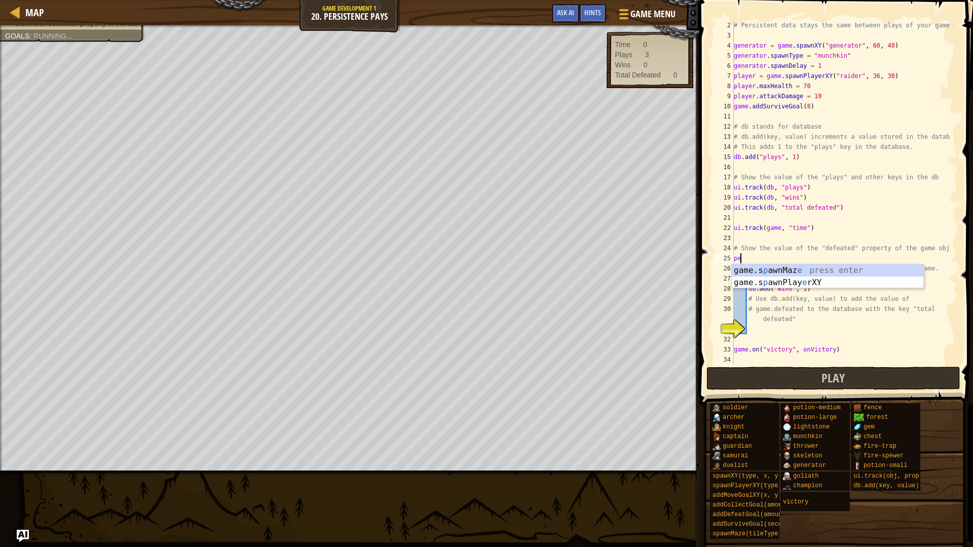
type textarea "p"
click at [750, 330] on div "# Persistent data stays the same between plays of your game! generator = game .…" at bounding box center [840, 202] width 218 height 365
type textarea "game.defeated"
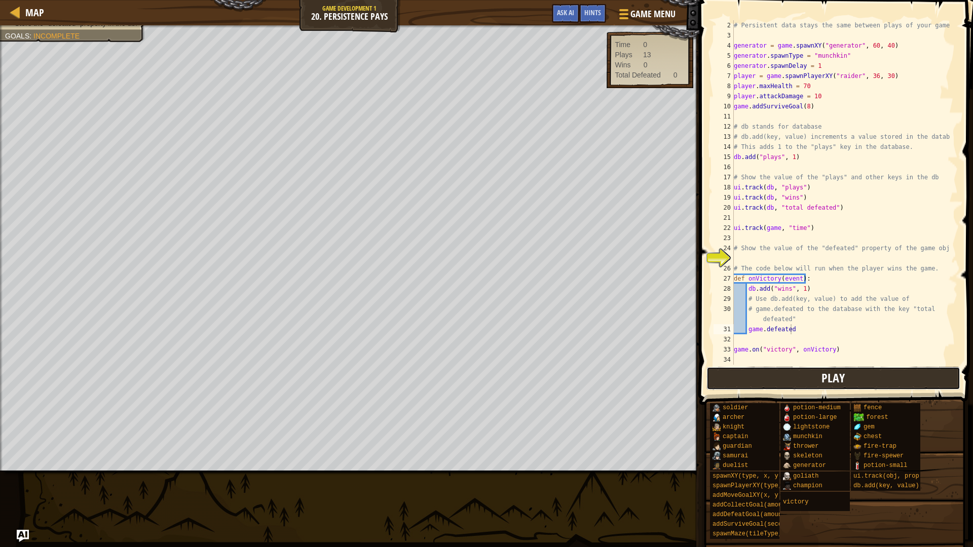
click at [797, 376] on button "Play" at bounding box center [833, 378] width 254 height 23
click at [748, 258] on div "# Persistent data stays the same between plays of your game! generator = game .…" at bounding box center [840, 202] width 218 height 365
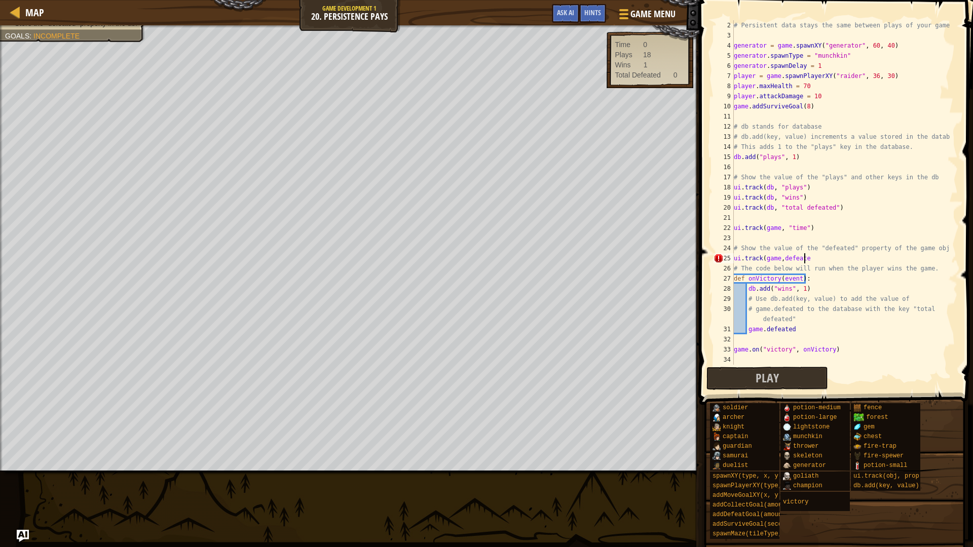
scroll to position [5, 6]
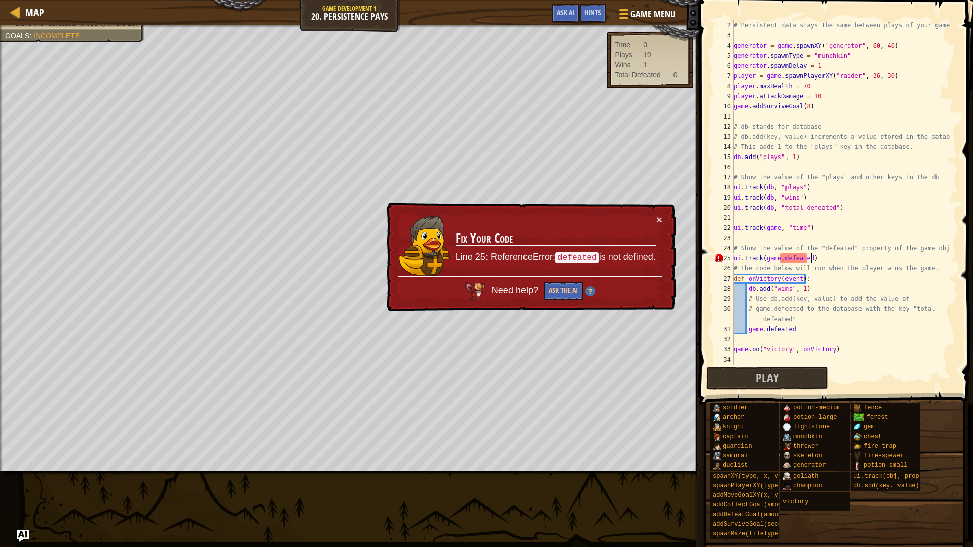
click at [782, 260] on div "# Persistent data stays the same between plays of your game! generator = game .…" at bounding box center [840, 202] width 218 height 365
click at [765, 260] on div "# Persistent data stays the same between plays of your game! generator = game .…" at bounding box center [840, 202] width 218 height 365
click at [763, 260] on div "# Persistent data stays the same between plays of your game! generator = game .…" at bounding box center [840, 202] width 218 height 365
click at [558, 285] on button "Ask the AI" at bounding box center [563, 291] width 39 height 19
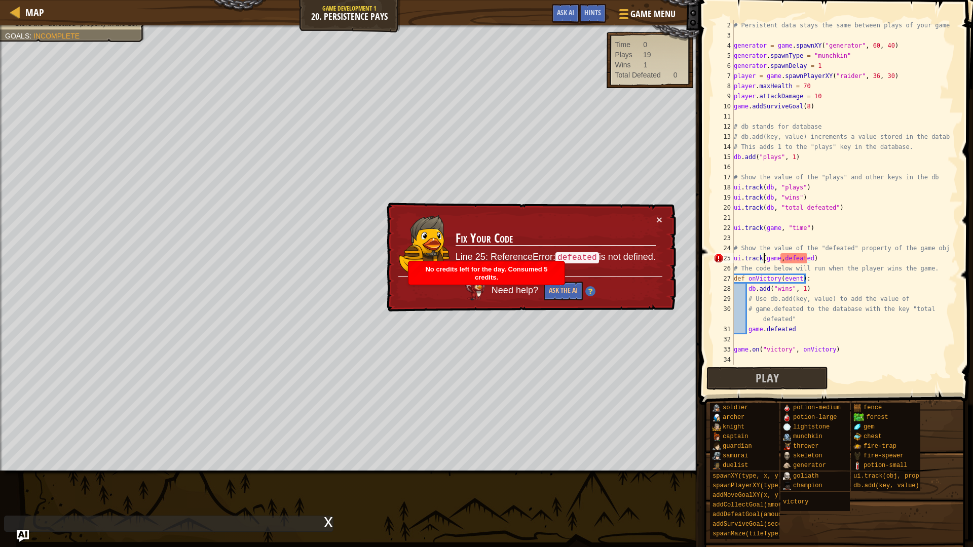
scroll to position [5, 3]
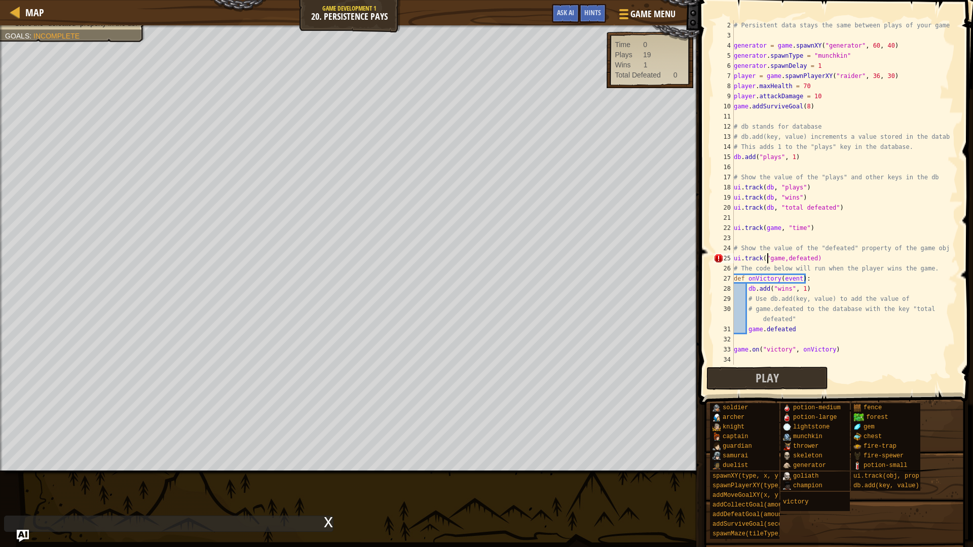
click at [812, 261] on div "# Persistent data stays the same between plays of your game! generator = game .…" at bounding box center [840, 202] width 218 height 365
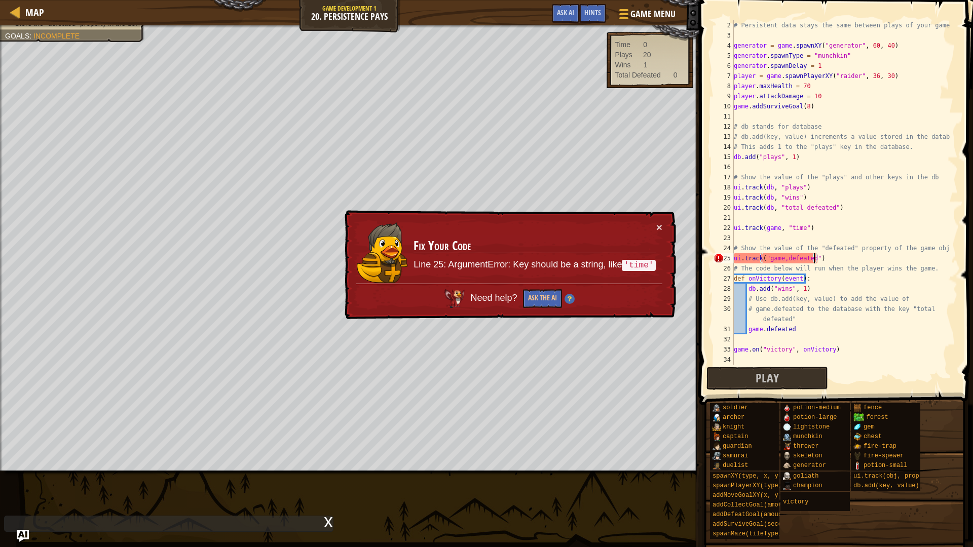
click at [820, 264] on div "# Persistent data stays the same between plays of your game! generator = game .…" at bounding box center [840, 202] width 218 height 365
click at [820, 258] on div "# Persistent data stays the same between plays of your game! generator = game .…" at bounding box center [840, 202] width 218 height 365
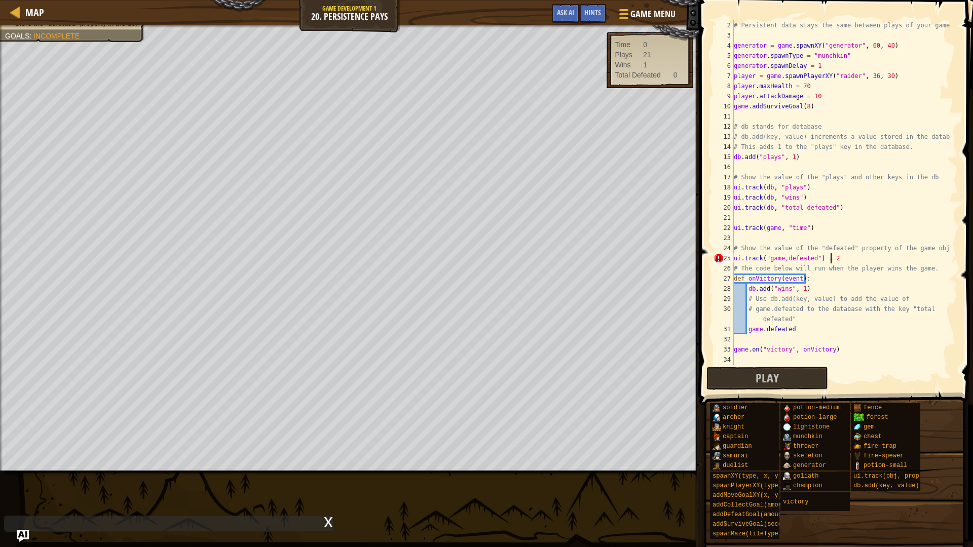
scroll to position [5, 8]
click at [792, 369] on button "Play" at bounding box center [767, 378] width 122 height 23
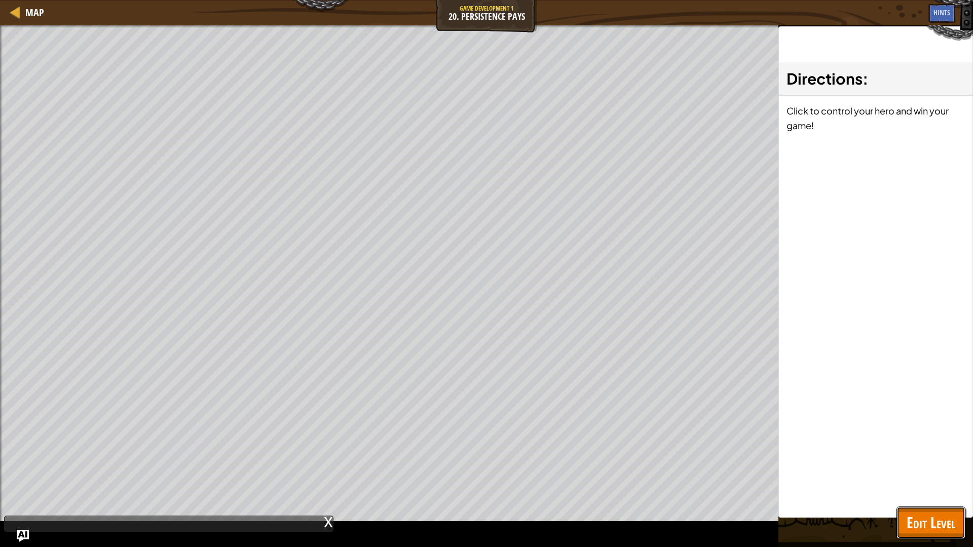
click at [935, 461] on span "Edit Level" at bounding box center [930, 522] width 49 height 21
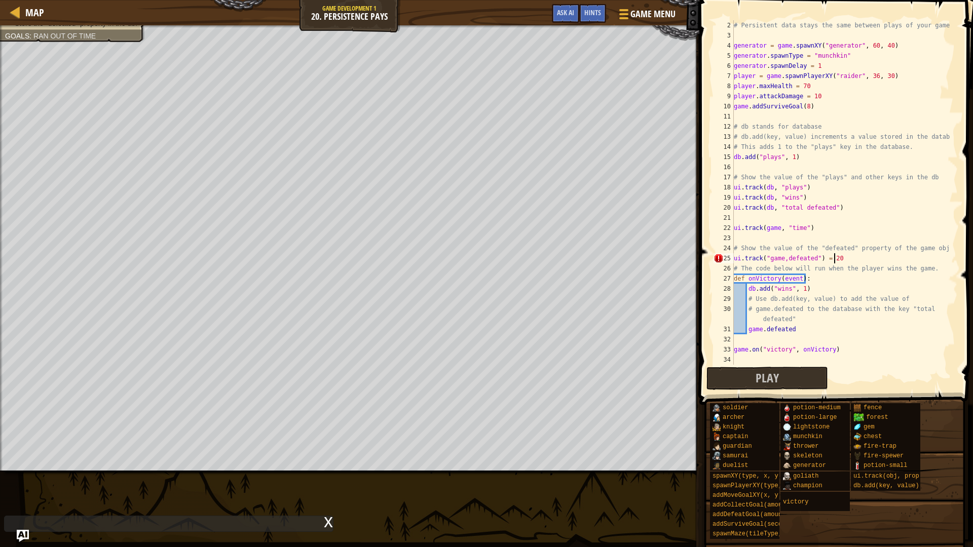
click at [844, 261] on div "# Persistent data stays the same between plays of your game! generator = game .…" at bounding box center [840, 202] width 218 height 365
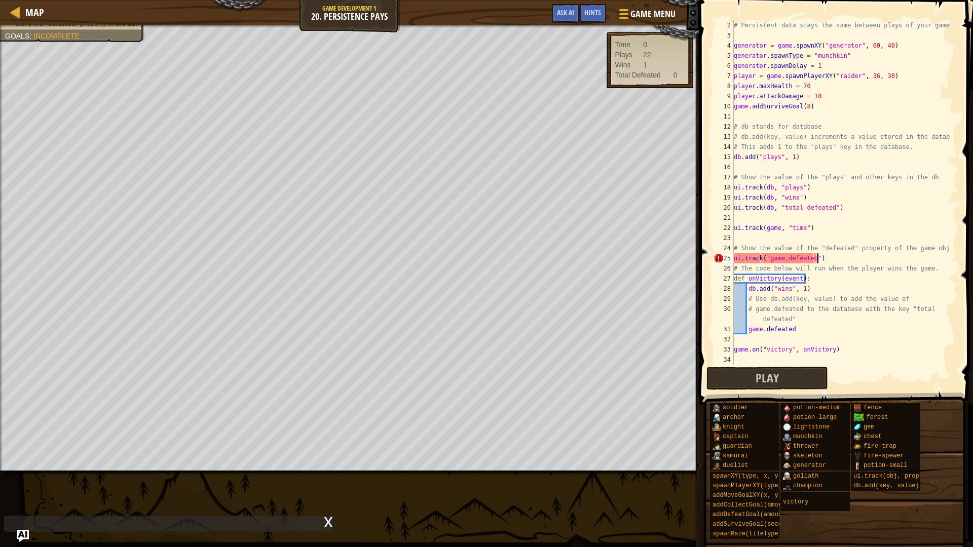
click at [803, 261] on div "# Persistent data stays the same between plays of your game! generator = game .…" at bounding box center [840, 202] width 218 height 365
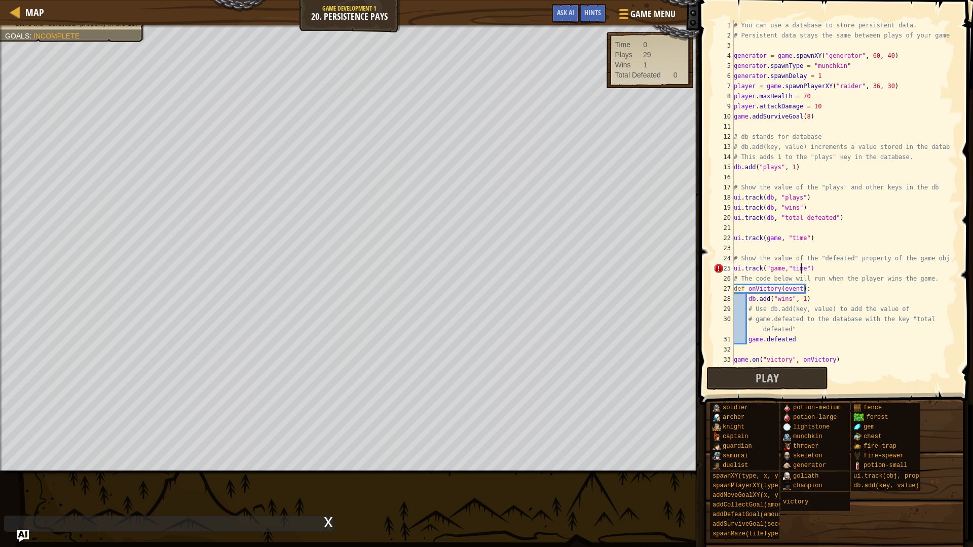
scroll to position [5, 6]
click at [770, 378] on span "Play" at bounding box center [766, 378] width 23 height 16
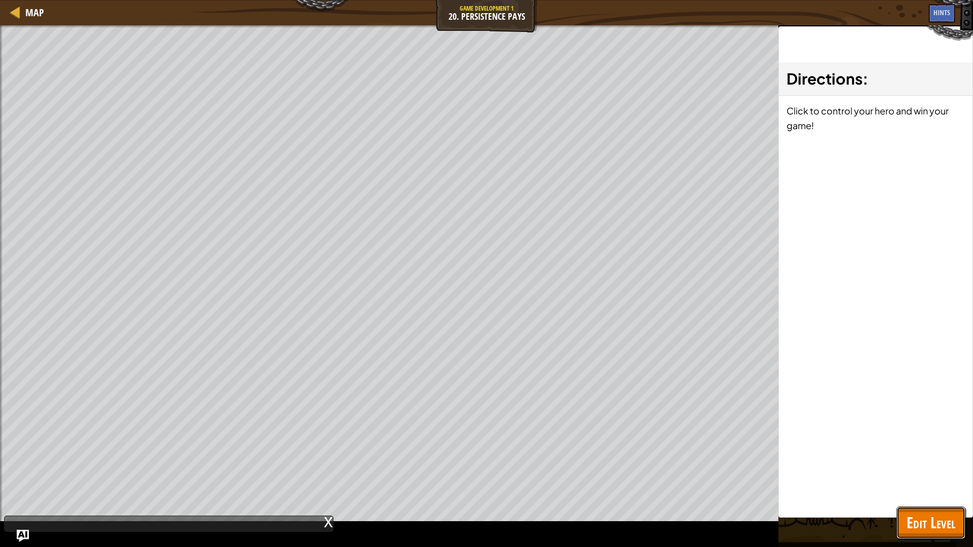
click at [945, 461] on span "Edit Level" at bounding box center [930, 522] width 49 height 21
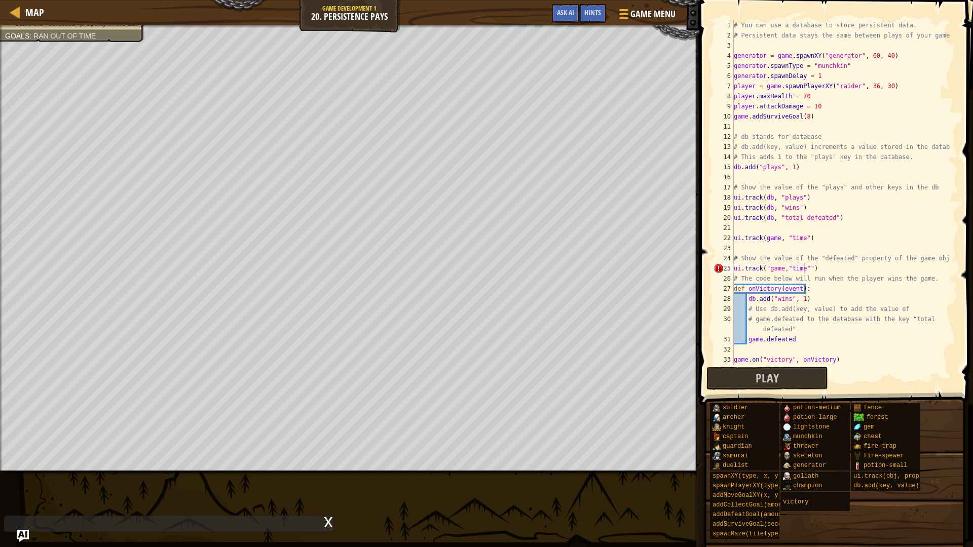
click at [770, 269] on div "# You can use a database to store persistent data. # Persistent data stays the …" at bounding box center [840, 202] width 218 height 365
type textarea "# The code below will run when the player wins the game."
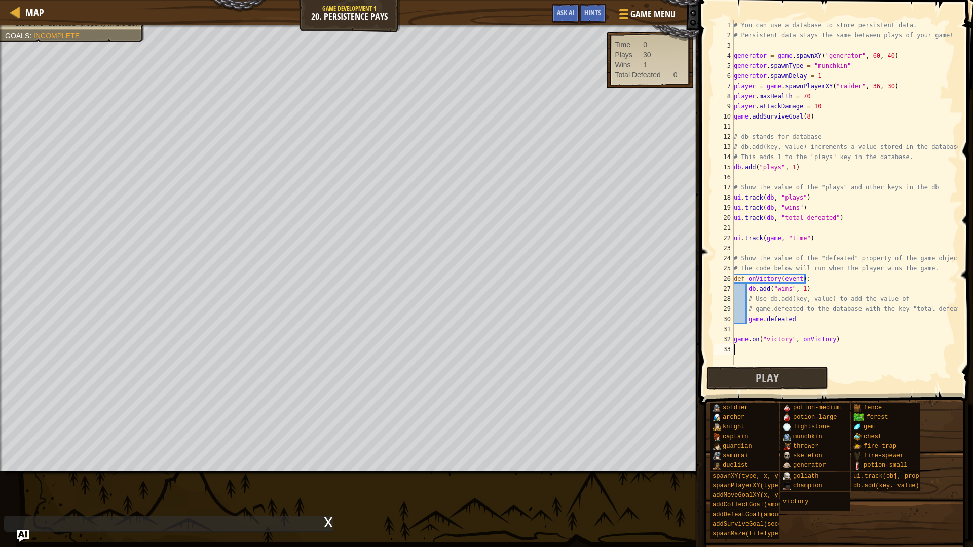
click at [771, 356] on div "# You can use a database to store persistent data. # Persistent data stays the …" at bounding box center [844, 202] width 226 height 365
type textarea "a"
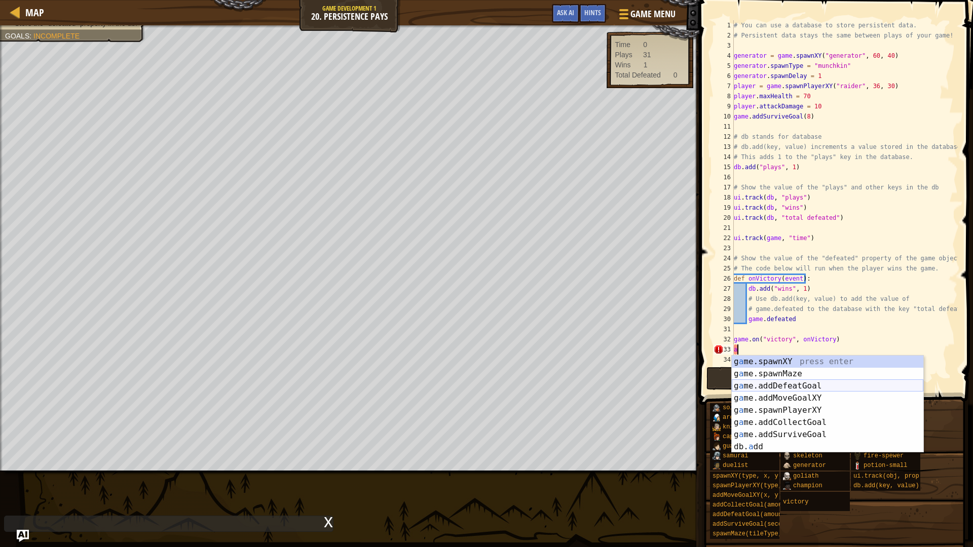
click at [773, 388] on div "g a me.spawnXY press enter g a me.spawnMaze press enter g a me.addDefeatGoal pr…" at bounding box center [826, 417] width 191 height 122
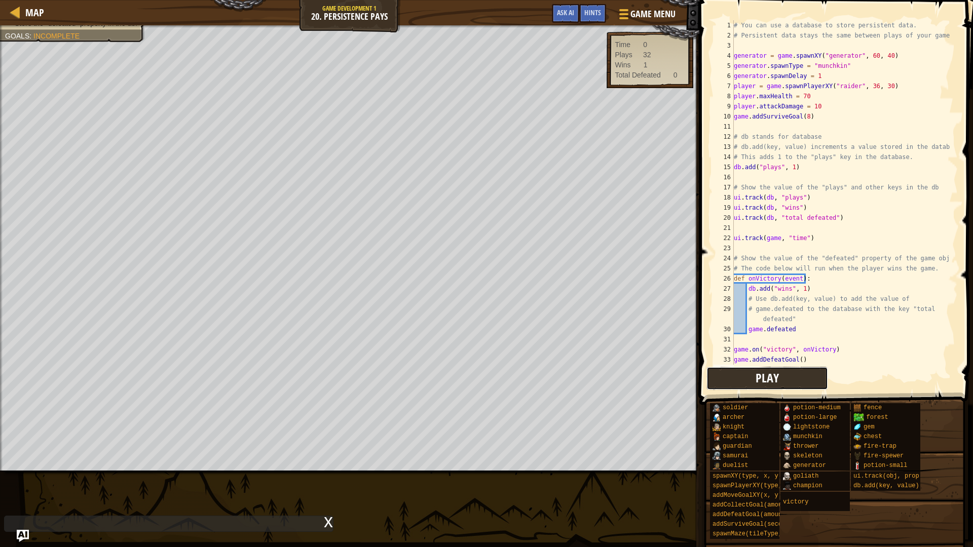
click at [779, 369] on button "Play" at bounding box center [767, 378] width 122 height 23
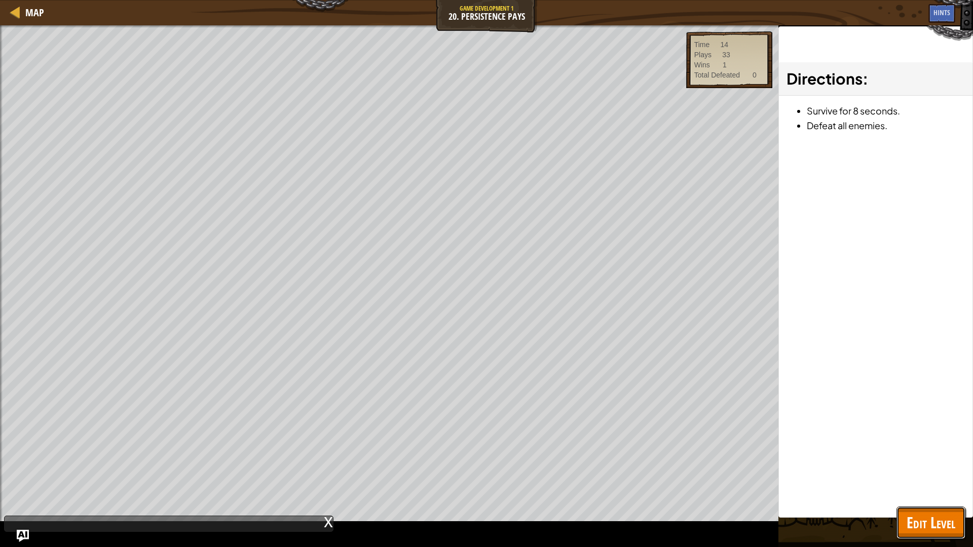
click at [930, 461] on span "Edit Level" at bounding box center [930, 522] width 49 height 21
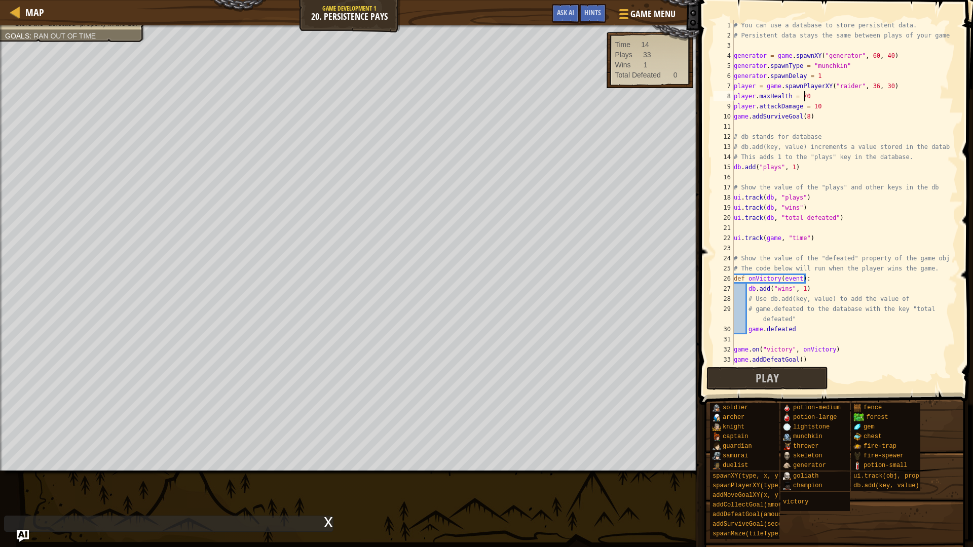
click at [805, 98] on div "# You can use a database to store persistent data. # Persistent data stays the …" at bounding box center [840, 202] width 218 height 365
click at [768, 379] on span "Play" at bounding box center [766, 378] width 23 height 16
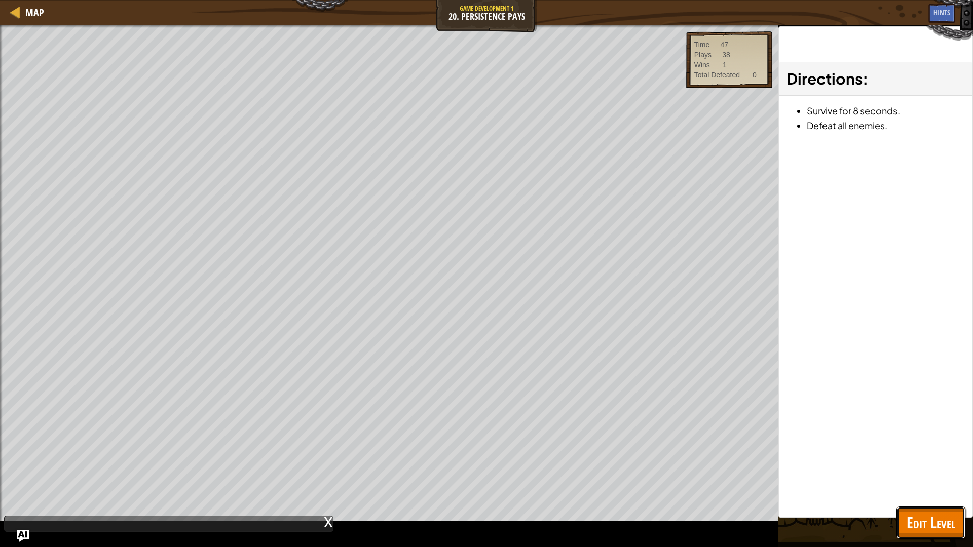
click at [911, 461] on span "Edit Level" at bounding box center [930, 522] width 49 height 21
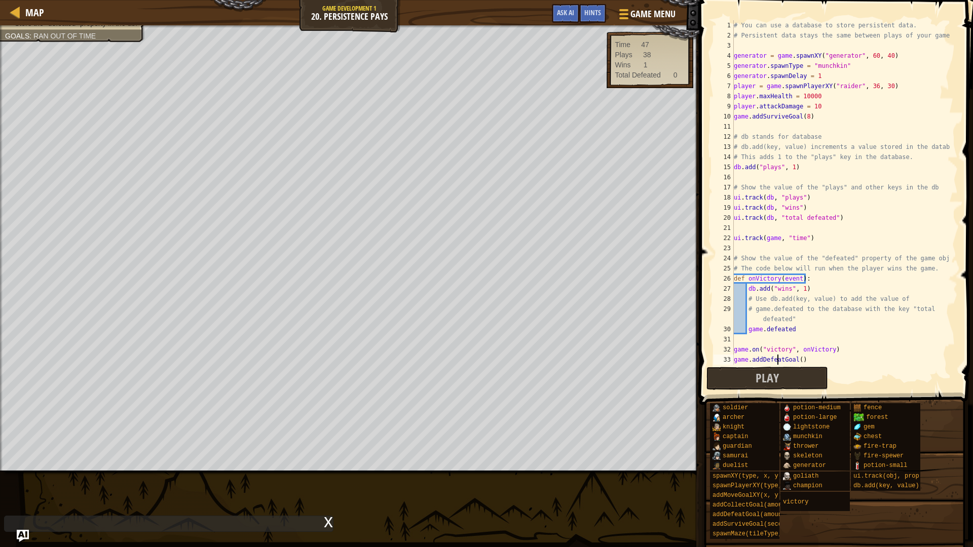
type textarea "game.addDefeatGoal()"
click at [776, 359] on div "# You can use a database to store persistent data. # Persistent data stays the …" at bounding box center [840, 202] width 218 height 365
drag, startPoint x: 800, startPoint y: 357, endPoint x: 727, endPoint y: 361, distance: 73.5
click at [727, 361] on div "game.addDefeatGoal() 1 2 3 4 5 6 7 8 9 10 11 12 13 14 15 16 17 18 19 20 21 22 2…" at bounding box center [834, 192] width 246 height 344
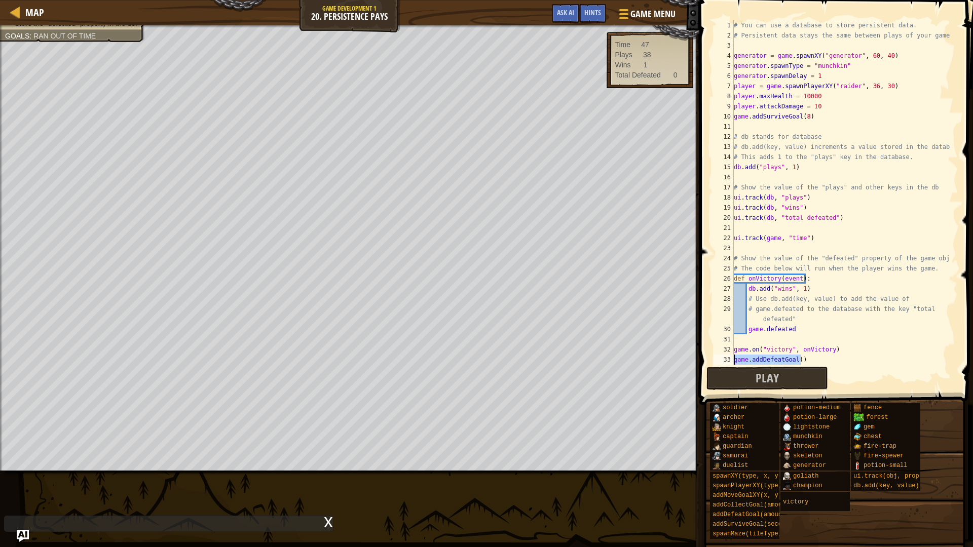
scroll to position [5, 0]
type textarea "a"
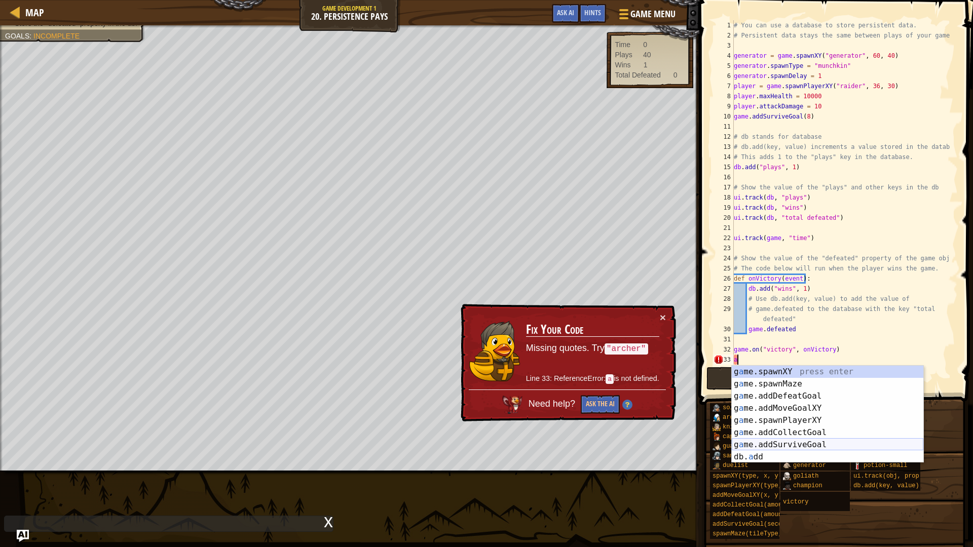
click at [786, 443] on div "g a me.spawnXY press enter g a me.spawnMaze press enter g a me.addDefeatGoal pr…" at bounding box center [826, 427] width 191 height 122
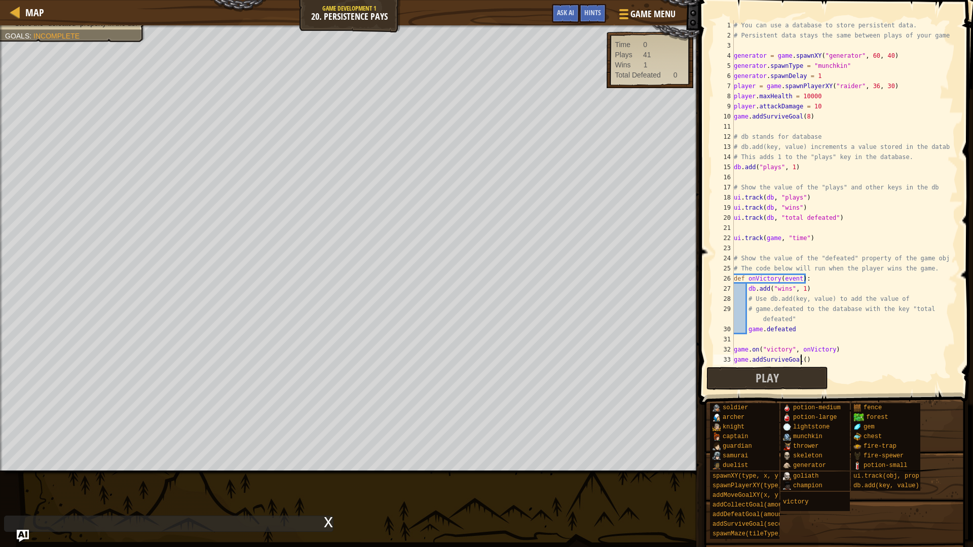
click at [800, 359] on div "# You can use a database to store persistent data. # Persistent data stays the …" at bounding box center [840, 202] width 218 height 365
type textarea "game.addSurviveGoal(22)"
click at [786, 368] on button "Play" at bounding box center [767, 378] width 122 height 23
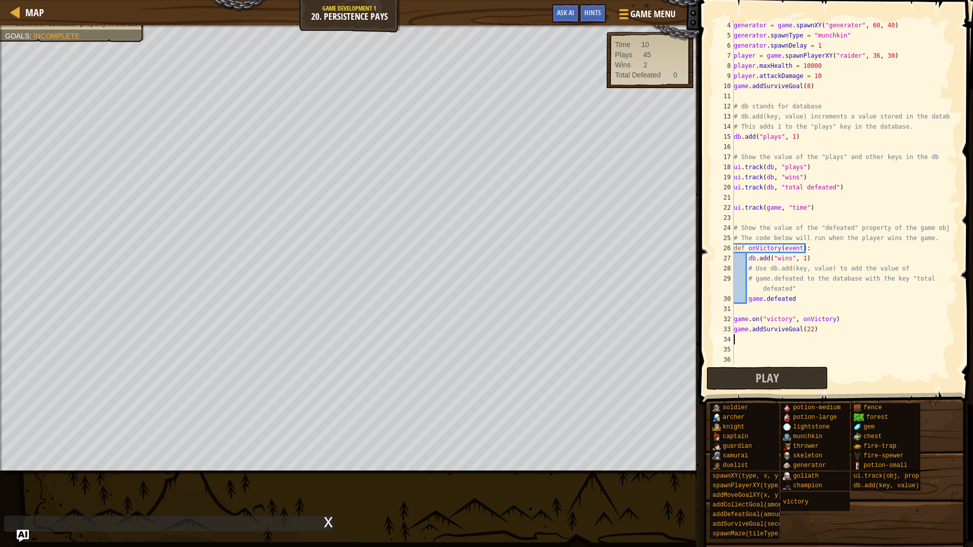
scroll to position [41, 0]
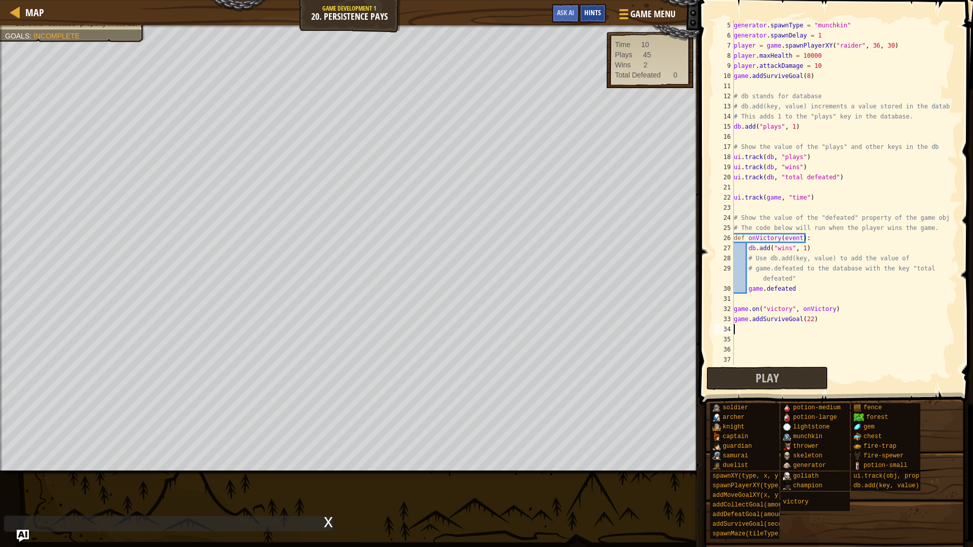
click at [595, 7] on div "Hints" at bounding box center [592, 13] width 27 height 19
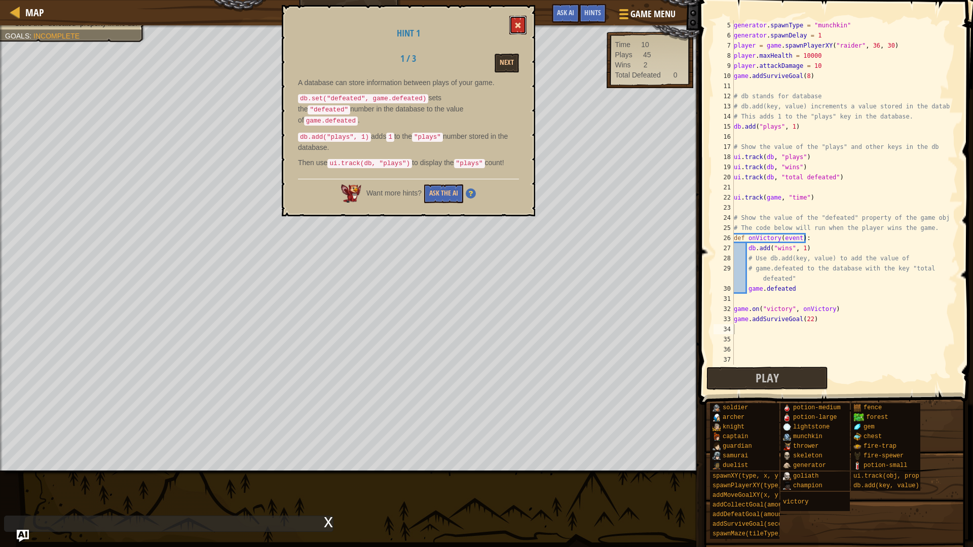
click at [516, 28] on span at bounding box center [517, 25] width 7 height 7
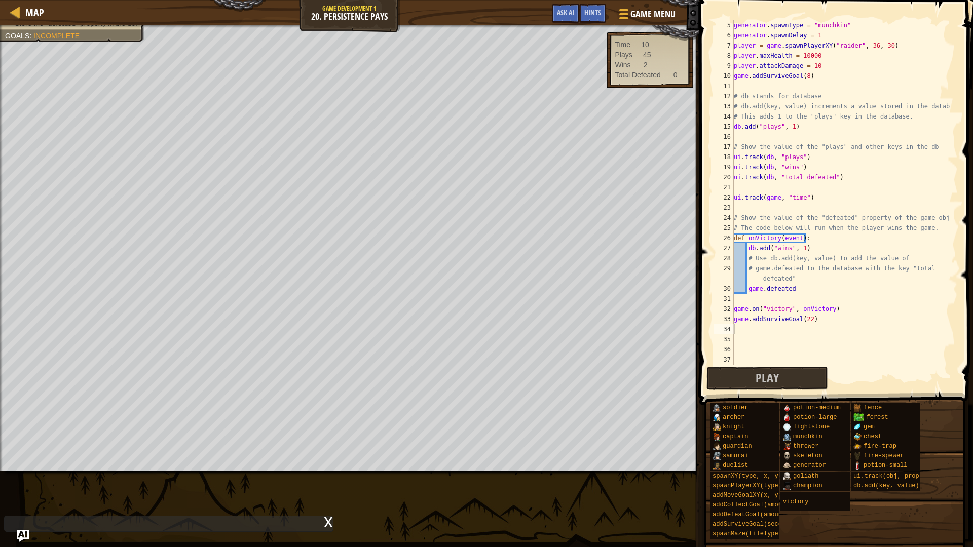
click at [787, 320] on div "generator . spawnType = "munchkin" generator . spawnDelay = 1 player = game . s…" at bounding box center [840, 202] width 218 height 365
type textarea "game.addSurviveGoal(22)"
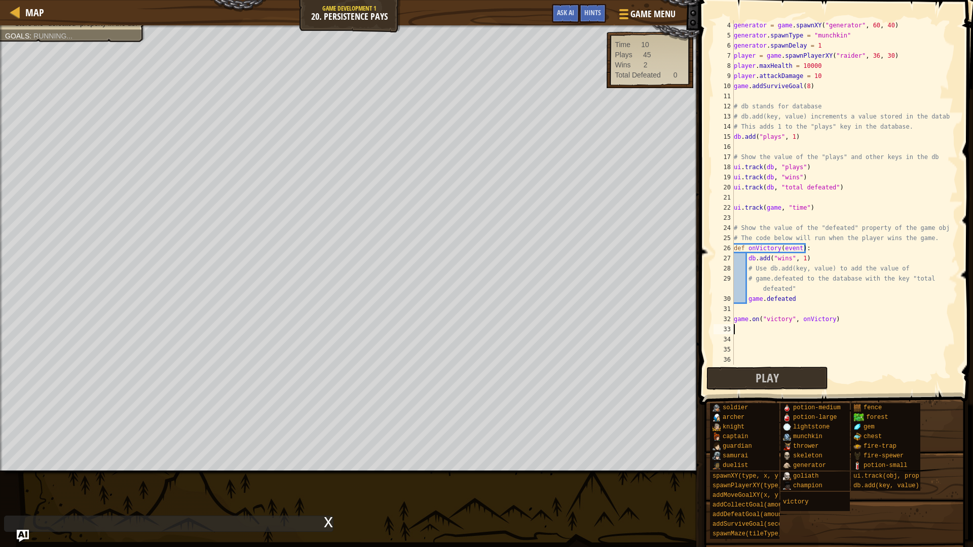
scroll to position [30, 0]
click at [942, 231] on div "generator = game . spawnXY ( "generator" , 60 , 40 ) generator . spawnType = "m…" at bounding box center [840, 202] width 218 height 365
type textarea "# Show the value of the "defeated" property of the game object"
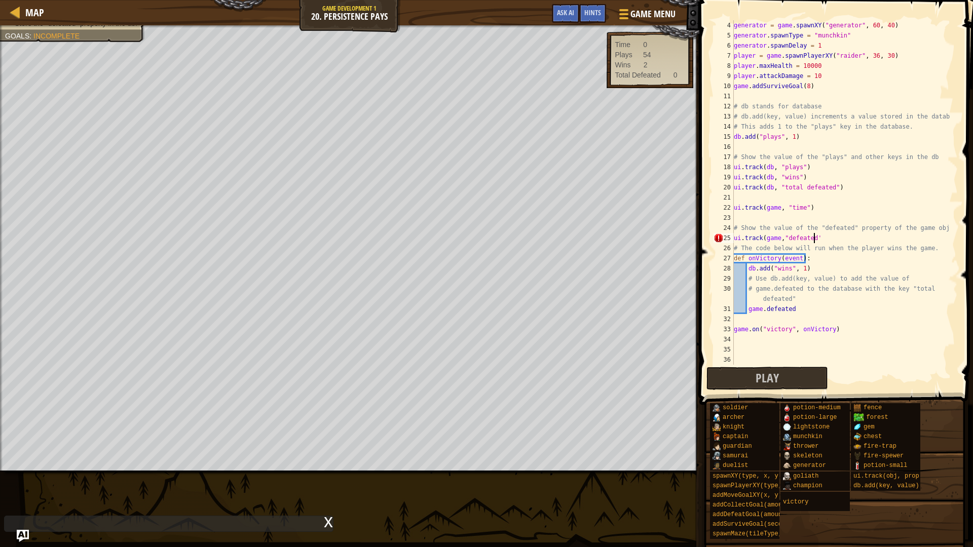
scroll to position [5, 6]
click at [873, 371] on div "Play Done" at bounding box center [833, 378] width 254 height 23
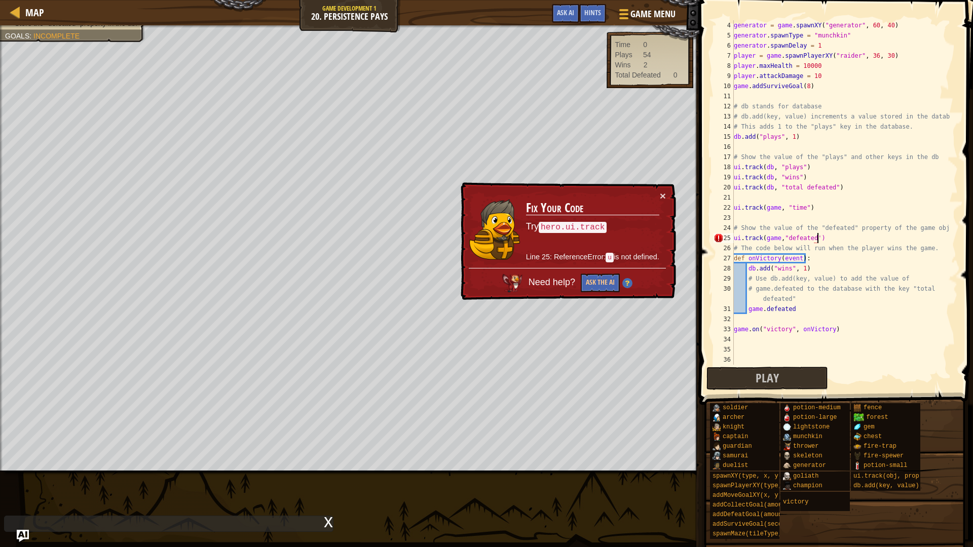
click at [736, 242] on div "generator = game . spawnXY ( "generator" , 60 , 40 ) generator . spawnType = "m…" at bounding box center [840, 202] width 218 height 365
click at [734, 239] on div "generator = game . spawnXY ( "generator" , 60 , 40 ) generator . spawnType = "m…" at bounding box center [840, 202] width 218 height 365
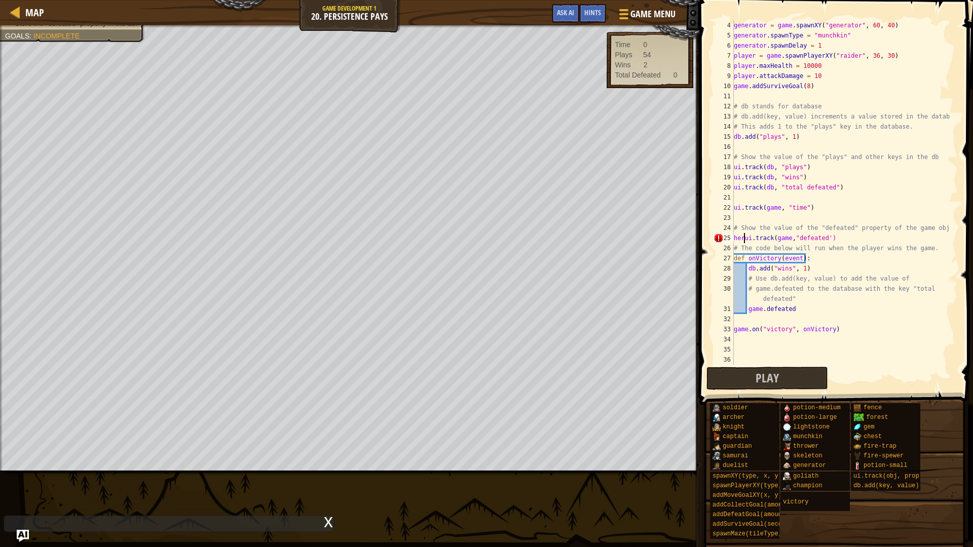
scroll to position [5, 1]
type textarea "hero.ui.track(game,"defeated')"
click at [921, 367] on div "Play Done" at bounding box center [833, 378] width 254 height 23
click at [875, 361] on div "generator = game . spawnXY ( "generator" , 60 , 40 ) generator . spawnType = "m…" at bounding box center [840, 202] width 218 height 365
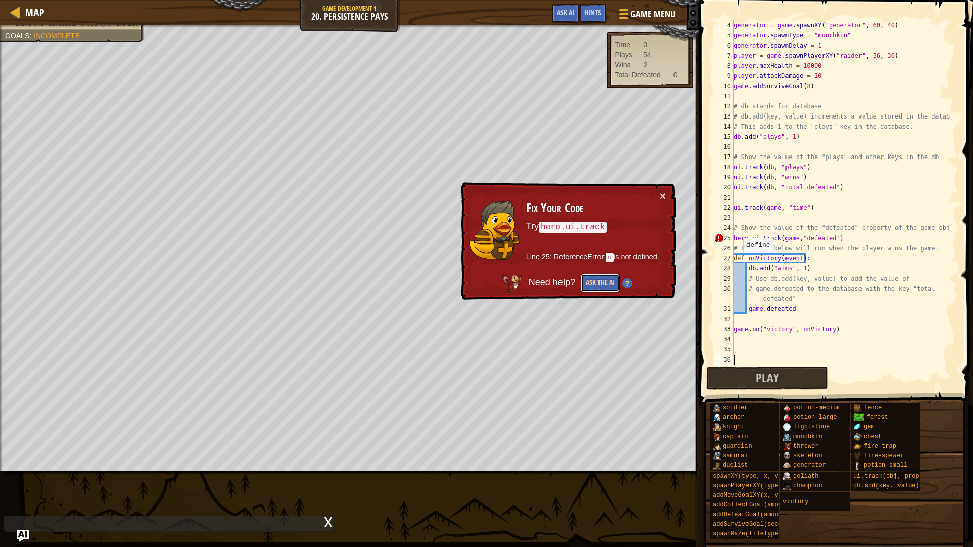
click at [596, 280] on button "Ask the AI" at bounding box center [600, 283] width 39 height 19
click at [585, 11] on span "Hints" at bounding box center [592, 13] width 17 height 10
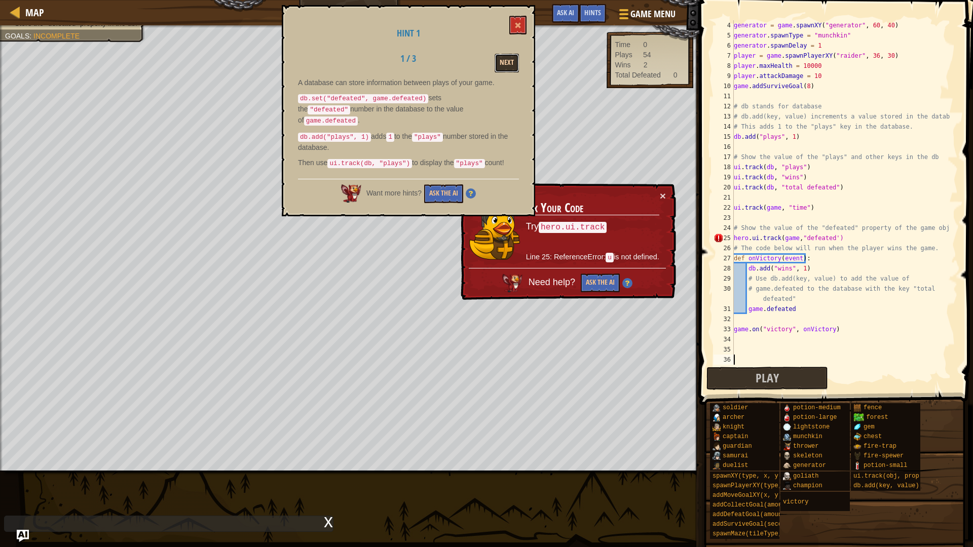
click at [504, 64] on button "Next" at bounding box center [506, 63] width 24 height 19
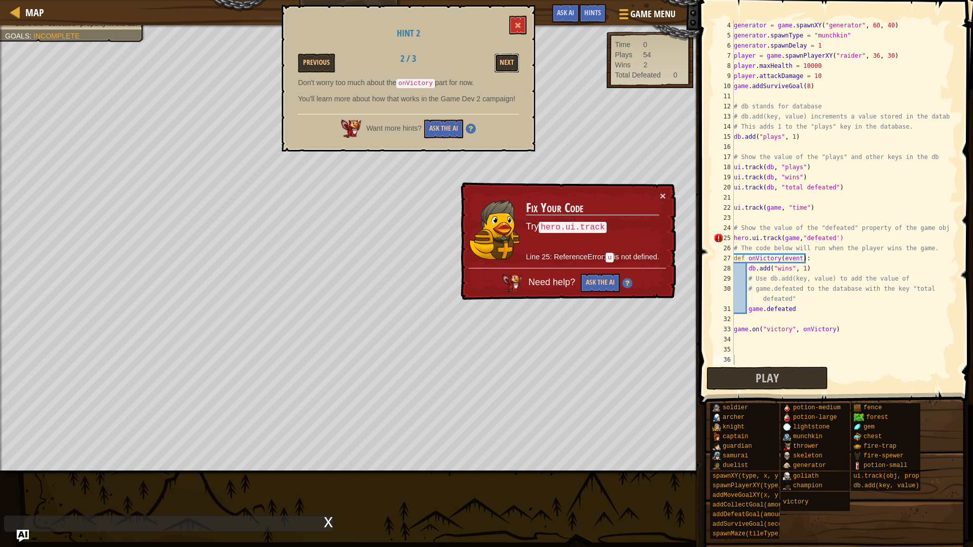
click at [504, 64] on button "Next" at bounding box center [506, 63] width 24 height 19
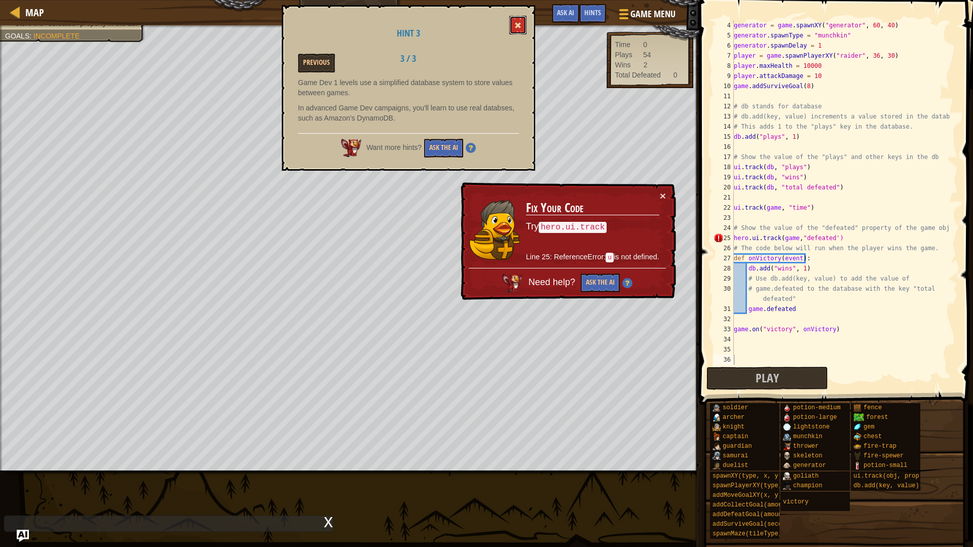
click at [517, 27] on span at bounding box center [517, 25] width 7 height 7
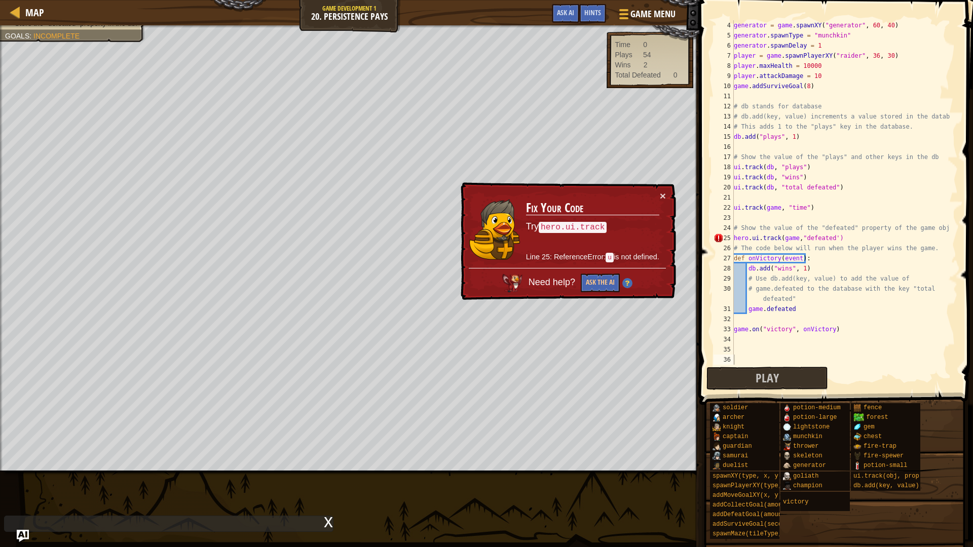
type textarea "# Use db.add(key, value) to add the value of"
click at [782, 282] on div "generator = game . spawnXY ( "generator" , 60 , 40 ) generator . spawnType = "m…" at bounding box center [840, 202] width 218 height 365
click at [894, 279] on div "generator = game . spawnXY ( "generator" , 60 , 40 ) generator . spawnType = "m…" at bounding box center [840, 202] width 218 height 365
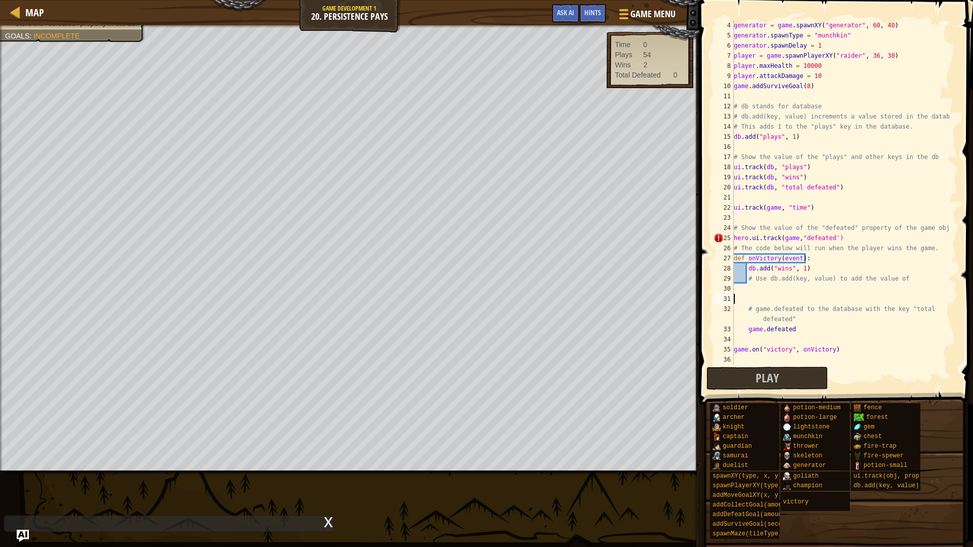
click at [895, 278] on div "generator = game . spawnXY ( "generator" , 60 , 40 ) generator . spawnType = "m…" at bounding box center [840, 202] width 218 height 365
type textarea "# Use db.add(key, value) to add the value of"
click at [748, 276] on div "generator = game . spawnXY ( "generator" , 60 , 40 ) generator . spawnType = "m…" at bounding box center [840, 202] width 218 height 365
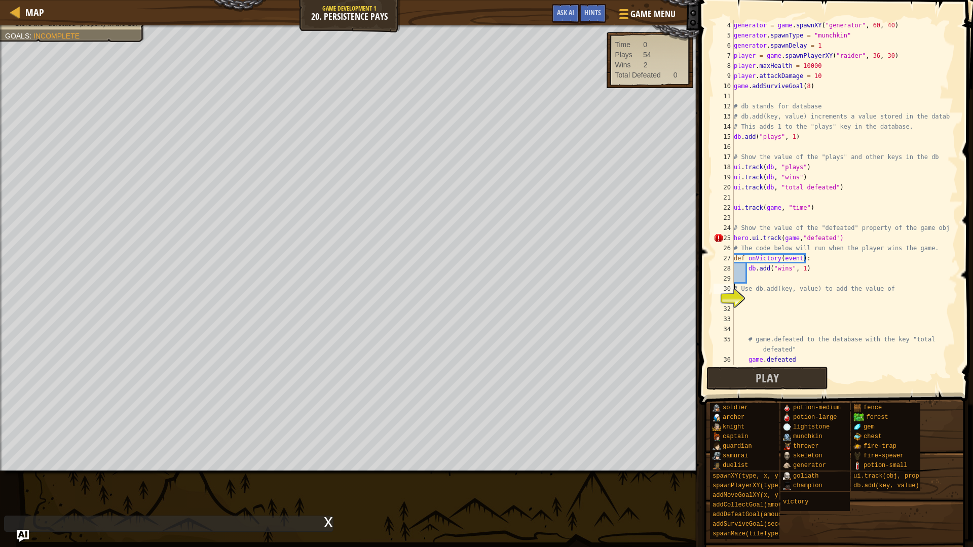
type textarea "# Use db.add(key, value) to add the value of"
click at [751, 286] on div "generator = game . spawnXY ( "generator" , 60 , 40 ) generator . spawnType = "m…" at bounding box center [840, 202] width 218 height 365
click at [747, 326] on div "generator = game . spawnXY ( "generator" , 60 , 40 ) generator . spawnType = "m…" at bounding box center [840, 202] width 218 height 365
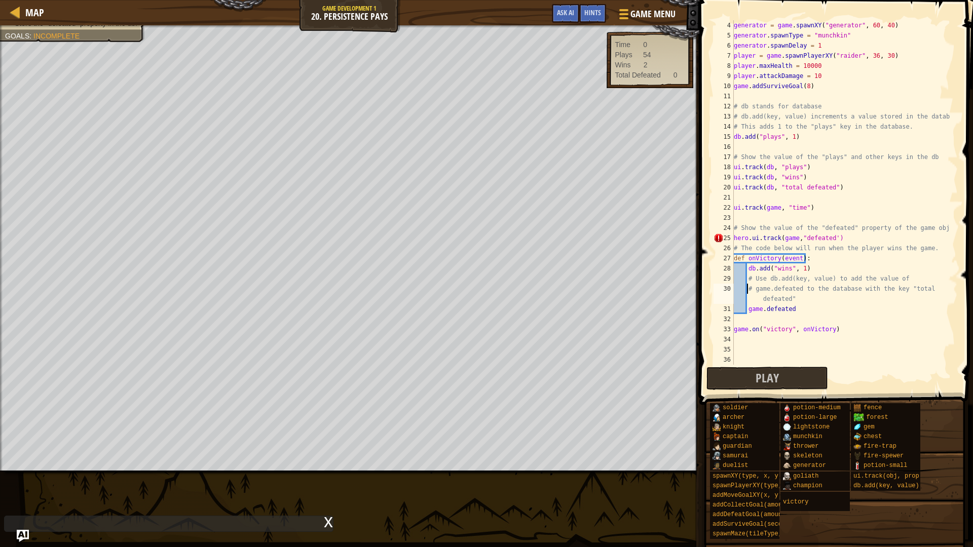
click at [890, 280] on div "generator = game . spawnXY ( "generator" , 60 , 40 ) generator . spawnType = "m…" at bounding box center [840, 202] width 218 height 365
type textarea "# Use db.add(key, value) to add the value of"
click at [893, 280] on div "generator = game . spawnXY ( "generator" , 60 , 40 ) generator . spawnType = "m…" at bounding box center [840, 202] width 218 height 365
click at [793, 311] on div "generator = game . spawnXY ( "generator" , 60 , 40 ) generator . spawnType = "m…" at bounding box center [840, 202] width 218 height 365
type textarea "# game.defeated to the database with the key "total defeated""
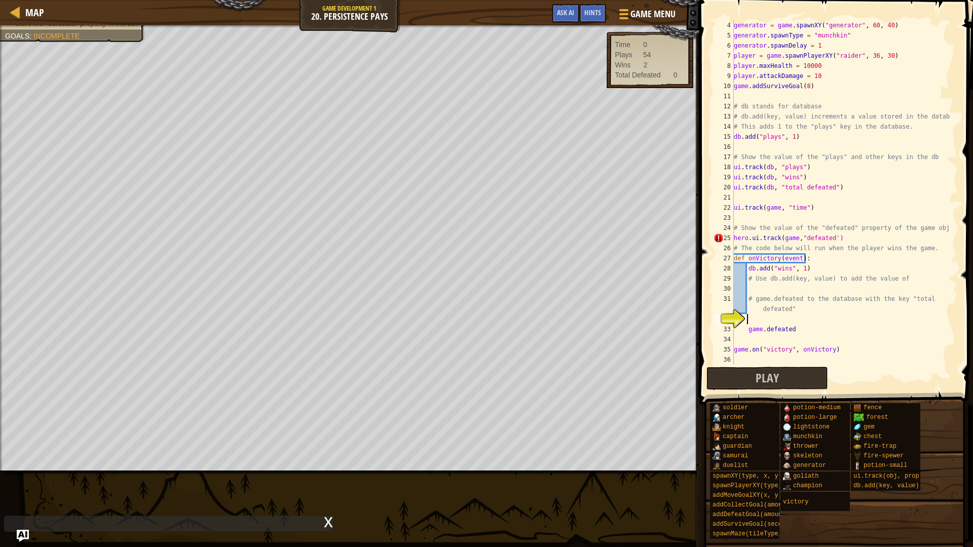
drag, startPoint x: 767, startPoint y: 315, endPoint x: 768, endPoint y: 325, distance: 10.7
click at [767, 315] on div "generator = game . spawnXY ( "generator" , 60 , 40 ) generator . spawnType = "m…" at bounding box center [840, 202] width 218 height 365
click at [768, 326] on div "generator = game . spawnXY ( "generator" , 60 , 40 ) generator . spawnType = "m…" at bounding box center [840, 202] width 218 height 365
type textarea "game.defeated"
click at [768, 326] on div "generator = game . spawnXY ( "generator" , 60 , 40 ) generator . spawnType = "m…" at bounding box center [840, 202] width 218 height 365
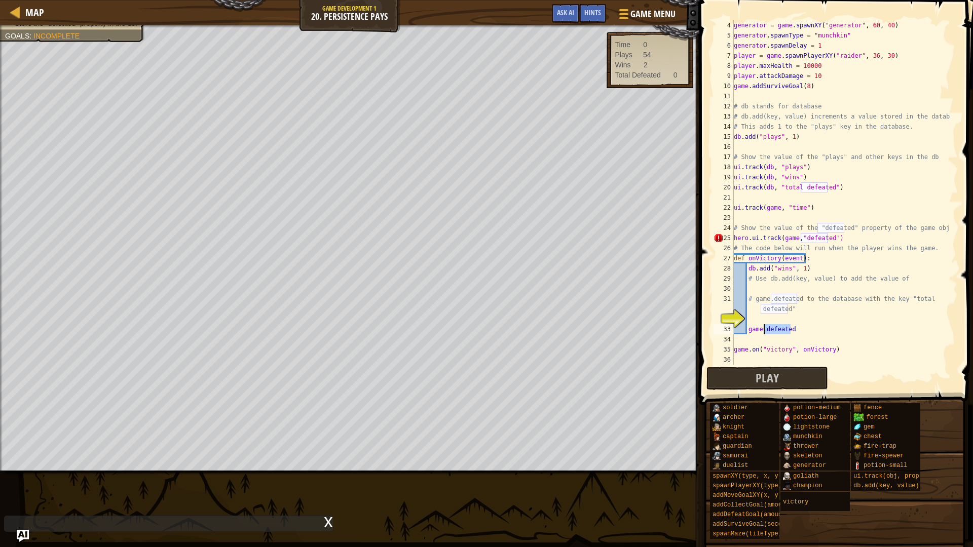
click at [768, 326] on div "generator = game . spawnXY ( "generator" , 60 , 40 ) generator . spawnType = "m…" at bounding box center [840, 192] width 218 height 344
click at [768, 326] on div "generator = game . spawnXY ( "generator" , 60 , 40 ) generator . spawnType = "m…" at bounding box center [840, 202] width 218 height 365
click at [792, 334] on div "generator = game . spawnXY ( "generator" , 60 , 40 ) generator . spawnType = "m…" at bounding box center [840, 192] width 218 height 344
drag, startPoint x: 792, startPoint y: 332, endPoint x: 746, endPoint y: 331, distance: 46.1
click at [746, 331] on div "generator = game . spawnXY ( "generator" , 60 , 40 ) generator . spawnType = "m…" at bounding box center [840, 202] width 218 height 365
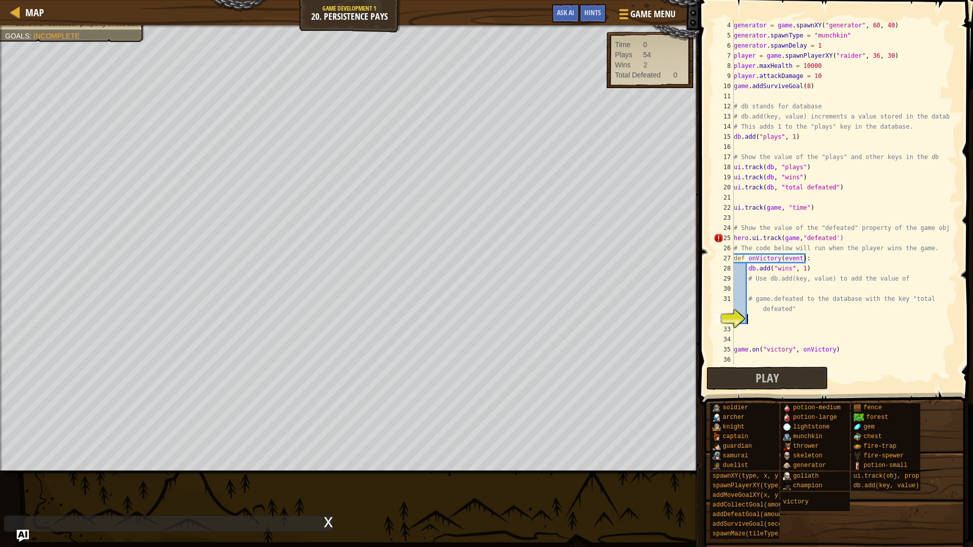
click at [748, 314] on div "generator = game . spawnXY ( "generator" , 60 , 40 ) generator . spawnType = "m…" at bounding box center [840, 202] width 218 height 365
click at [826, 331] on div "" total defeated" press enter" at bounding box center [863, 343] width 191 height 36
type textarea "db.add("total defeated" , game.defeated"
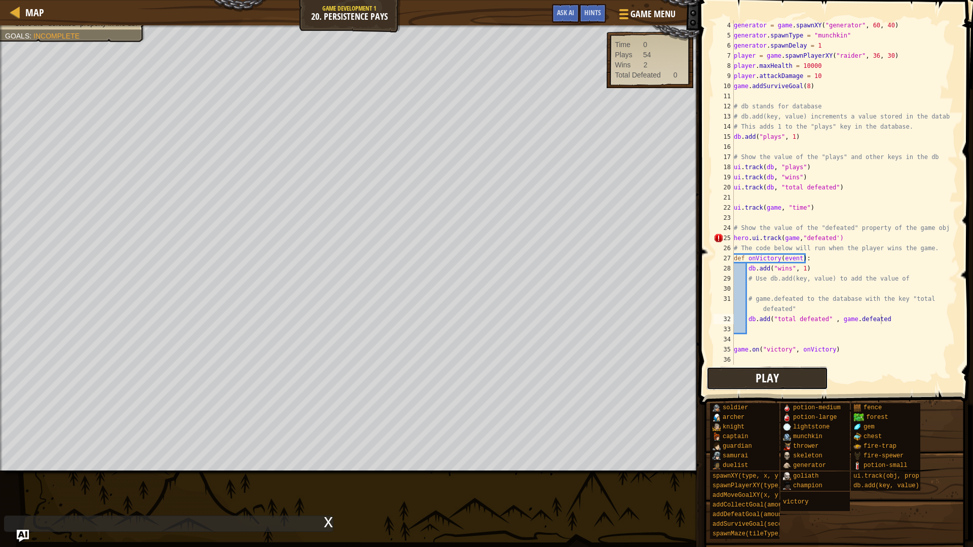
click at [792, 380] on button "Play" at bounding box center [767, 378] width 122 height 23
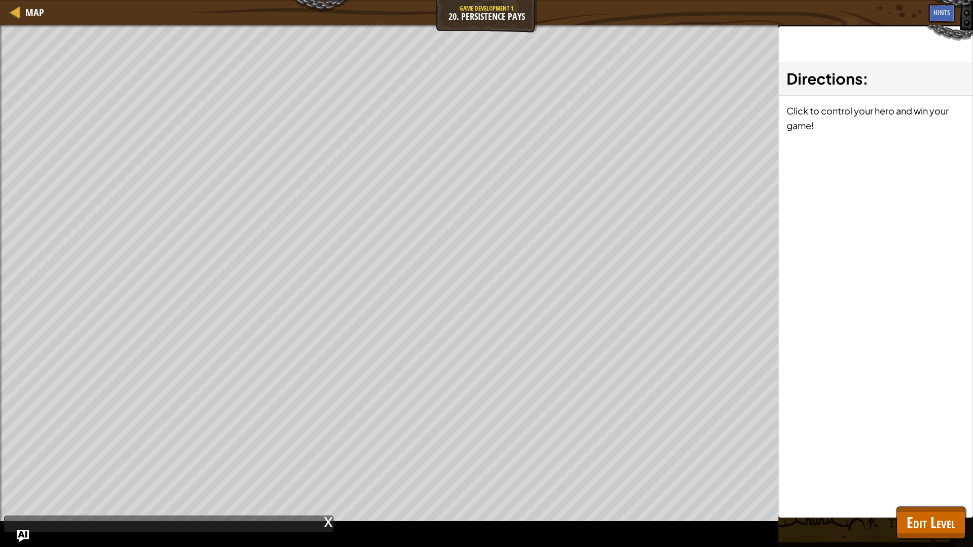
drag, startPoint x: 926, startPoint y: 482, endPoint x: 922, endPoint y: 501, distance: 20.1
click at [918, 461] on div "Directions : Click to control your hero and win your game!" at bounding box center [875, 271] width 195 height 491
click at [923, 461] on div "Directions : Click to control your hero and win your game!" at bounding box center [875, 271] width 195 height 491
click at [922, 461] on div "Map Game Development 1 20. Persistence Pays Game Menu Done Hints Ask AI 1 ההההה…" at bounding box center [486, 273] width 973 height 547
click at [924, 461] on span "Edit Level" at bounding box center [930, 522] width 49 height 21
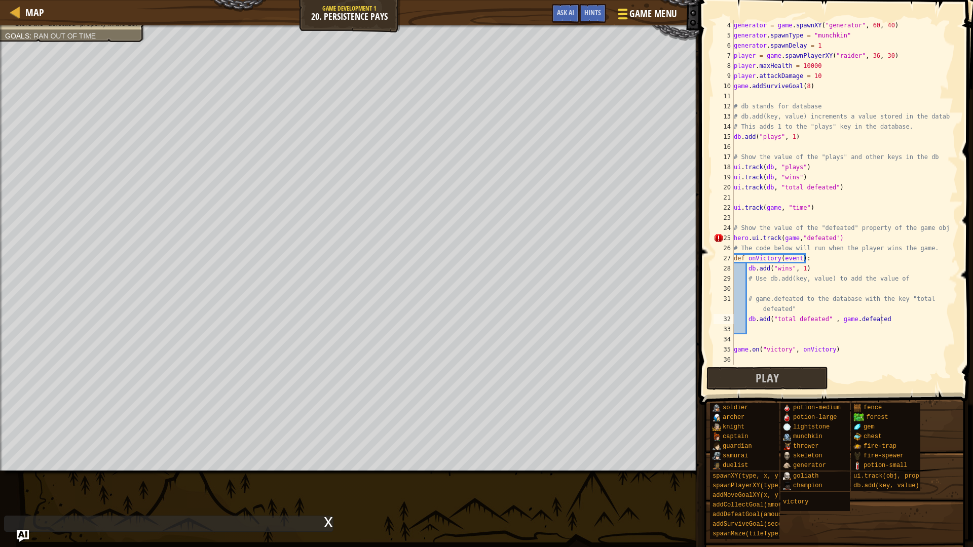
click at [652, 14] on span "Game Menu" at bounding box center [652, 14] width 47 height 14
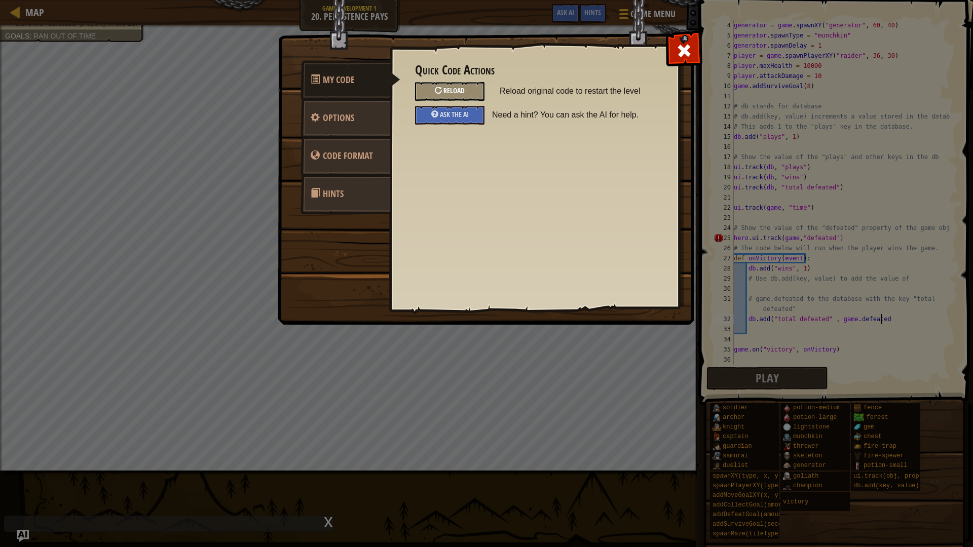
click at [442, 95] on div "Reload" at bounding box center [449, 91] width 69 height 19
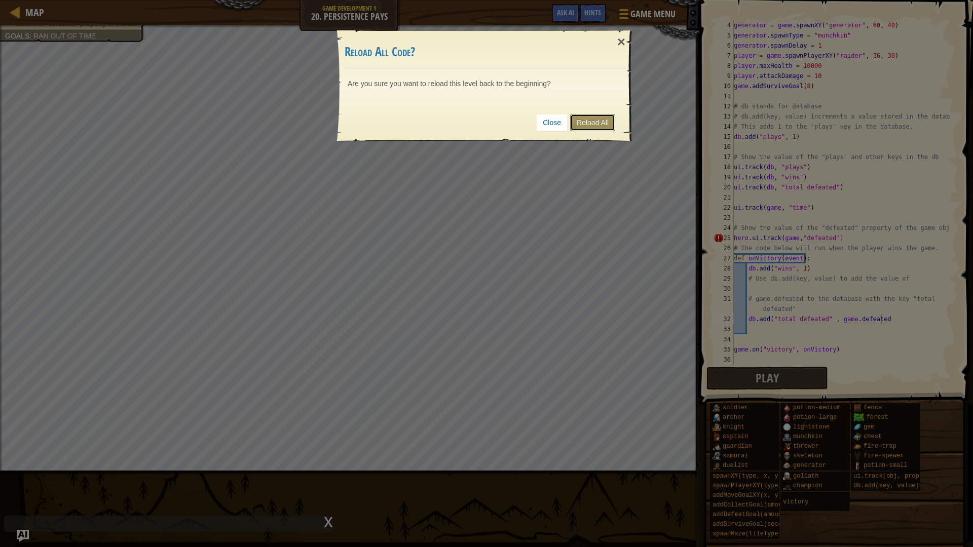
click at [586, 130] on link "Reload All" at bounding box center [592, 122] width 45 height 17
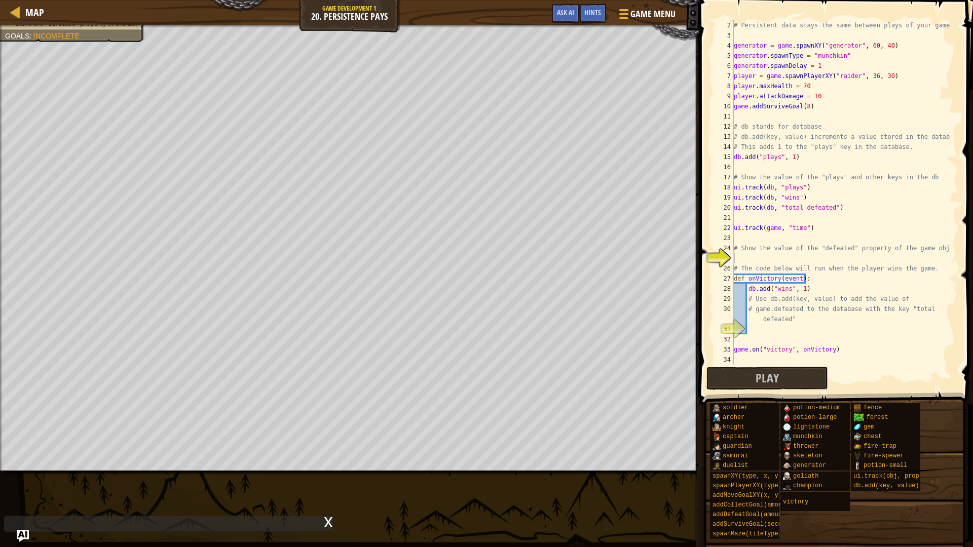
scroll to position [5, 0]
drag, startPoint x: 787, startPoint y: 320, endPoint x: 778, endPoint y: 331, distance: 14.1
click at [787, 321] on div "# Persistent data stays the same between plays of your game! generator = game .…" at bounding box center [840, 202] width 218 height 365
type textarea "# game.defeated to the database with the key "total defeated""
click at [778, 331] on div "# Persistent data stays the same between plays of your game! generator = game .…" at bounding box center [840, 202] width 218 height 365
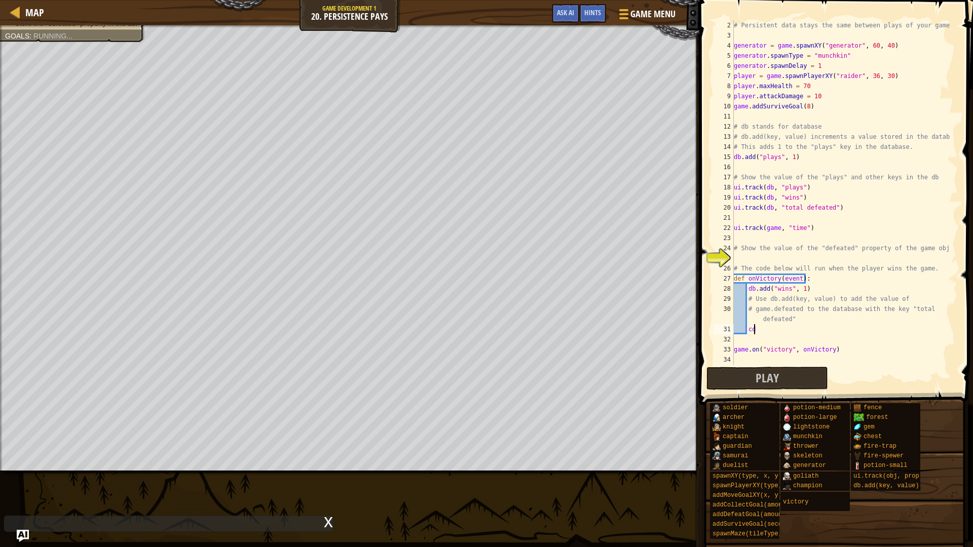
scroll to position [5, 1]
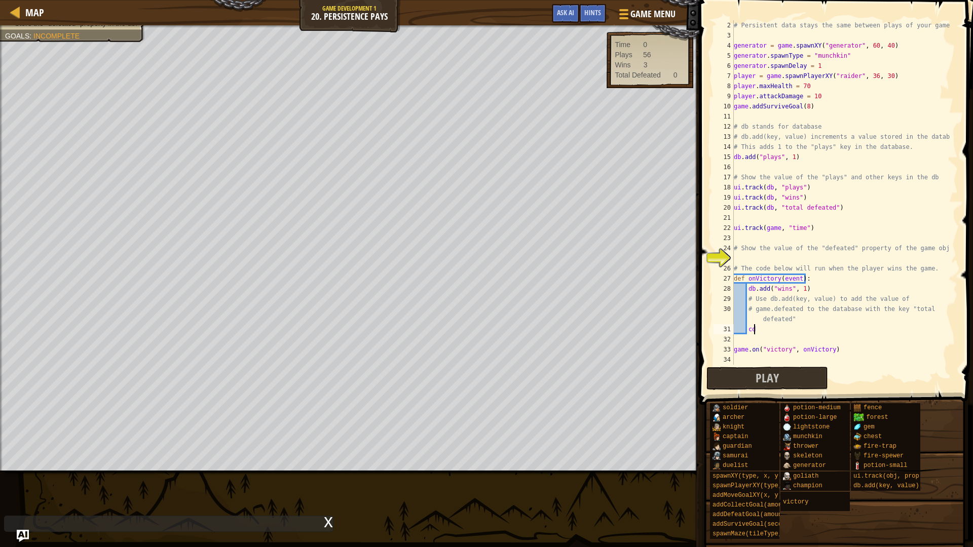
type textarea "c"
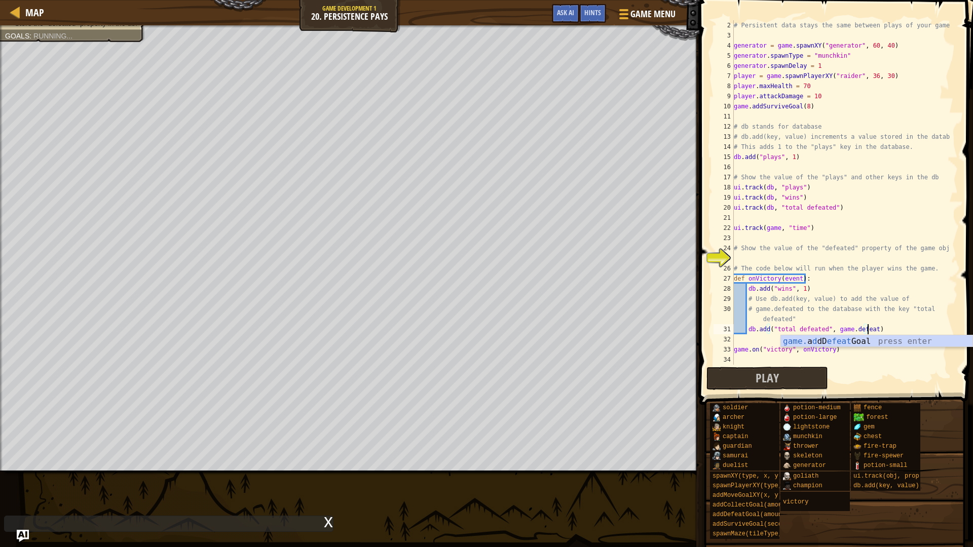
scroll to position [5, 11]
type textarea "db.add("total defeated", game.defeated)"
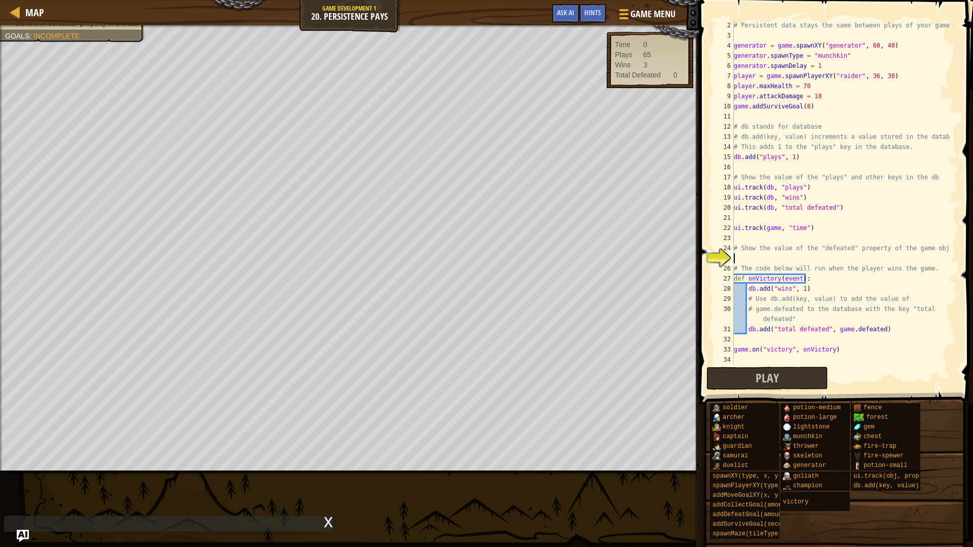
click at [808, 259] on div "# Persistent data stays the same between plays of your game! generator = game .…" at bounding box center [840, 202] width 218 height 365
click at [788, 385] on button "Play" at bounding box center [767, 378] width 122 height 23
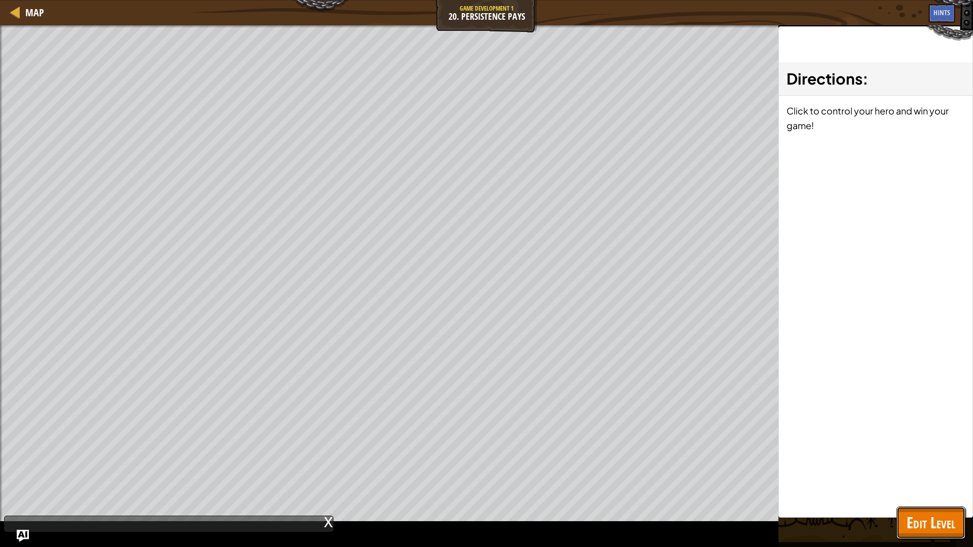
click at [924, 461] on span "Edit Level" at bounding box center [930, 522] width 49 height 21
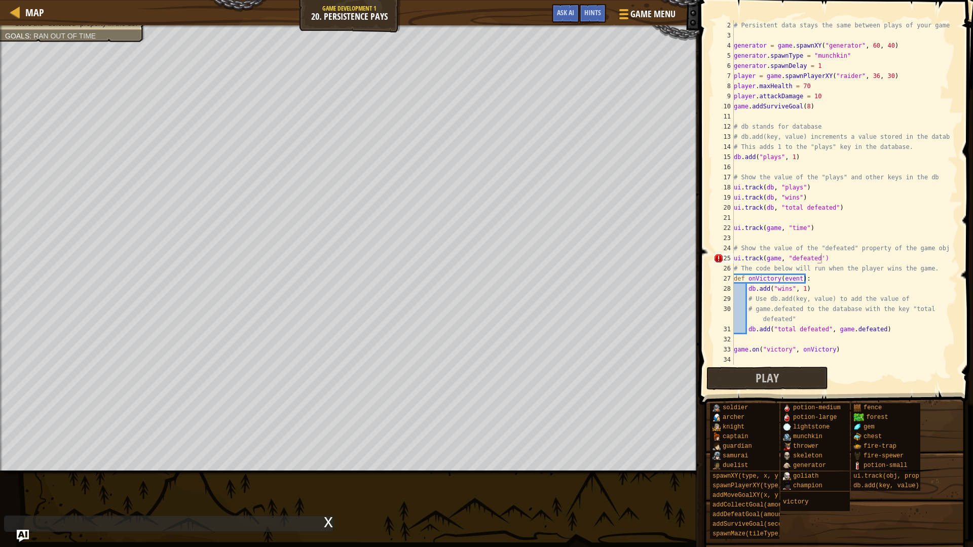
click at [830, 263] on div "# Persistent data stays the same between plays of your game! generator = game .…" at bounding box center [840, 202] width 218 height 365
click at [778, 259] on div "# Persistent data stays the same between plays of your game! generator = game .…" at bounding box center [840, 202] width 218 height 365
click at [786, 258] on div "# Persistent data stays the same between plays of your game! generator = game .…" at bounding box center [840, 202] width 218 height 365
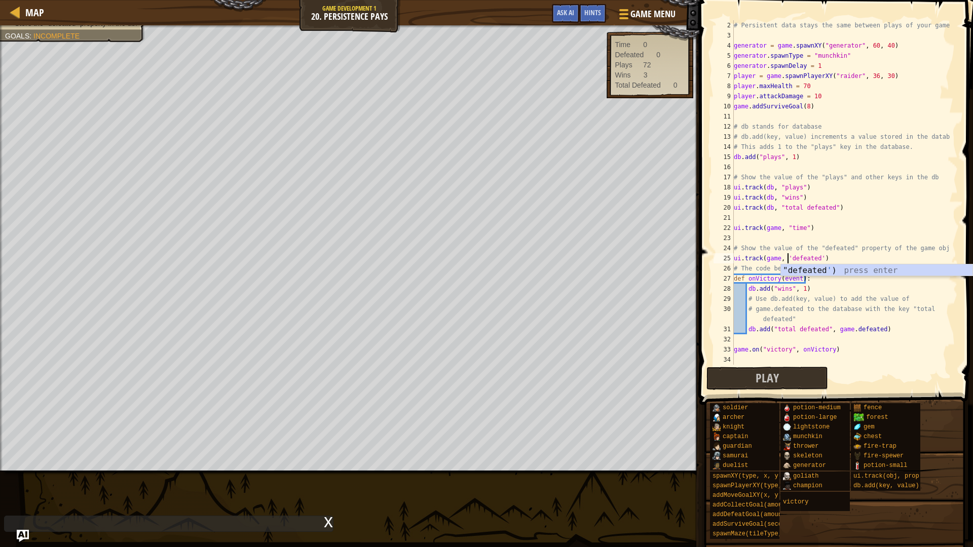
click at [821, 349] on div "# Persistent data stays the same between plays of your game! generator = game .…" at bounding box center [840, 202] width 218 height 365
type textarea "game.on("victory", onVictory)"
click at [801, 384] on button "Play" at bounding box center [767, 378] width 122 height 23
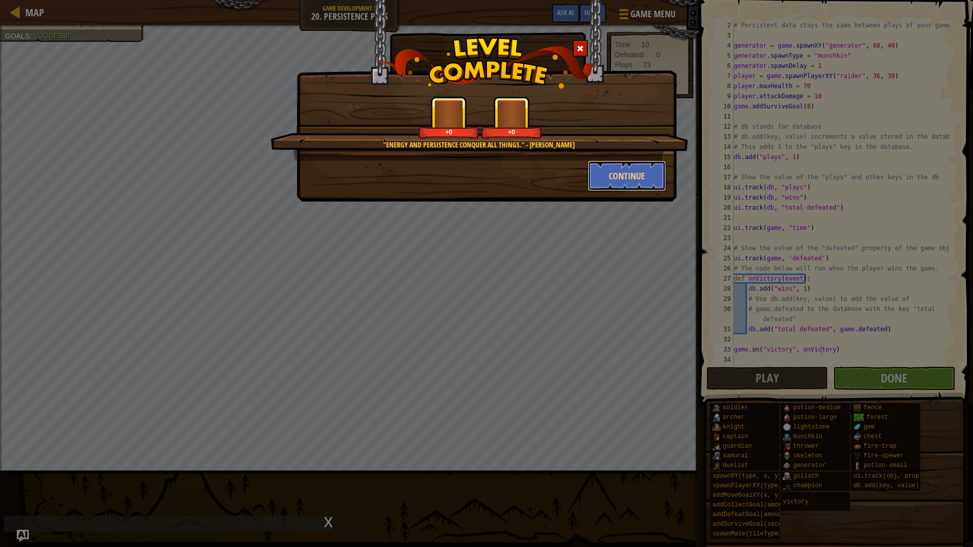
click at [606, 177] on button "Continue" at bounding box center [627, 176] width 79 height 30
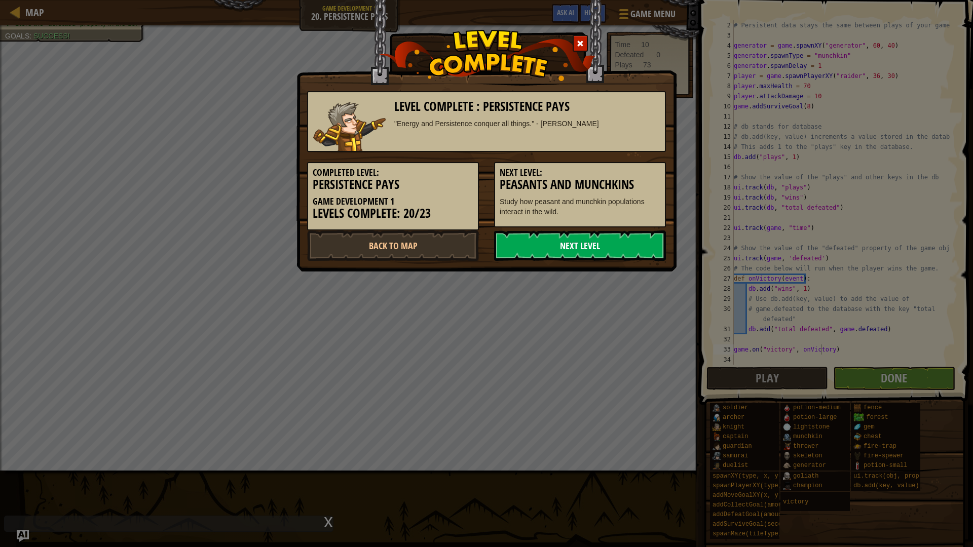
click at [587, 258] on link "Next Level" at bounding box center [580, 245] width 172 height 30
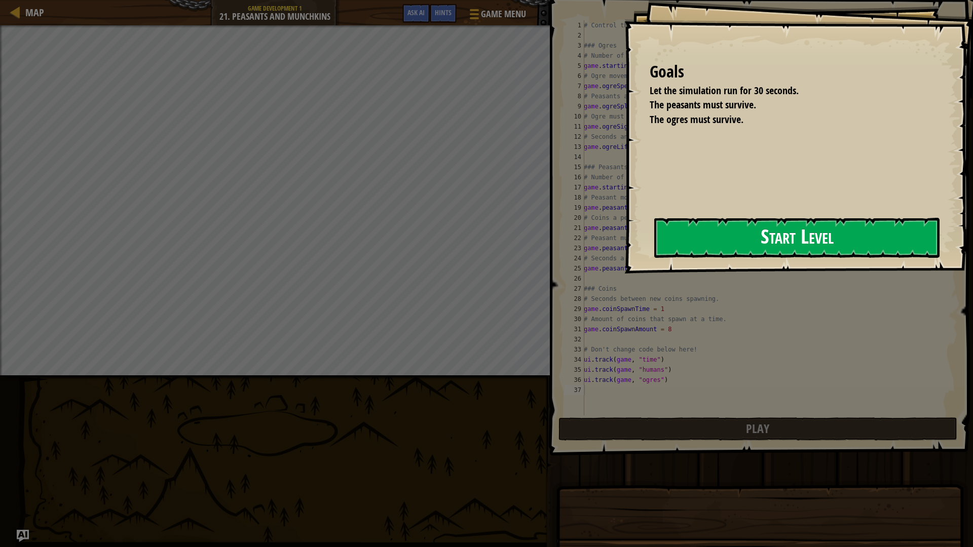
click at [740, 231] on button "Start Level" at bounding box center [796, 238] width 285 height 40
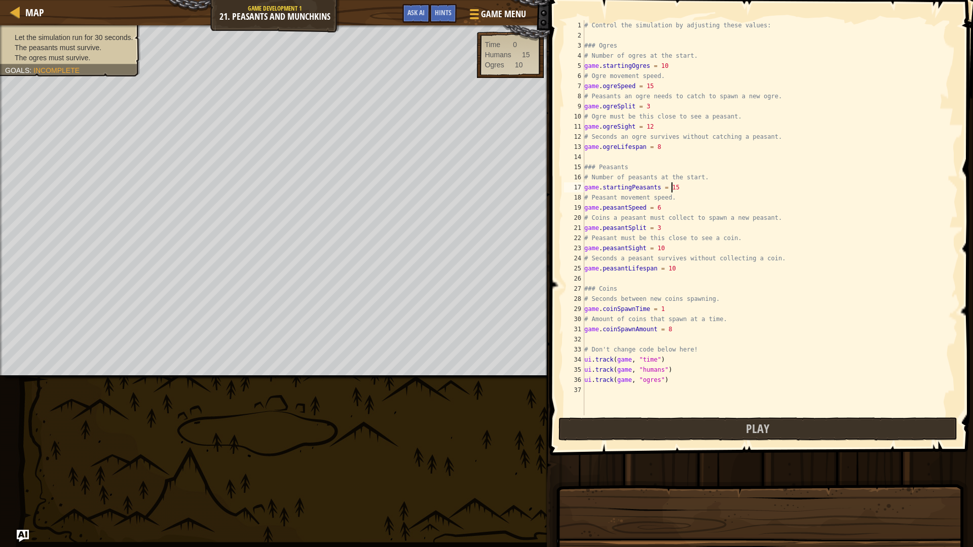
click at [677, 186] on div "# Control the simulation by adjusting these values: ### Ogres # Number of ogres…" at bounding box center [770, 227] width 376 height 415
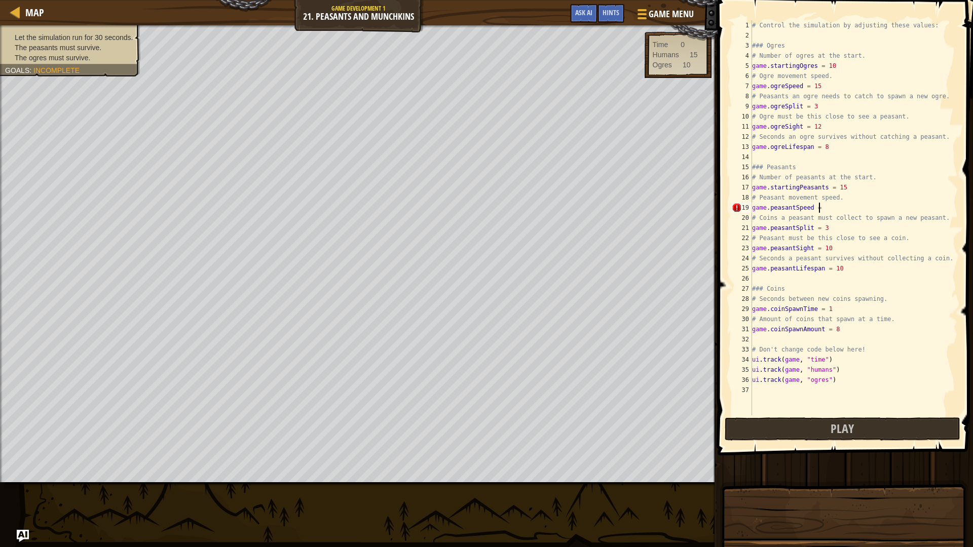
scroll to position [5, 6]
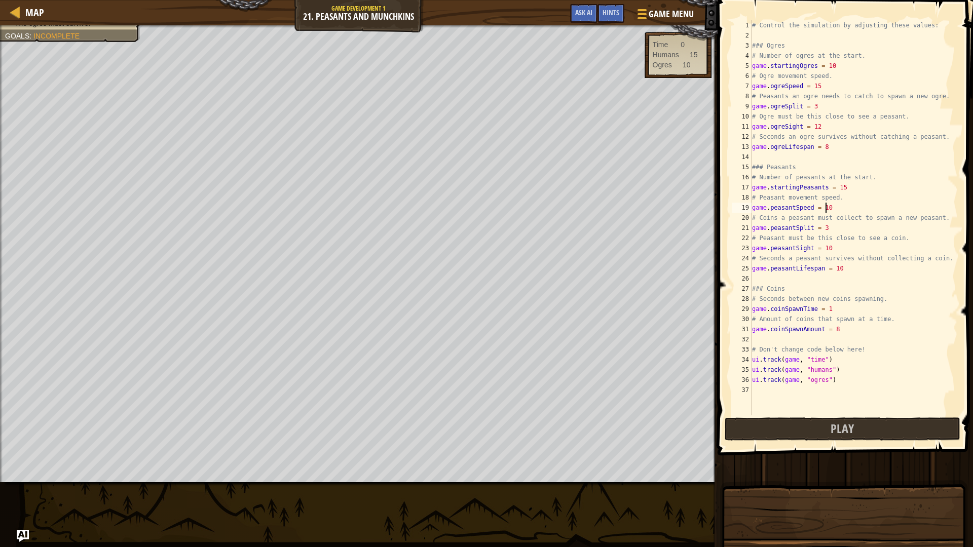
click at [858, 245] on div "# Control the simulation by adjusting these values: ### Ogres # Number of ogres…" at bounding box center [854, 227] width 208 height 415
type textarea "game.peasantSight = 1"
click at [846, 274] on div "# Control the simulation by adjusting these values: ### Ogres # Number of ogres…" at bounding box center [854, 227] width 208 height 415
click at [859, 265] on div "# Control the simulation by adjusting these values: ### Ogres # Number of ogres…" at bounding box center [854, 227] width 208 height 415
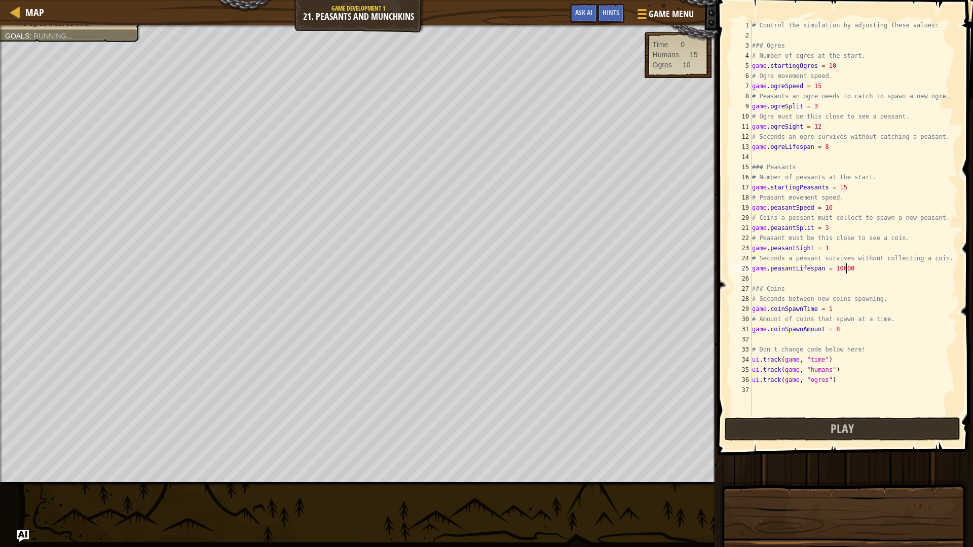
scroll to position [5, 7]
click at [838, 147] on div "# Control the simulation by adjusting these values: ### Ogres # Number of ogres…" at bounding box center [854, 227] width 208 height 415
click at [845, 123] on div "# Control the simulation by adjusting these values: ### Ogres # Number of ogres…" at bounding box center [854, 227] width 208 height 415
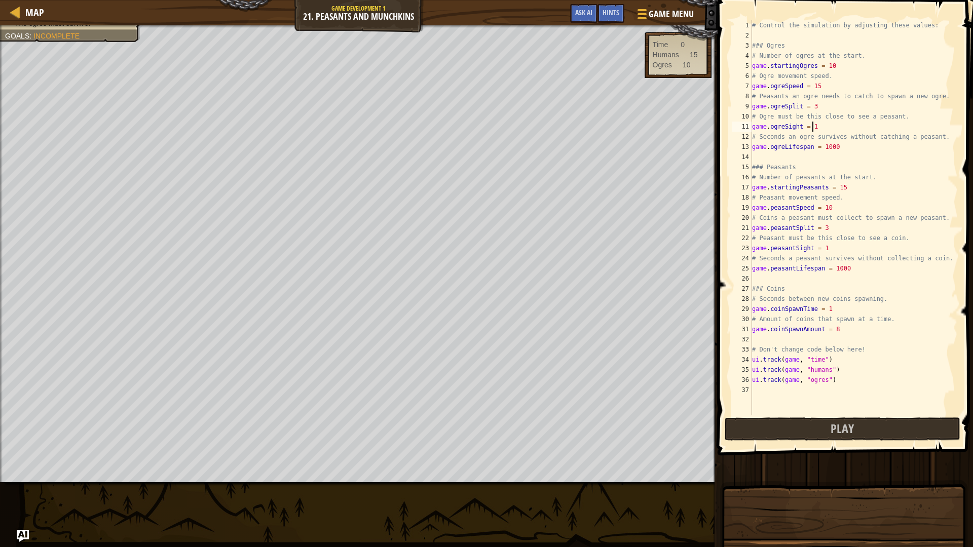
click at [887, 84] on div "# Control the simulation by adjusting these values: ### Ogres # Number of ogres…" at bounding box center [854, 227] width 208 height 415
click at [848, 326] on div "# Control the simulation by adjusting these values: ### Ogres # Number of ogres…" at bounding box center [854, 227] width 208 height 415
click at [848, 326] on div "# Control the simulation by adjusting these values: ### Ogres # Number of ogres…" at bounding box center [854, 217] width 208 height 395
drag, startPoint x: 972, startPoint y: 387, endPoint x: 972, endPoint y: 380, distance: 7.1
click at [964, 387] on span at bounding box center [845, 213] width 263 height 485
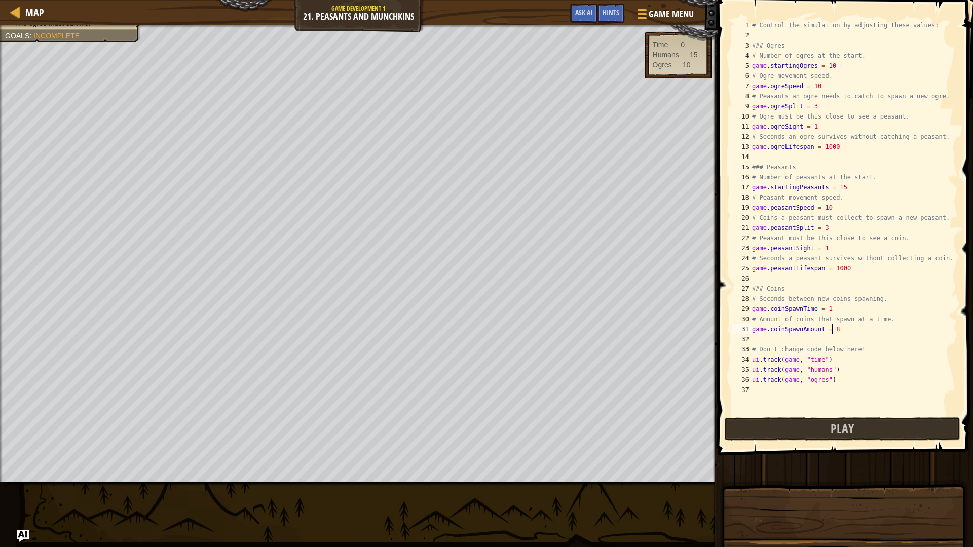
click at [944, 365] on div "# Control the simulation by adjusting these values: ### Ogres # Number of ogres…" at bounding box center [854, 227] width 208 height 415
type textarea "ui.track(game, "humans")"
click at [888, 431] on button "Play" at bounding box center [842, 428] width 236 height 23
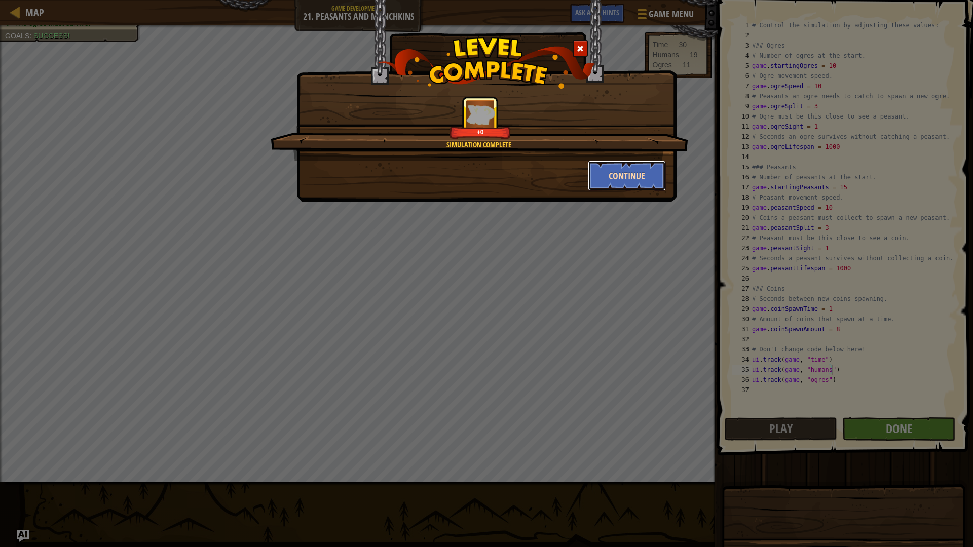
click at [603, 176] on button "Continue" at bounding box center [627, 176] width 79 height 30
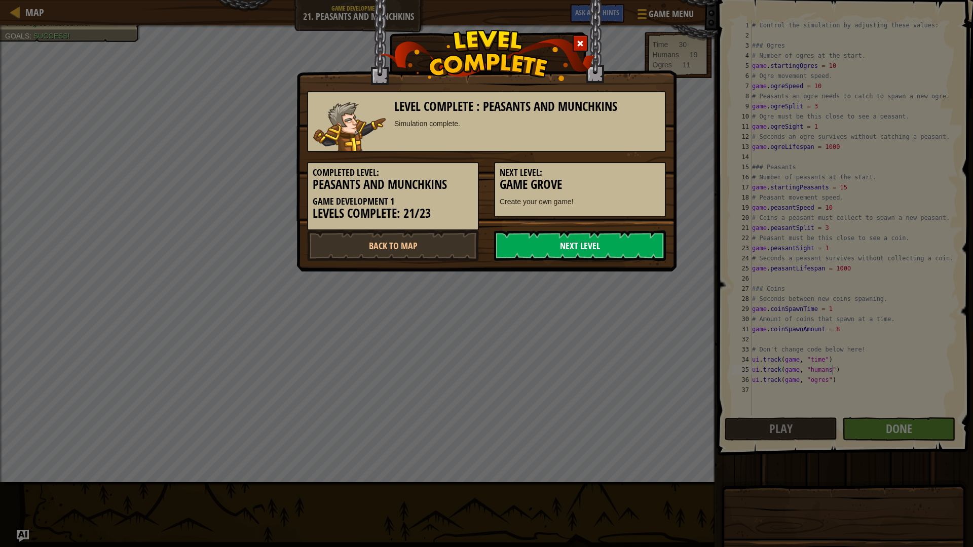
drag, startPoint x: 603, startPoint y: 176, endPoint x: 553, endPoint y: 244, distance: 84.5
click at [555, 234] on div "Level Complete : Peasants and Munchkins Simulation complete. Completed Level: P…" at bounding box center [486, 171] width 359 height 180
drag, startPoint x: 553, startPoint y: 258, endPoint x: 552, endPoint y: 253, distance: 5.3
click at [553, 258] on link "Next Level" at bounding box center [580, 245] width 172 height 30
click at [552, 253] on link "Next Level" at bounding box center [580, 245] width 172 height 30
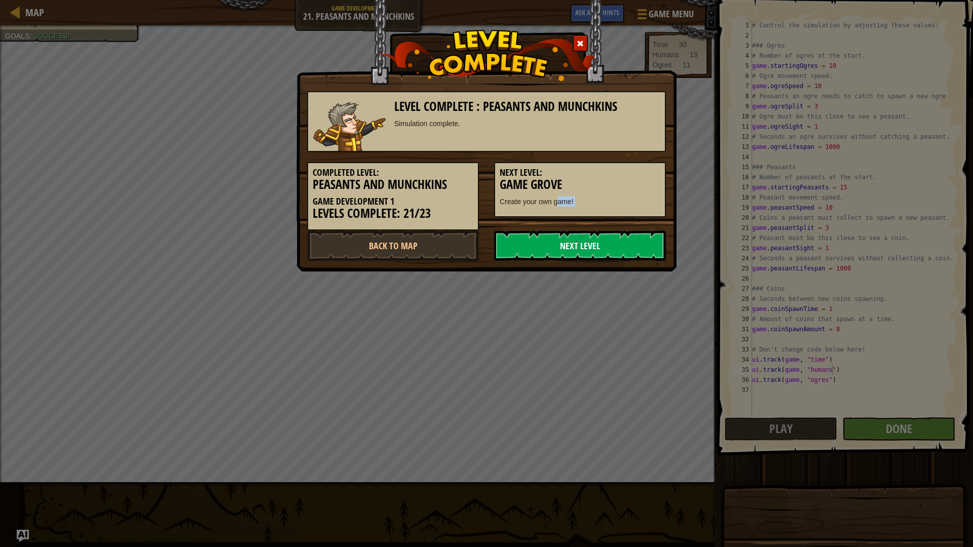
click at [538, 251] on link "Next Level" at bounding box center [580, 245] width 172 height 30
click at [559, 219] on div "Completed Level: Peasants and Munchkins Game Development 1 Levels Complete: 21/…" at bounding box center [486, 191] width 374 height 79
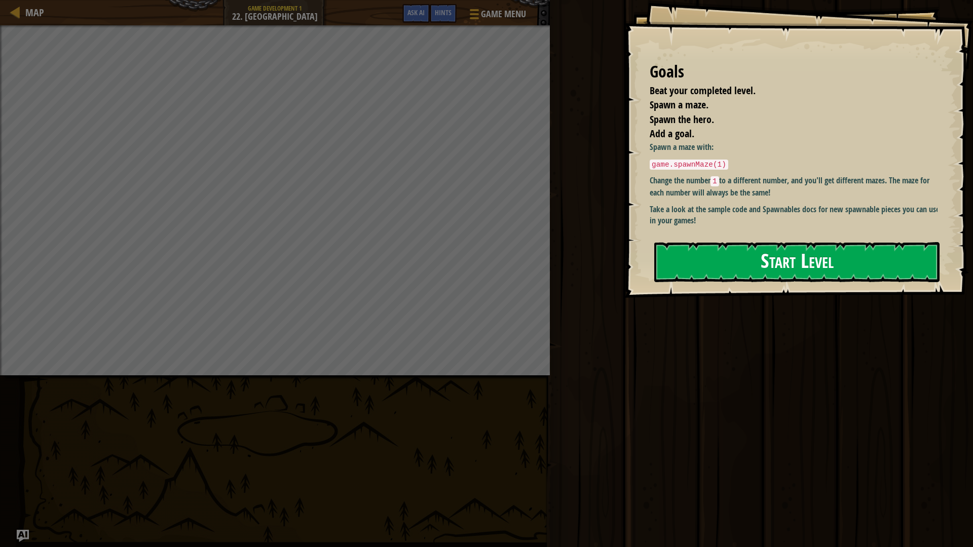
drag, startPoint x: 711, startPoint y: 217, endPoint x: 692, endPoint y: 222, distance: 19.3
click at [708, 217] on p "Take a look at the sample code and Spawnables docs for new spawnable pieces you…" at bounding box center [796, 215] width 295 height 23
click at [692, 242] on button "Start Level" at bounding box center [796, 262] width 285 height 40
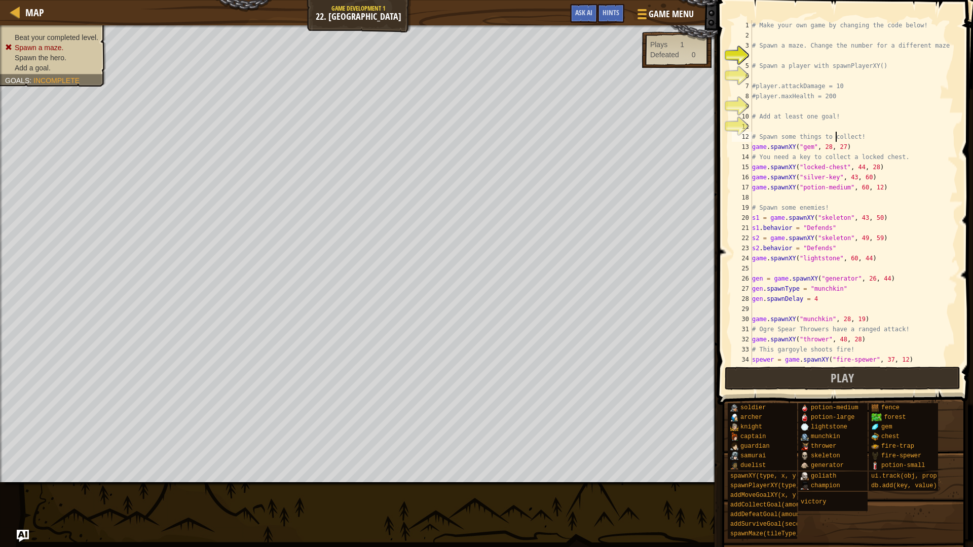
click at [835, 136] on div "# Make your own game by changing the code below! # Spawn a maze. Change the num…" at bounding box center [850, 202] width 200 height 365
type textarea "# Spawn some things to collect!"
click at [836, 130] on div "# Make your own game by changing the code below! # Spawn a maze. Change the num…" at bounding box center [850, 202] width 200 height 365
type textarea "g"
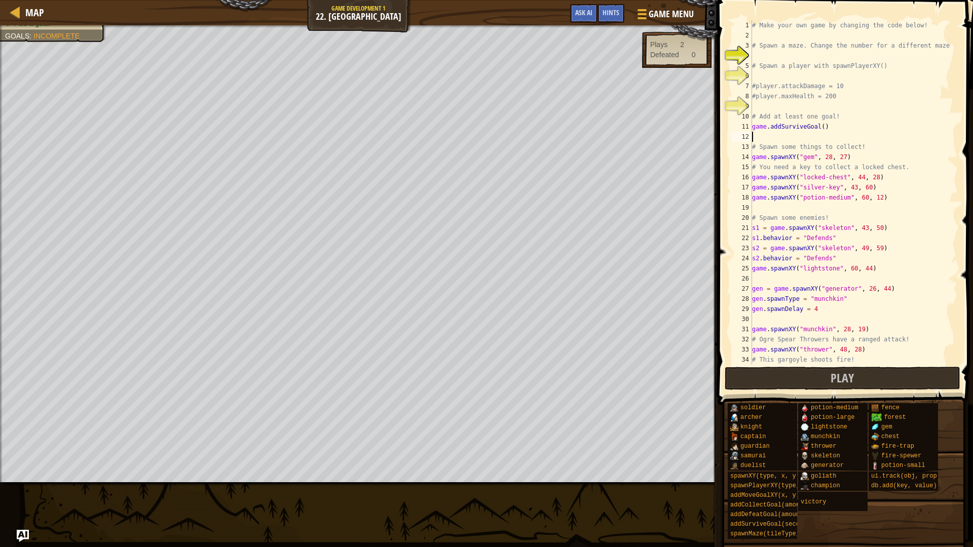
type textarea "# Spawn some things to collect!"
click at [821, 122] on div "# Make your own game by changing the code below! # Spawn a maze. Change the num…" at bounding box center [850, 202] width 200 height 365
click at [819, 124] on div "# Make your own game by changing the code below! # Spawn a maze. Change the num…" at bounding box center [850, 202] width 200 height 365
click at [819, 125] on div "# Make your own game by changing the code below! # Spawn a maze. Change the num…" at bounding box center [850, 192] width 200 height 344
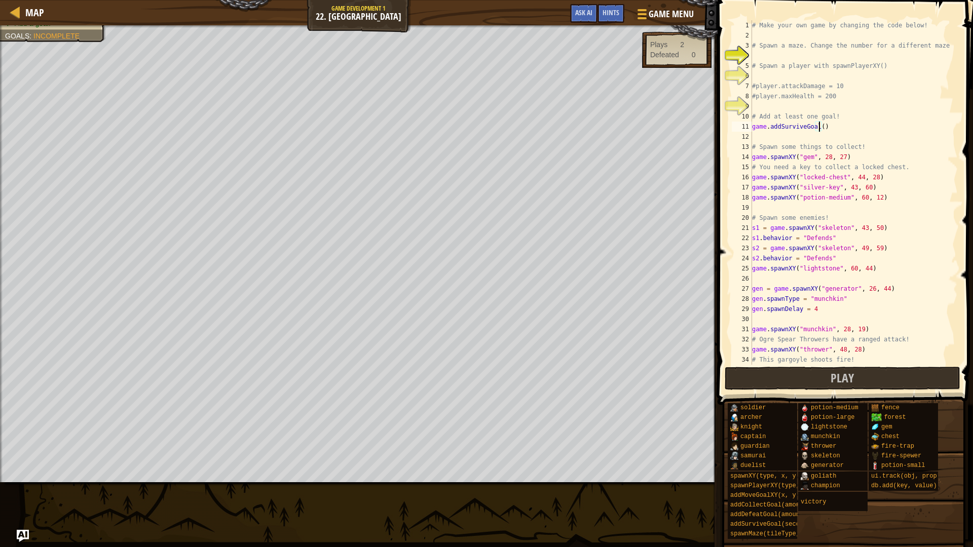
type textarea "game.addSurviveGoal(5)"
click at [816, 105] on div "# Make your own game by changing the code below! # Spawn a maze. Change the num…" at bounding box center [850, 202] width 200 height 365
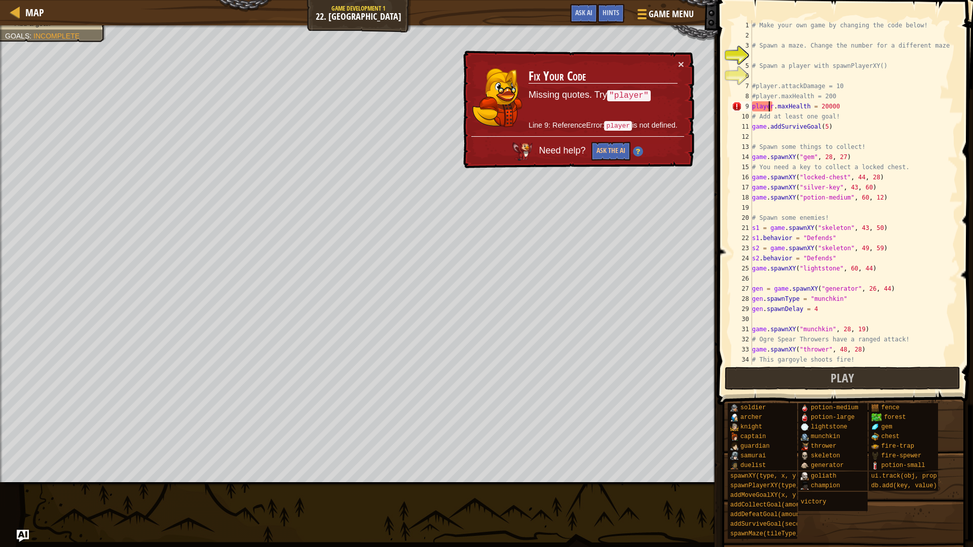
click at [768, 107] on div "# Make your own game by changing the code below! # Spawn a maze. Change the num…" at bounding box center [850, 202] width 200 height 365
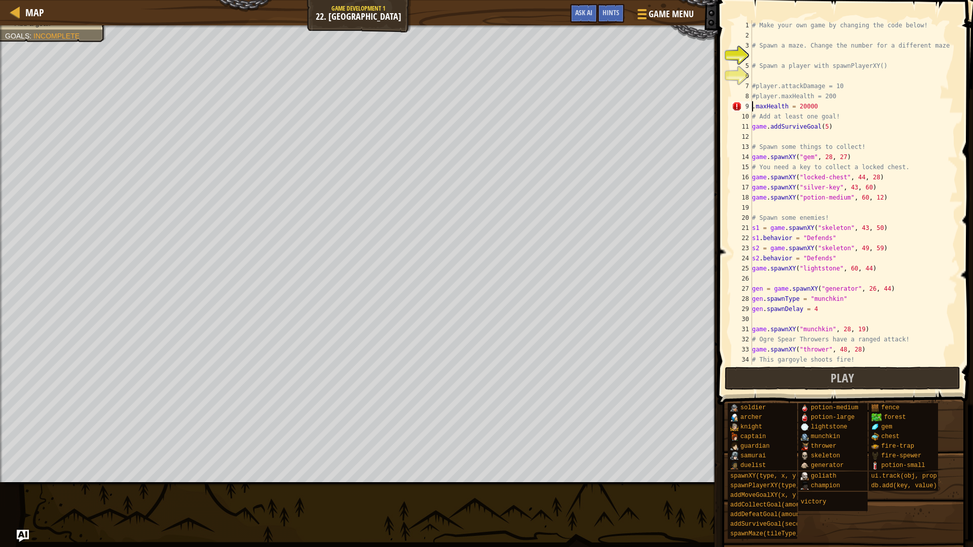
scroll to position [5, 0]
type textarea ""player".maxHealth = 20000"
click at [813, 77] on div "# Make your own game by changing the code below! # Spawn a maze. Change the num…" at bounding box center [850, 202] width 200 height 365
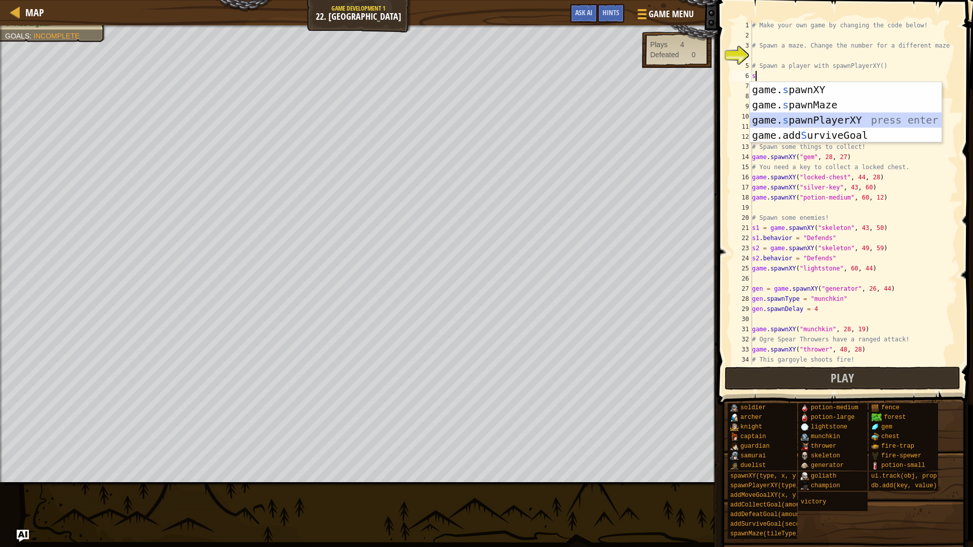
click at [827, 120] on div "game. s pawnXY press enter game. s pawnMaze press enter game. s pawnPlayerXY pr…" at bounding box center [845, 127] width 191 height 91
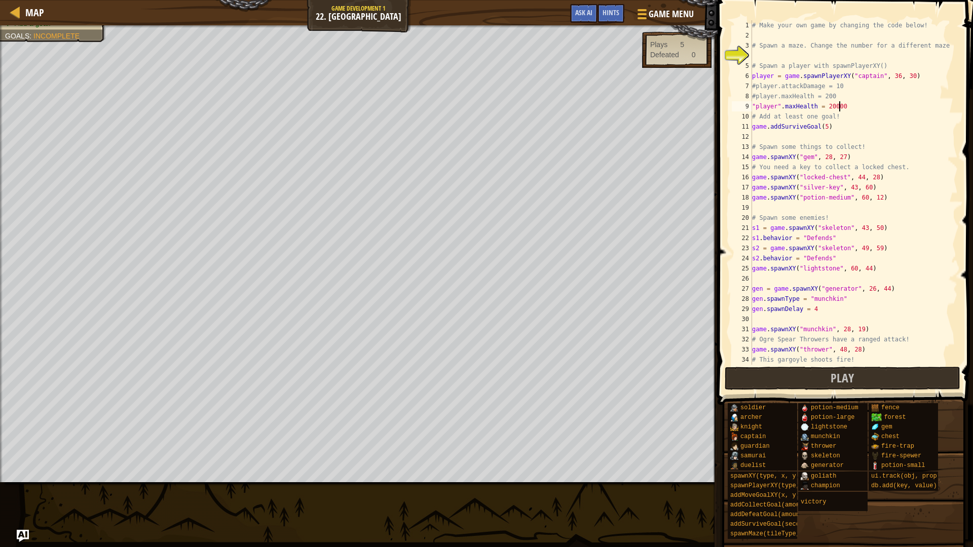
click at [854, 106] on div "# Make your own game by changing the code below! # Spawn a maze. Change the num…" at bounding box center [850, 202] width 200 height 365
click at [769, 106] on div "# Make your own game by changing the code below! # Spawn a maze. Change the num…" at bounding box center [850, 202] width 200 height 365
click at [775, 105] on div "# Make your own game by changing the code below! # Spawn a maze. Change the num…" at bounding box center [850, 202] width 200 height 365
click at [782, 106] on div "# Make your own game by changing the code below! # Spawn a maze. Change the num…" at bounding box center [850, 202] width 200 height 365
click at [779, 106] on div "# Make your own game by changing the code below! # Spawn a maze. Change the num…" at bounding box center [850, 202] width 200 height 365
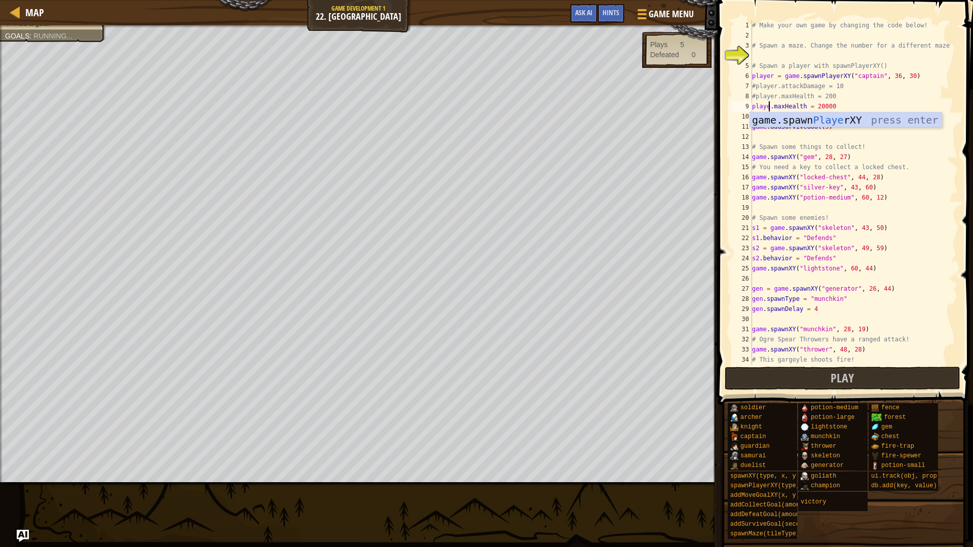
type textarea "player.maxHealth = 20000"
click at [799, 140] on div "# Make your own game by changing the code below! # Spawn a maze. Change the num…" at bounding box center [850, 202] width 200 height 365
click at [805, 57] on div "# Make your own game by changing the code below! # Spawn a maze. Change the num…" at bounding box center [850, 202] width 200 height 365
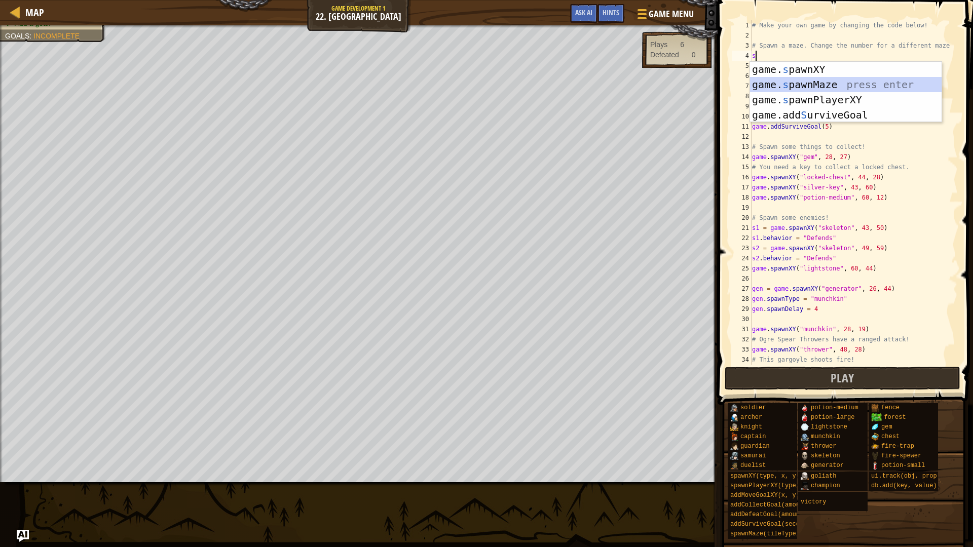
click at [815, 85] on div "game. s pawnXY press enter game. s pawnMaze press enter game. s pawnPlayerXY pr…" at bounding box center [845, 107] width 191 height 91
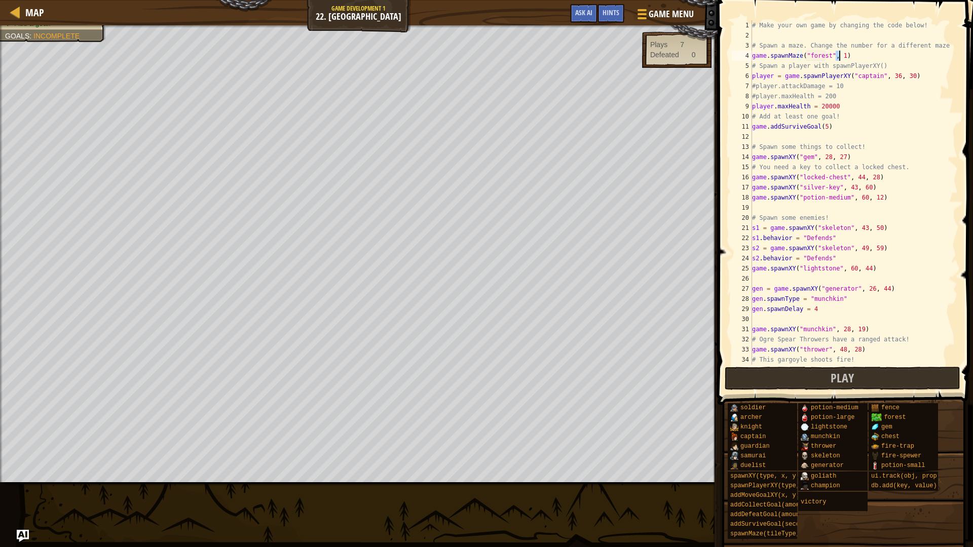
drag, startPoint x: 817, startPoint y: 121, endPoint x: 824, endPoint y: 131, distance: 12.4
click at [823, 130] on div "# Make your own game by changing the code below! # Spawn a maze. Change the num…" at bounding box center [850, 202] width 200 height 365
type textarea "# Add at least one goal! game.addSurviveGoal(5)"
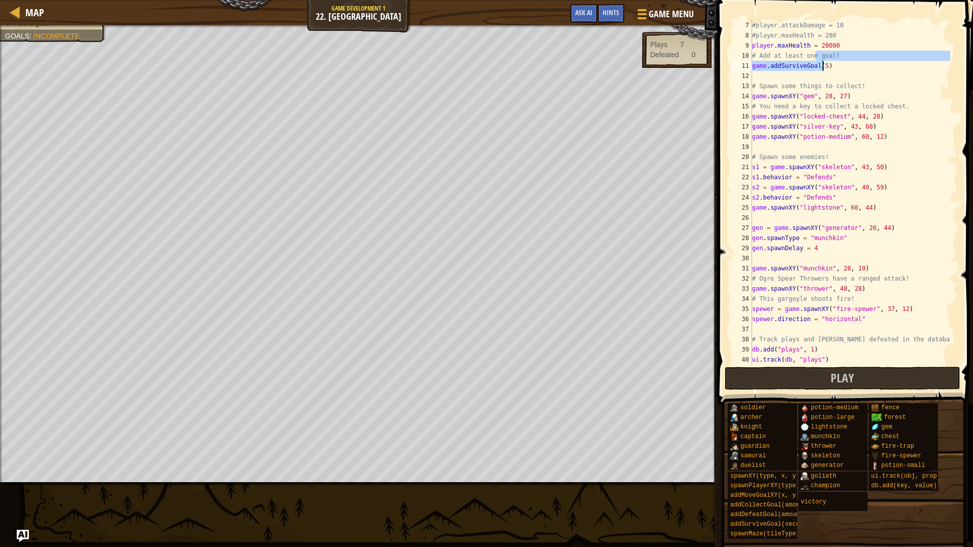
scroll to position [30, 0]
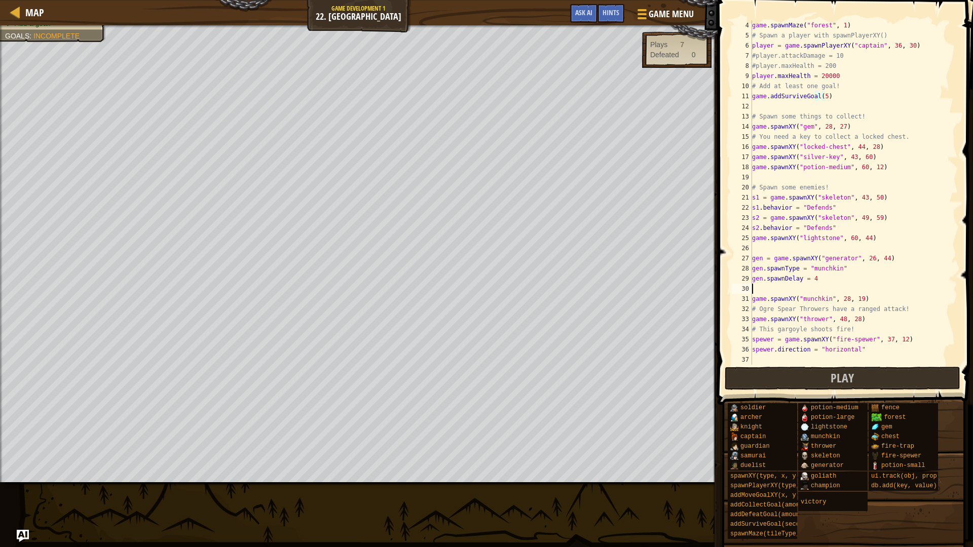
click at [861, 292] on div "game . spawnMaze ( "forest" , 1 ) # Spawn a player with spawnPlayerXY() player …" at bounding box center [850, 202] width 200 height 365
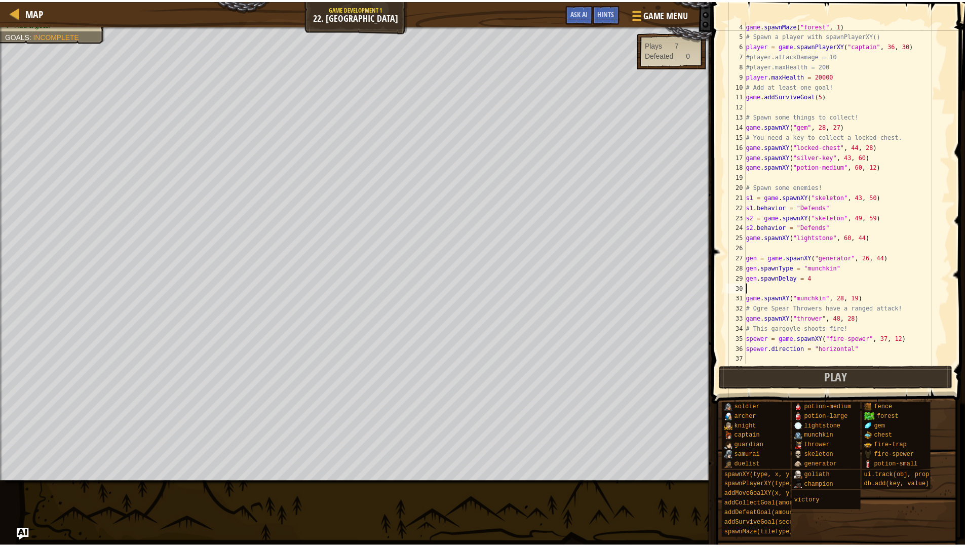
scroll to position [0, 0]
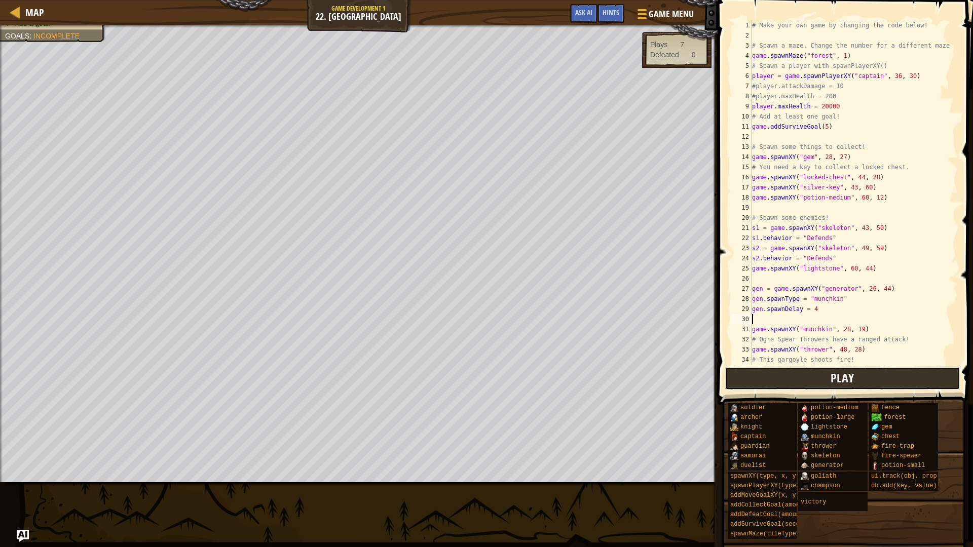
click at [858, 370] on button "Play" at bounding box center [842, 378] width 236 height 23
click at [931, 374] on button "Done" at bounding box center [898, 378] width 113 height 23
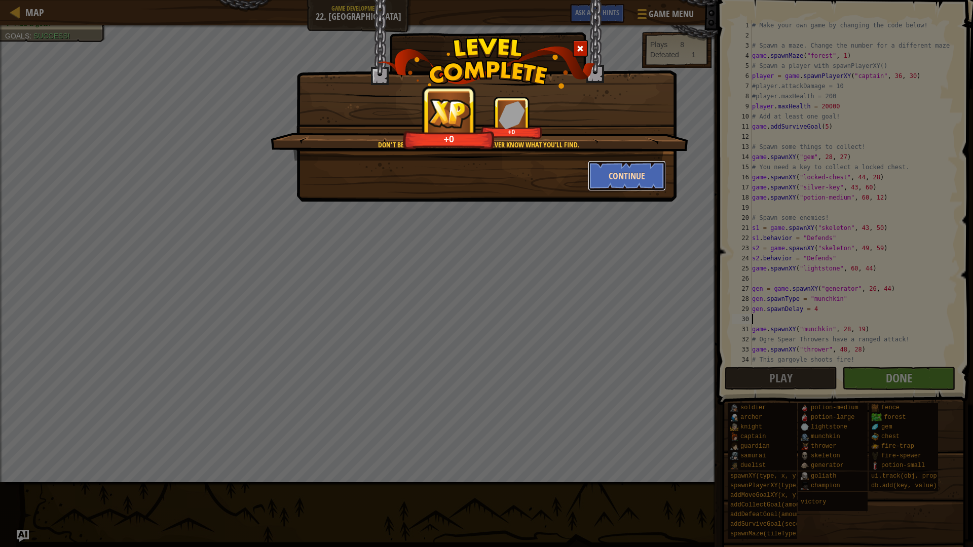
click at [628, 185] on button "Continue" at bounding box center [627, 176] width 79 height 30
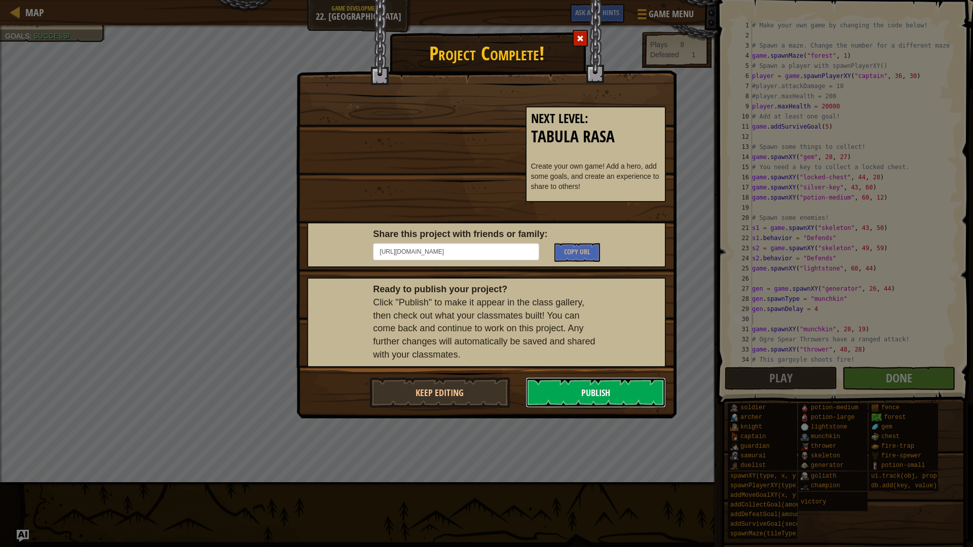
click at [627, 398] on button "Publish" at bounding box center [595, 392] width 141 height 30
click at [613, 384] on button "Publish" at bounding box center [595, 392] width 141 height 30
click at [595, 387] on button "Publish" at bounding box center [595, 392] width 141 height 30
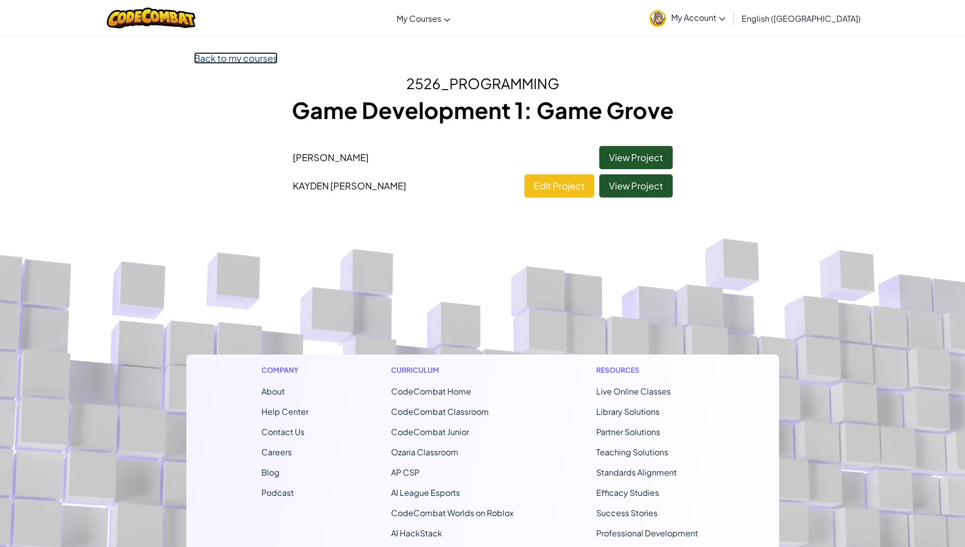
click at [206, 60] on link "Back to my courses" at bounding box center [236, 58] width 84 height 12
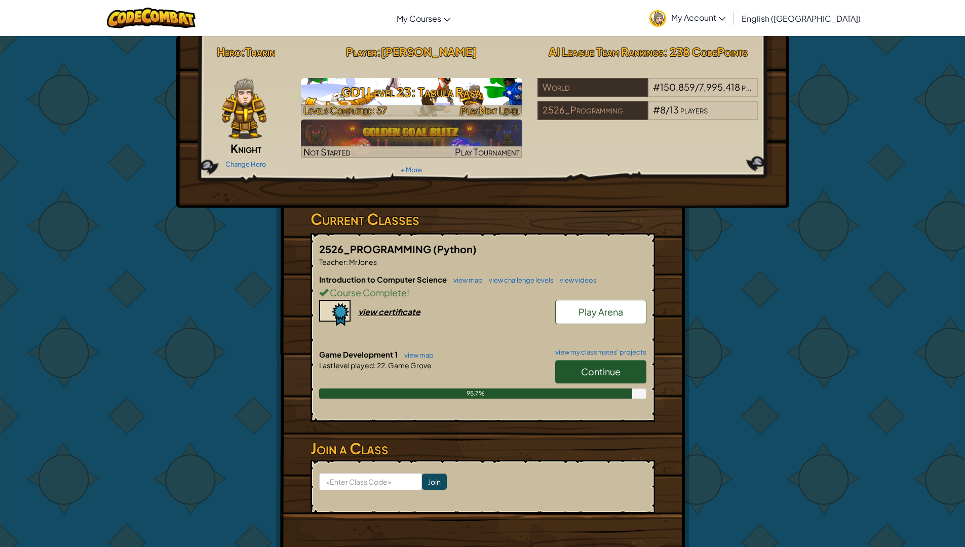
click at [441, 100] on h3 "GD1 Level 23: Tabula Rasa" at bounding box center [411, 92] width 221 height 23
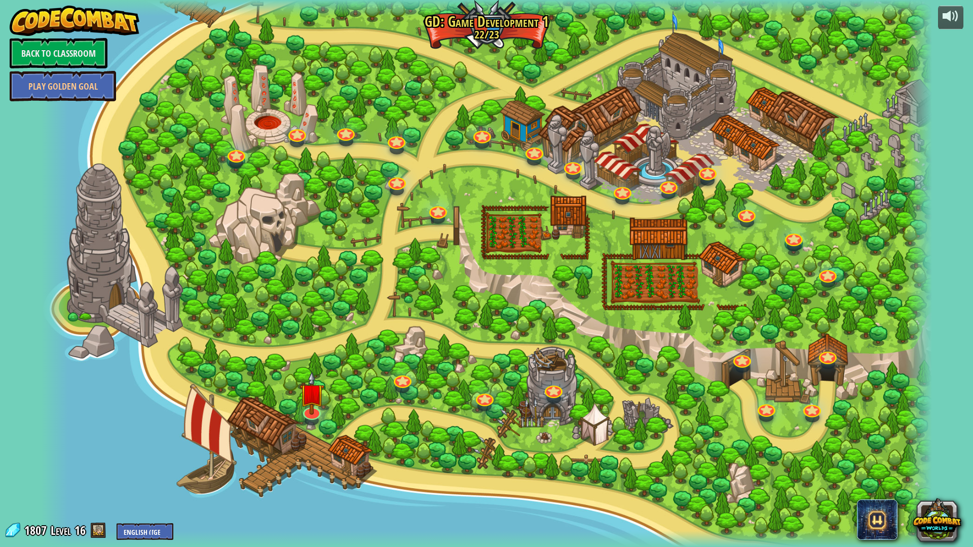
drag, startPoint x: 568, startPoint y: 221, endPoint x: 635, endPoint y: 253, distance: 74.5
click at [633, 251] on div at bounding box center [486, 273] width 891 height 547
click at [309, 408] on img at bounding box center [311, 384] width 25 height 58
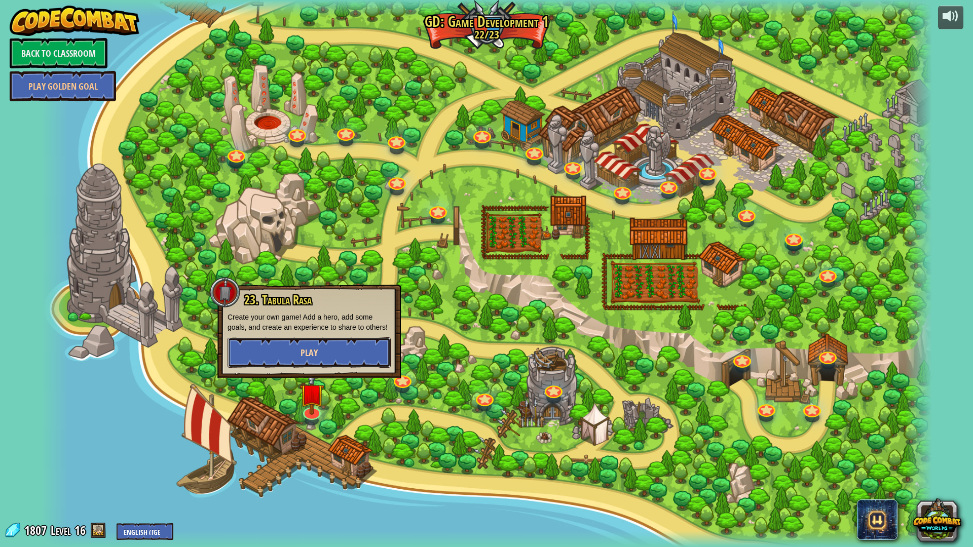
click at [322, 352] on button "Play" at bounding box center [308, 352] width 163 height 30
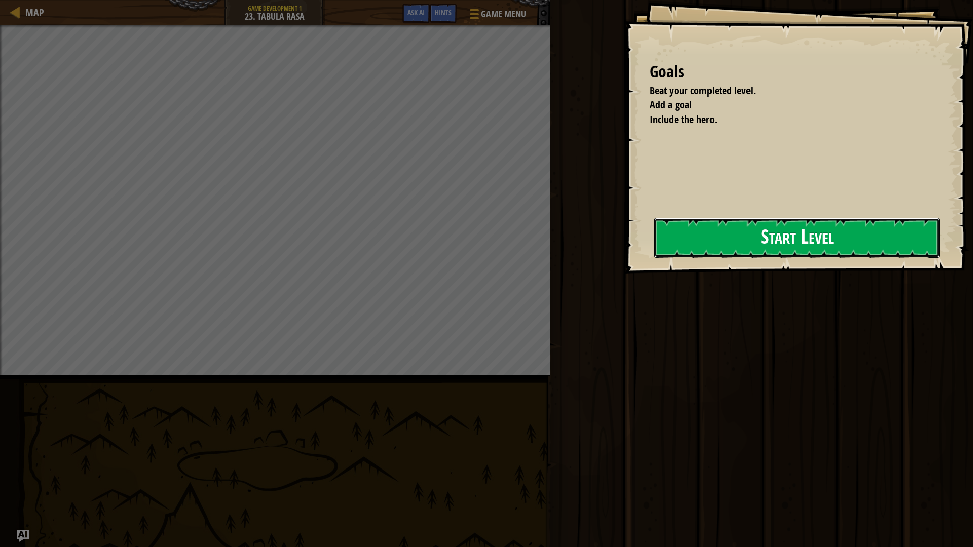
click at [658, 228] on button "Start Level" at bounding box center [796, 238] width 285 height 40
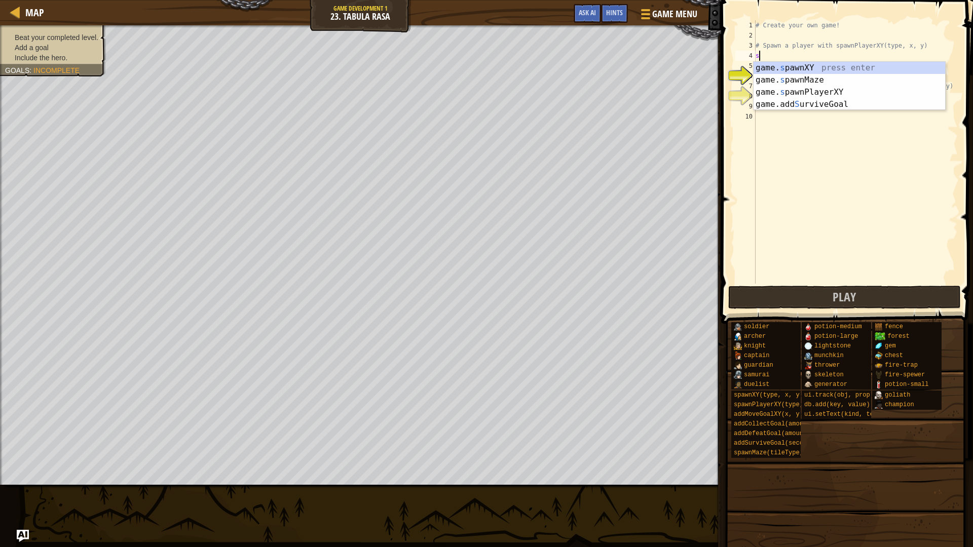
scroll to position [5, 0]
click at [789, 94] on div "game. s pawnXY press enter game. s pawnMaze press enter game. s pawnPlayerXY pr…" at bounding box center [848, 98] width 191 height 73
type textarea "player = game.spawnPlayerXY("captain", 36, 30)"
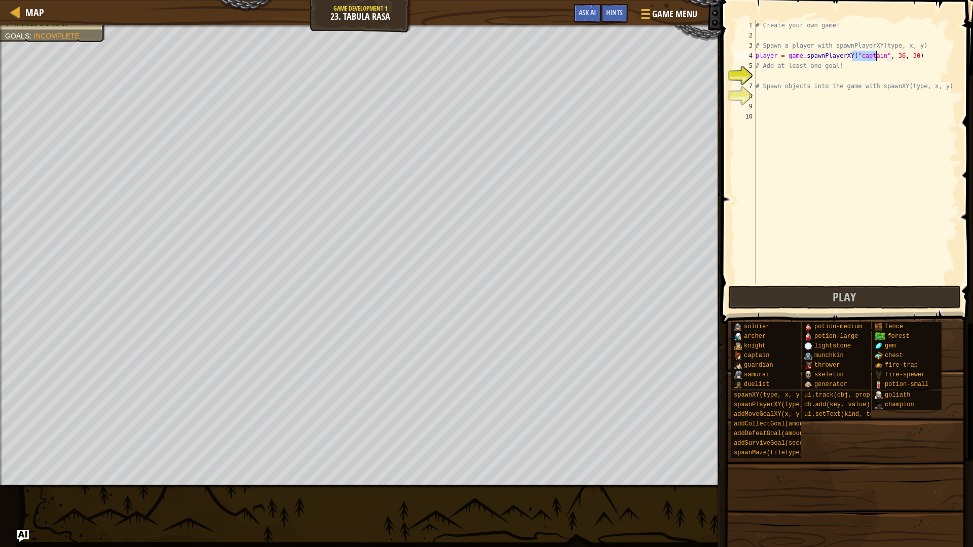
click at [799, 78] on div "# Create your own game! # Spawn a player with spawnPlayerXY(type, x, y) player …" at bounding box center [855, 162] width 204 height 284
type textarea "a"
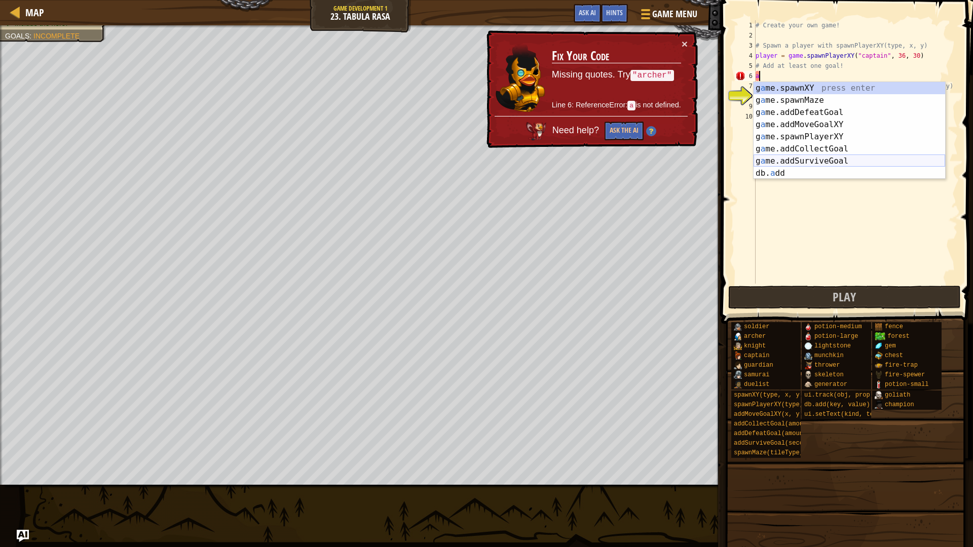
click at [796, 163] on div "g a me.spawnXY press enter g a me.spawnMaze press enter g a me.addDefeatGoal pr…" at bounding box center [848, 143] width 191 height 122
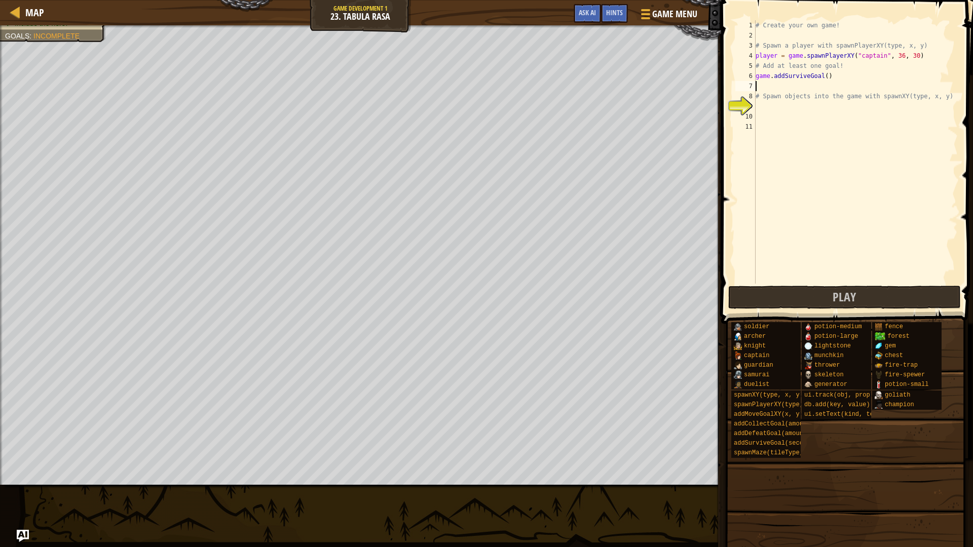
click at [823, 76] on div "# Create your own game! # Spawn a player with spawnPlayerXY(type, x, y) player …" at bounding box center [855, 162] width 204 height 284
type textarea "game.addSurviveGoal(6)"
click at [766, 107] on div "# Create your own game! # Spawn a player with spawnPlayerXY(type, x, y) player …" at bounding box center [855, 162] width 204 height 284
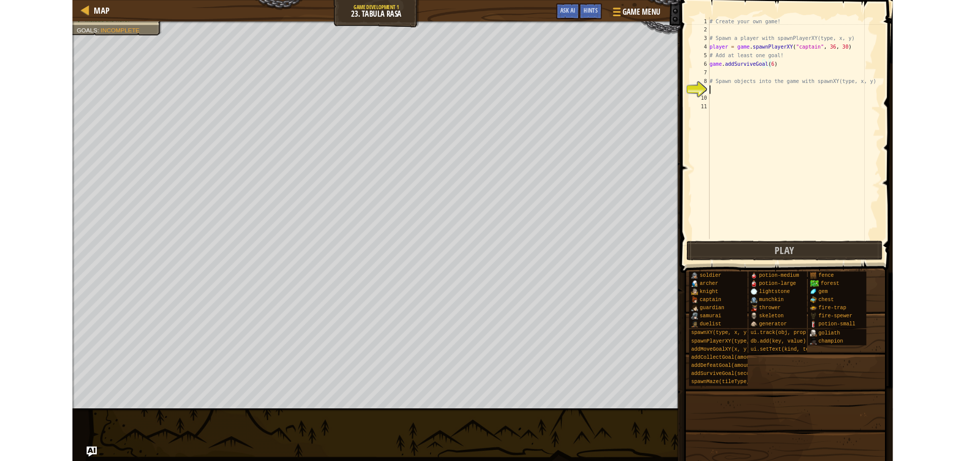
scroll to position [5, 0]
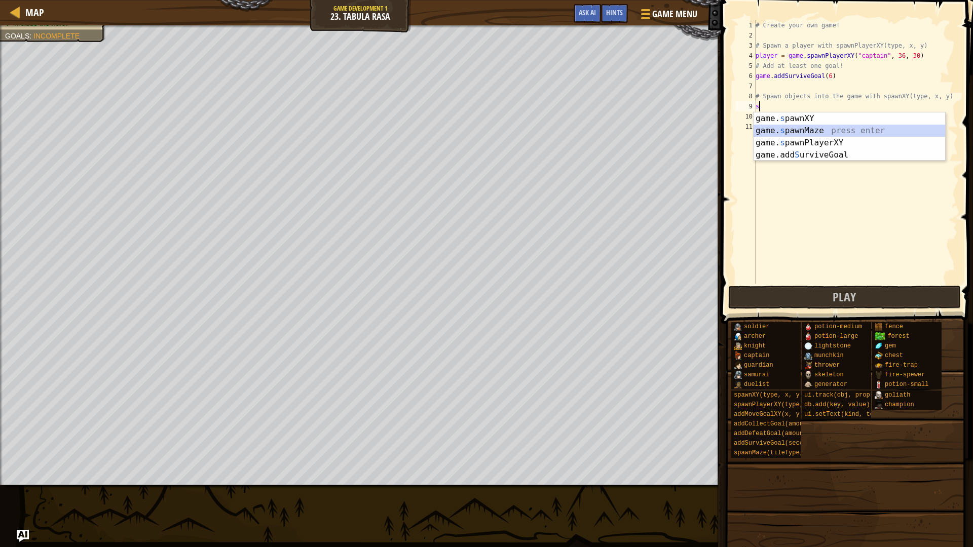
click at [803, 131] on div "game. s pawnXY press enter game. s pawnMaze press enter game. s pawnPlayerXY pr…" at bounding box center [848, 148] width 191 height 73
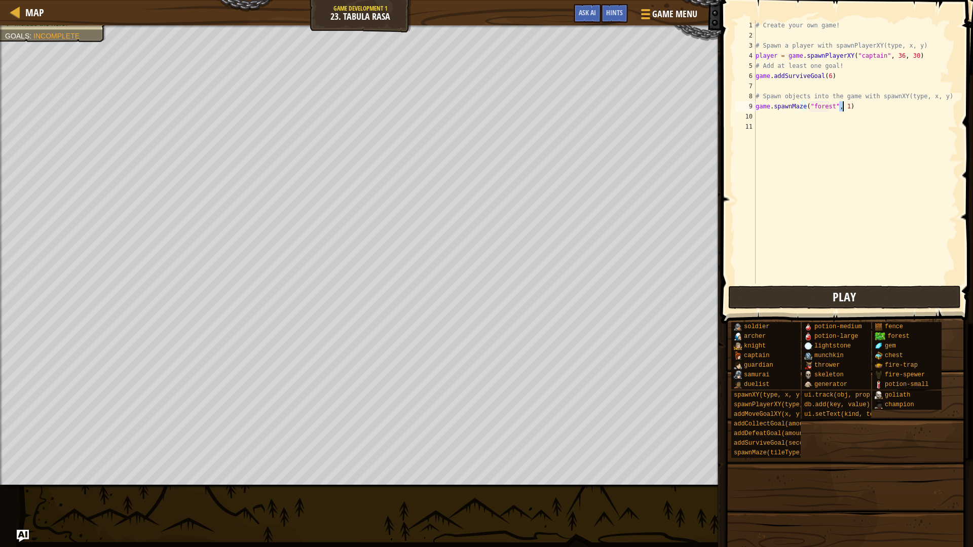
type textarea "game.spawnMaze("forest", 1)"
click at [806, 296] on button "Play" at bounding box center [844, 297] width 233 height 23
click at [869, 303] on button "Done" at bounding box center [899, 297] width 111 height 23
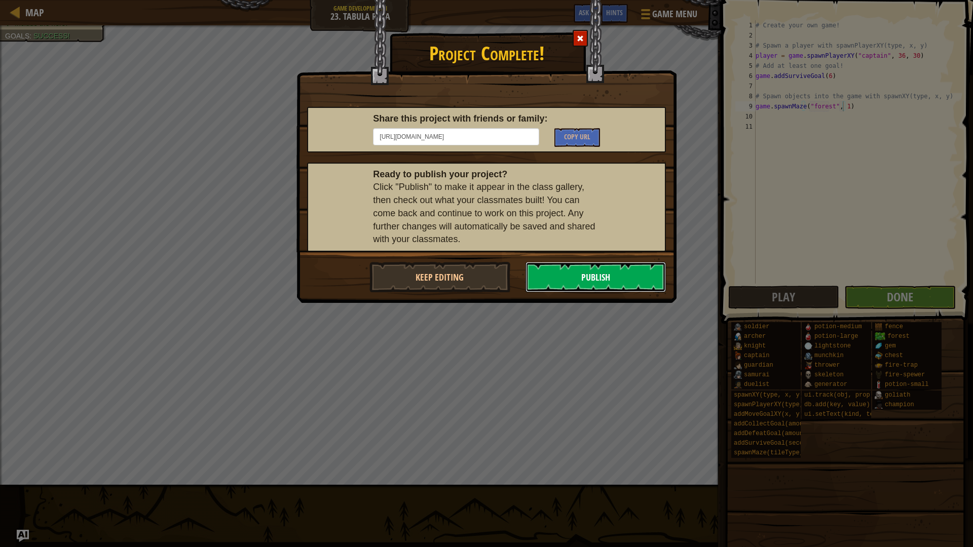
click at [585, 272] on button "Publish" at bounding box center [595, 277] width 141 height 30
